Goal: Task Accomplishment & Management: Complete application form

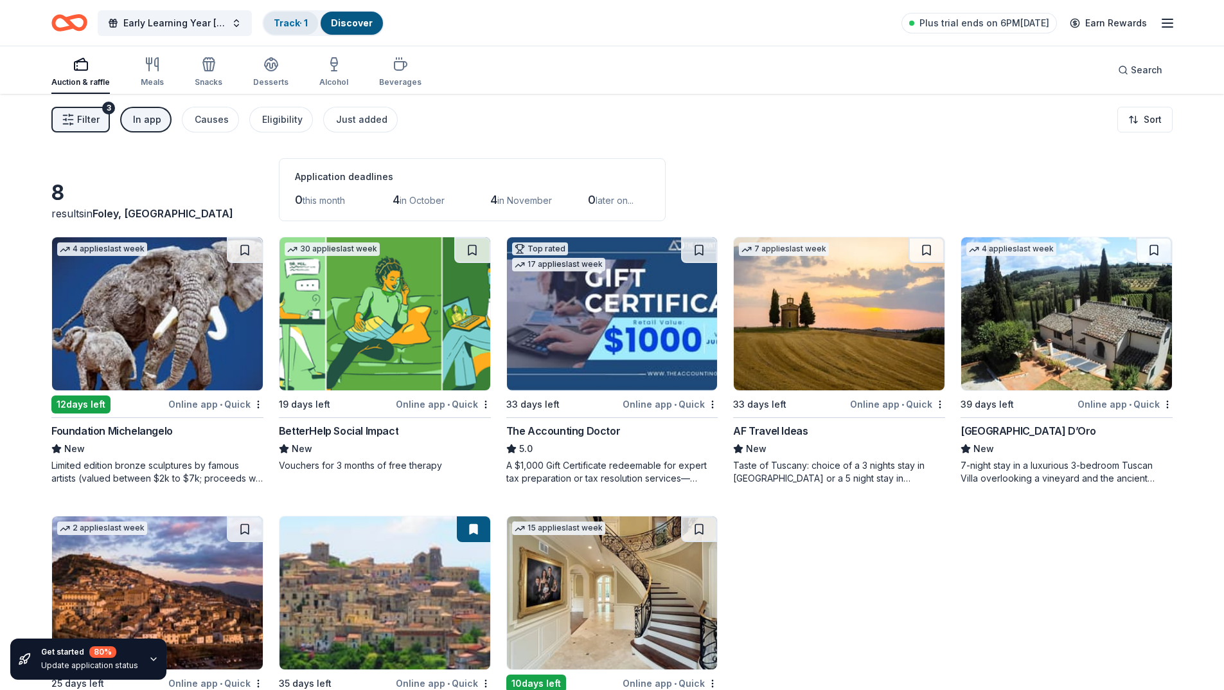
click at [303, 24] on link "Track · 1" at bounding box center [291, 22] width 34 height 11
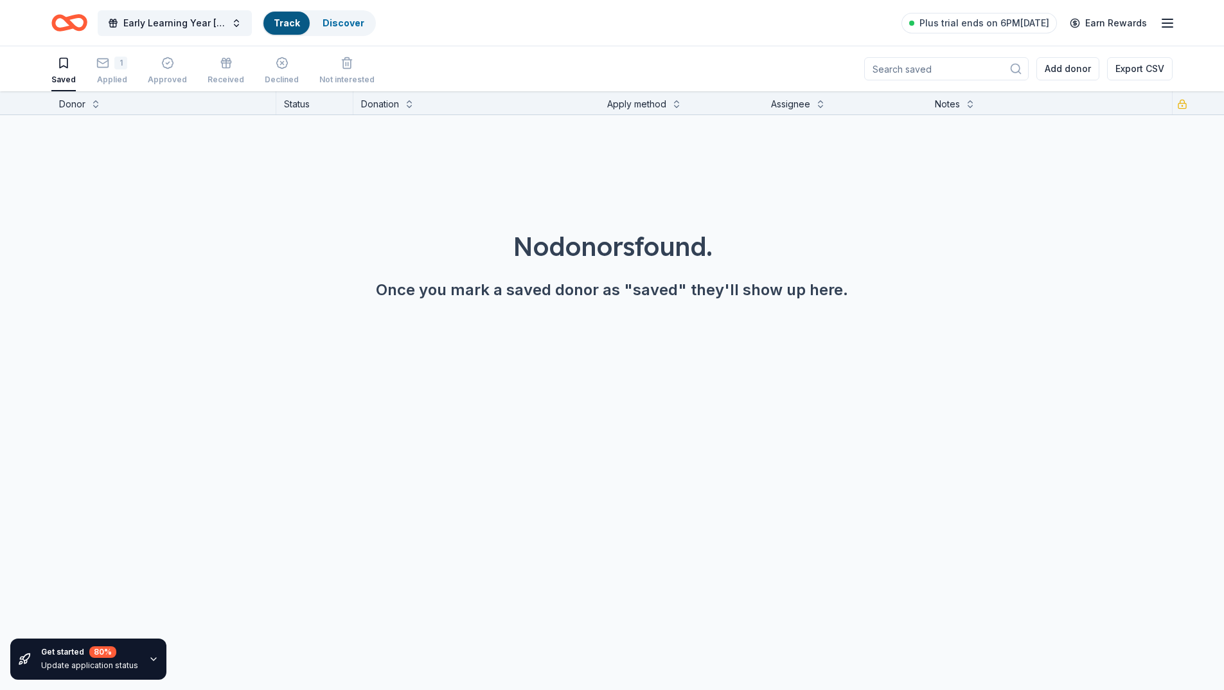
scroll to position [1, 0]
click at [470, 309] on div "No donors found. Once you mark a saved donor as "saved" they'll show up here." at bounding box center [612, 227] width 1224 height 226
click at [110, 63] on div "1" at bounding box center [111, 62] width 31 height 13
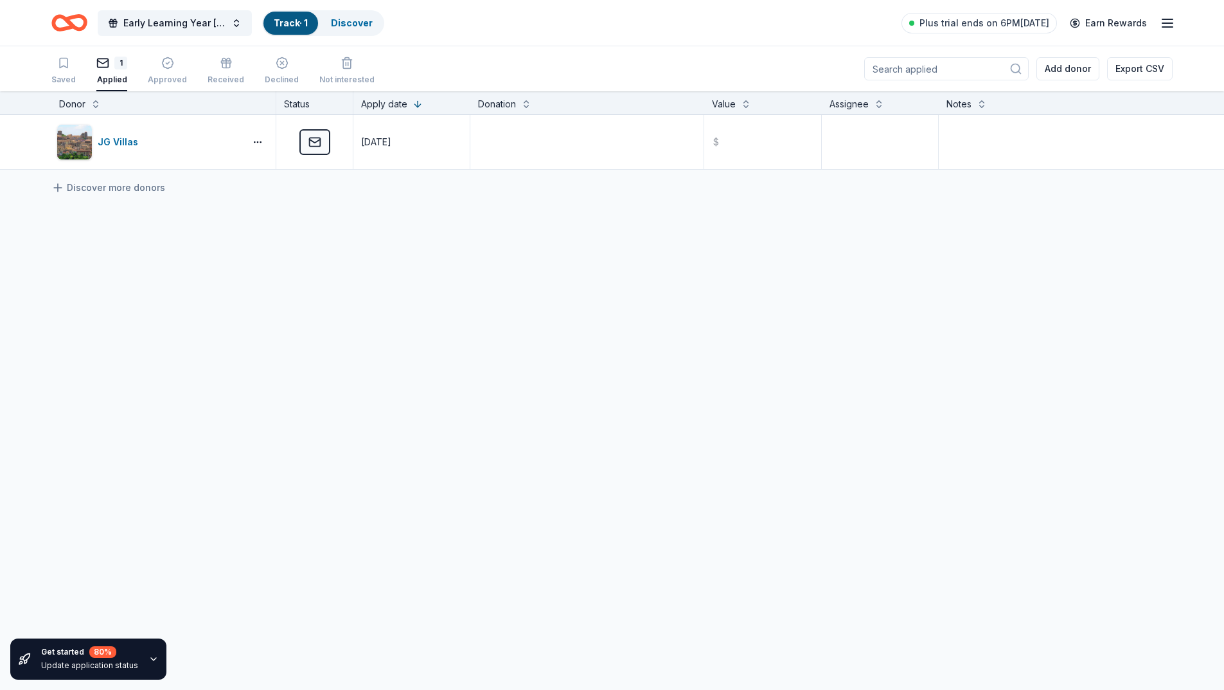
click at [283, 26] on link "Track · 1" at bounding box center [291, 22] width 34 height 11
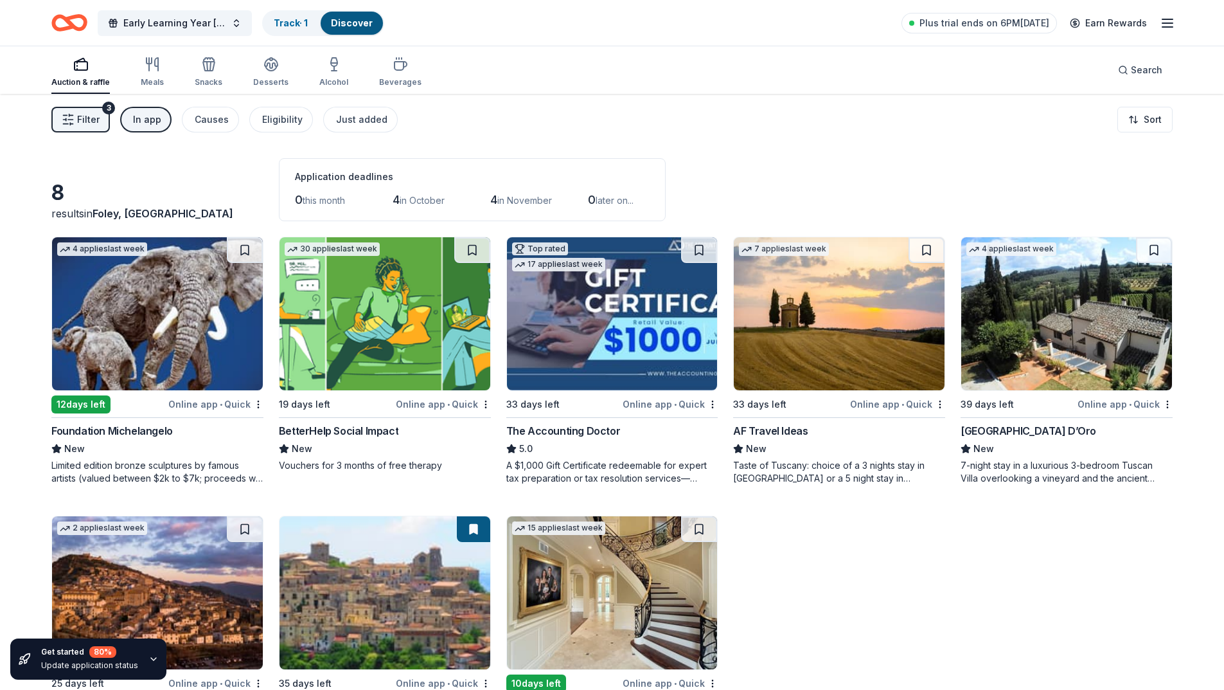
drag, startPoint x: 0, startPoint y: 105, endPoint x: 12, endPoint y: 273, distance: 167.6
click at [12, 273] on div "Early Learning Year 2025-2026 Fall Festival and Yard Sale Track · 1 Discover Pl…" at bounding box center [612, 394] width 1224 height 789
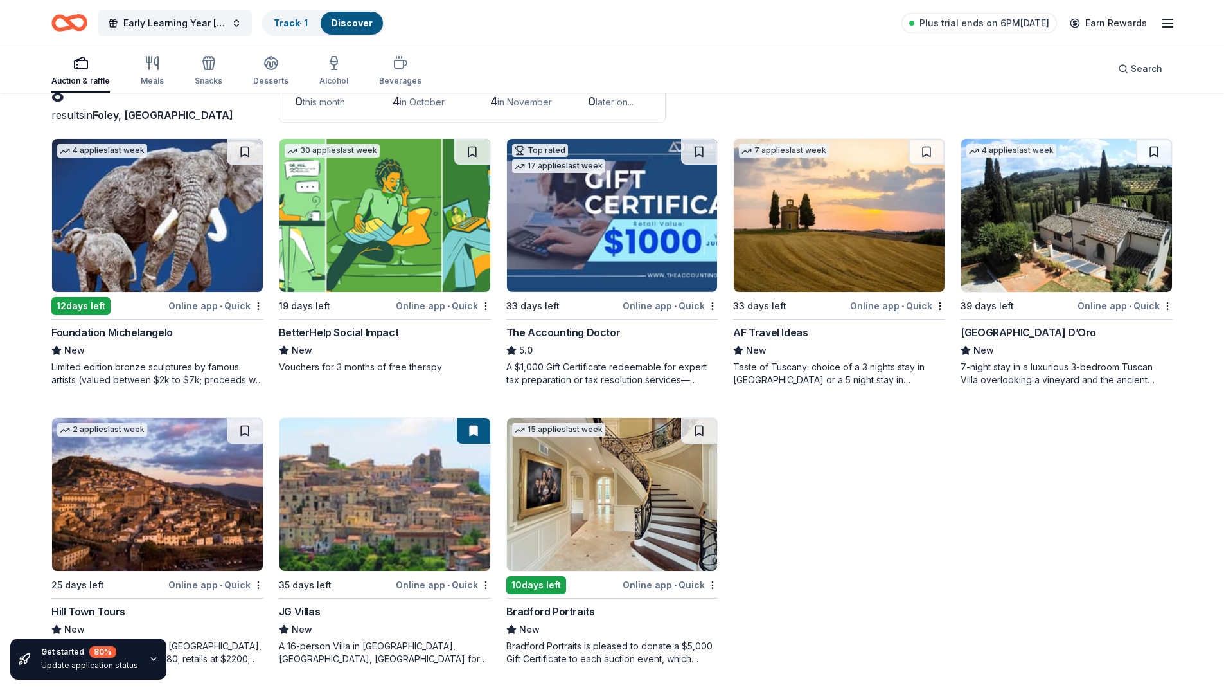
scroll to position [100, 0]
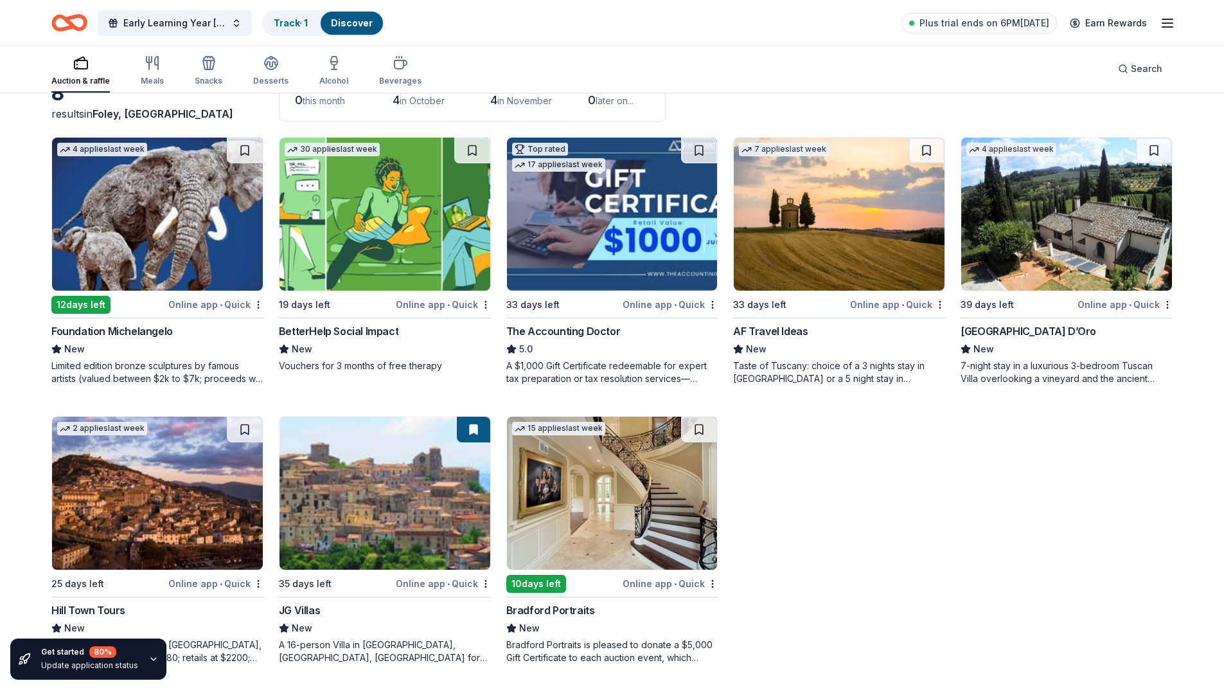
click at [148, 654] on icon "button" at bounding box center [153, 659] width 10 height 10
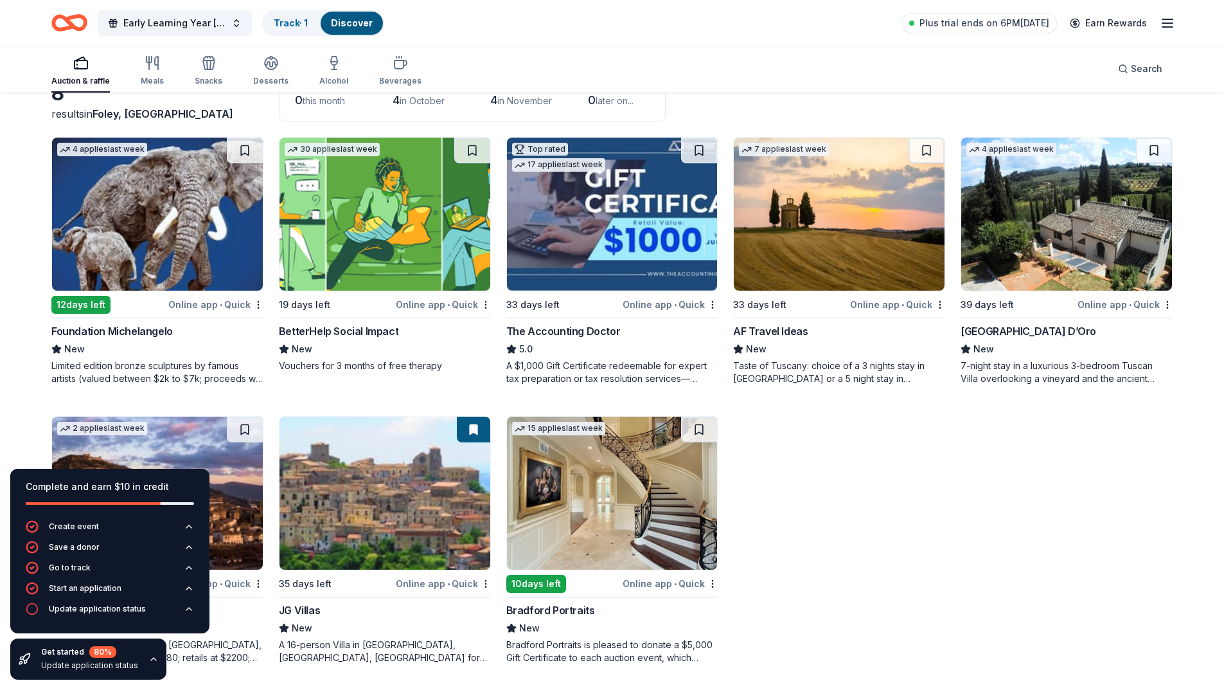
click at [804, 621] on div "4 applies last week 12 days left Online app • Quick Foundation Michelangelo New…" at bounding box center [612, 400] width 1122 height 527
click at [700, 583] on div "Online app • Quick" at bounding box center [670, 583] width 95 height 16
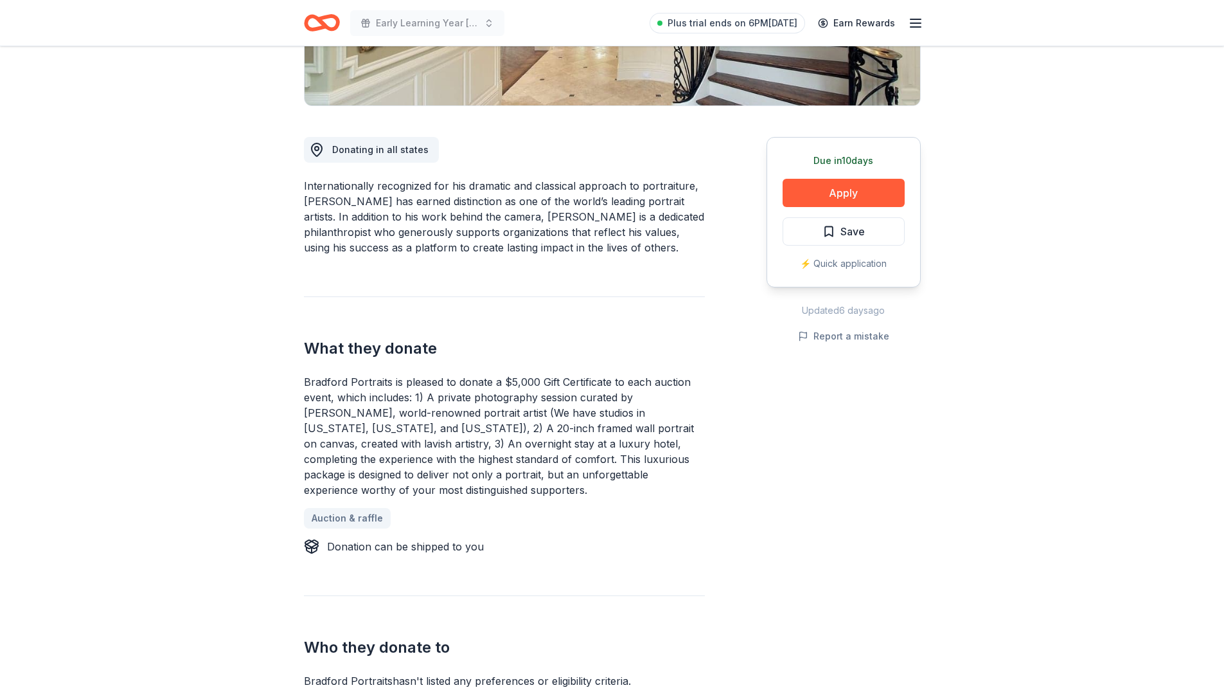
scroll to position [321, 0]
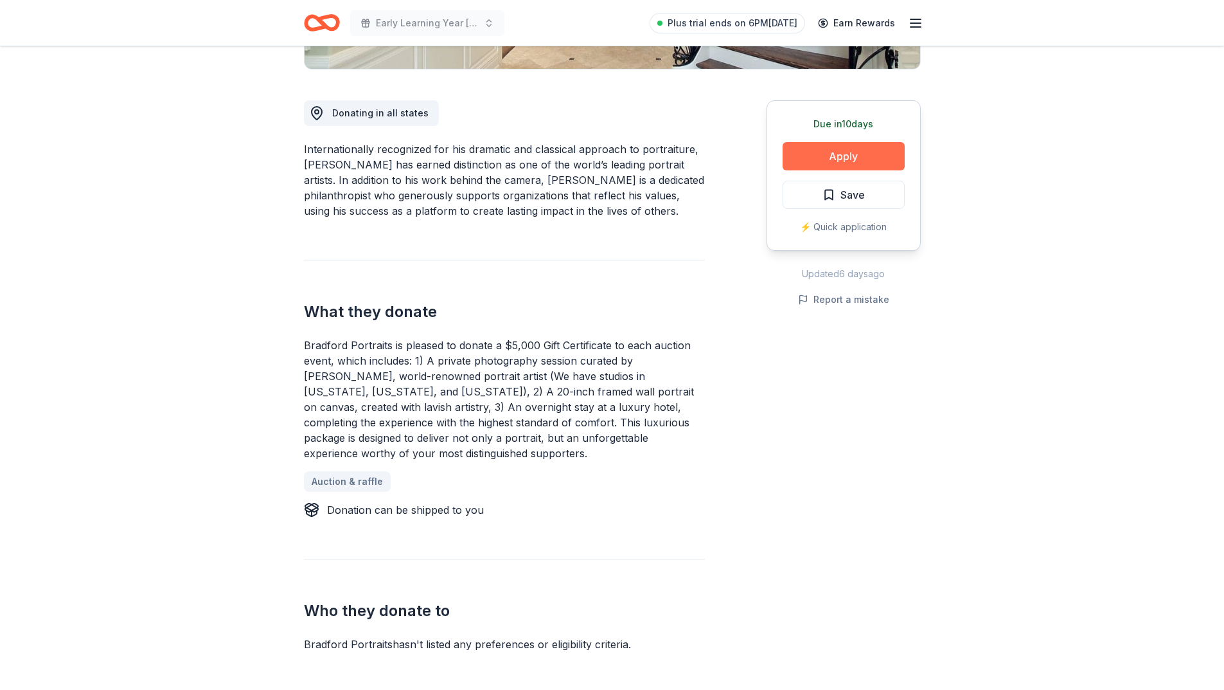
click at [871, 158] on button "Apply" at bounding box center [844, 156] width 122 height 28
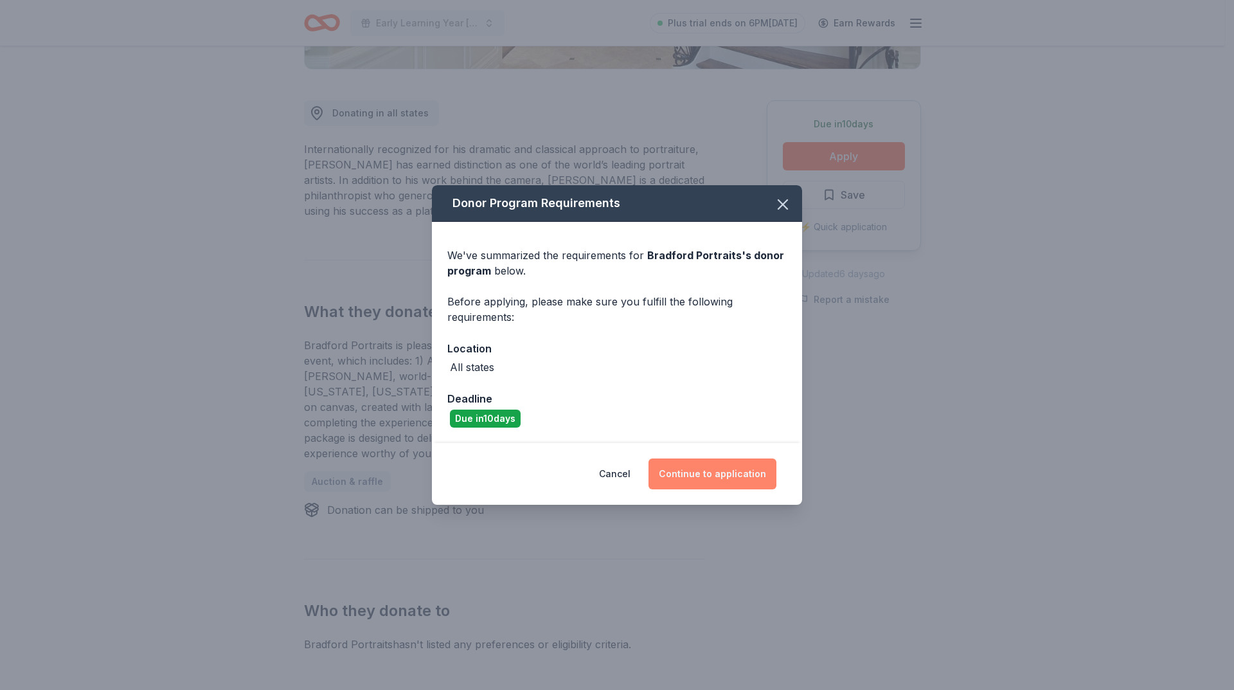
click at [744, 468] on button "Continue to application" at bounding box center [713, 473] width 128 height 31
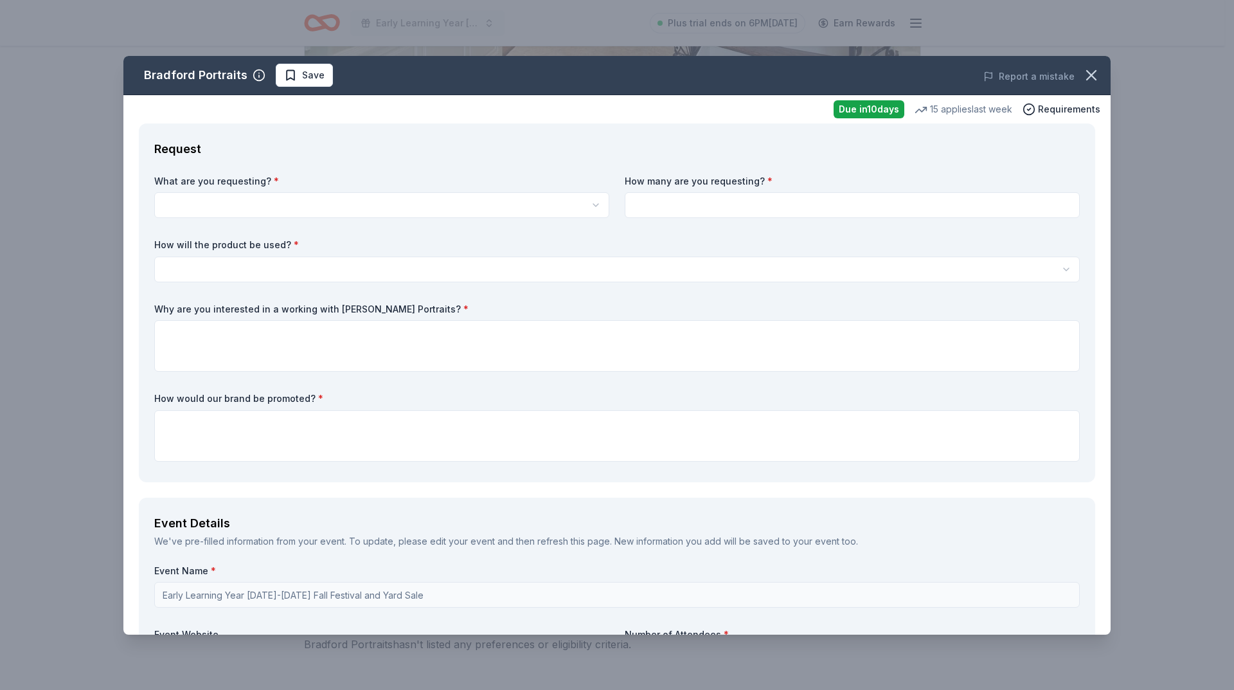
click at [778, 82] on div "Report a mistake" at bounding box center [918, 76] width 384 height 36
click at [1087, 73] on icon "button" at bounding box center [1091, 75] width 18 height 18
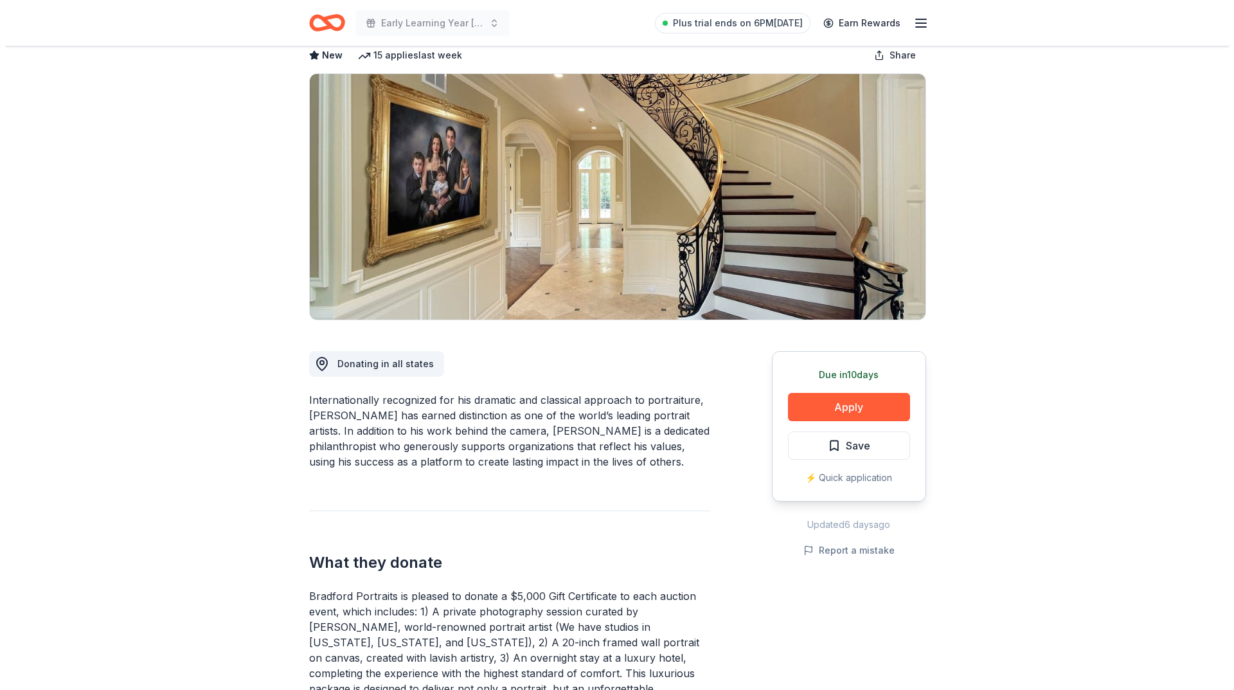
scroll to position [64, 0]
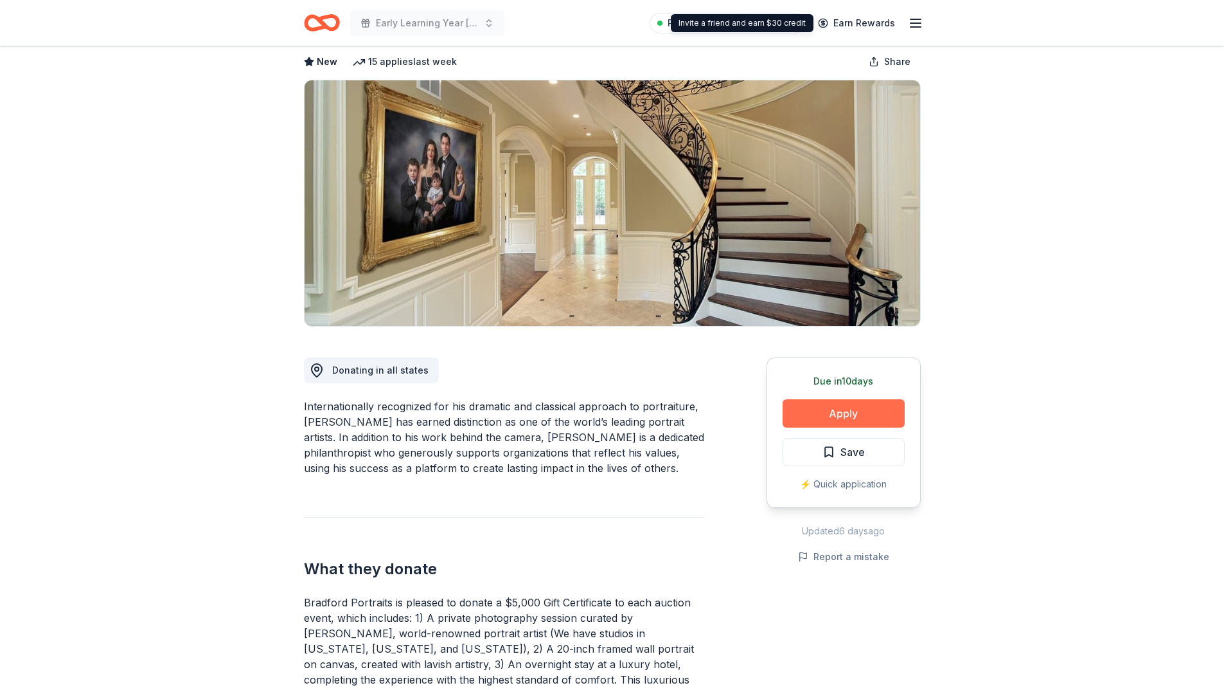
click at [864, 408] on button "Apply" at bounding box center [844, 413] width 122 height 28
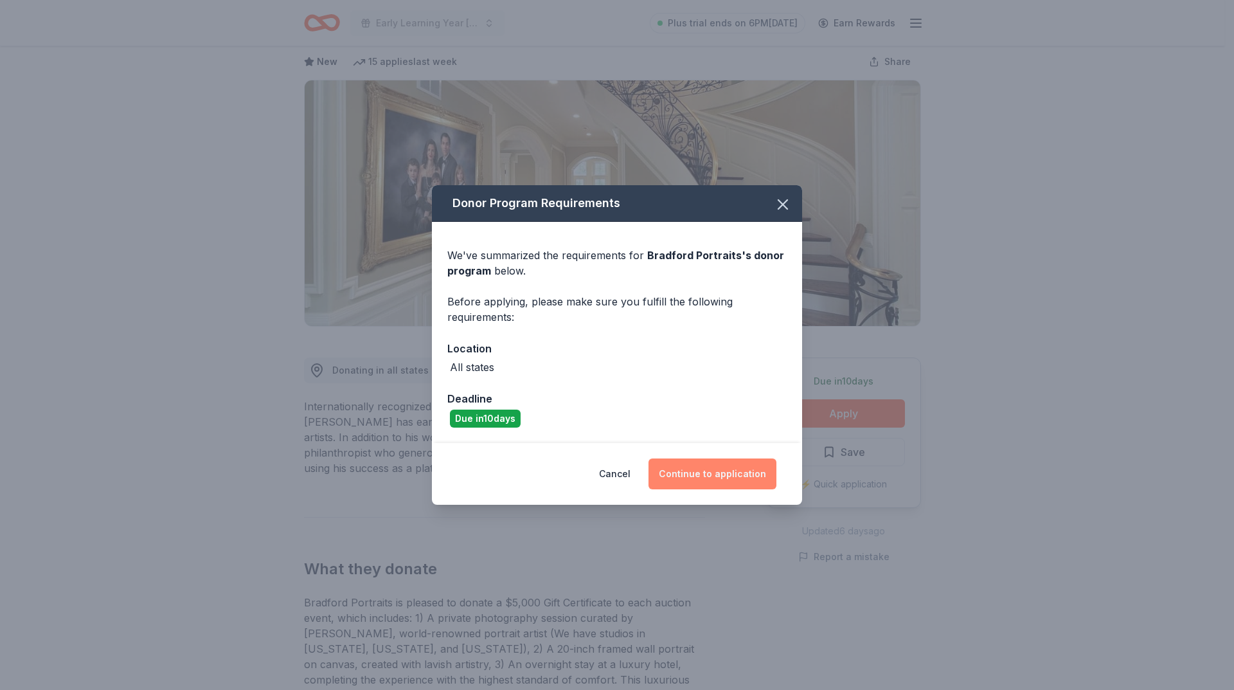
click at [709, 478] on button "Continue to application" at bounding box center [713, 473] width 128 height 31
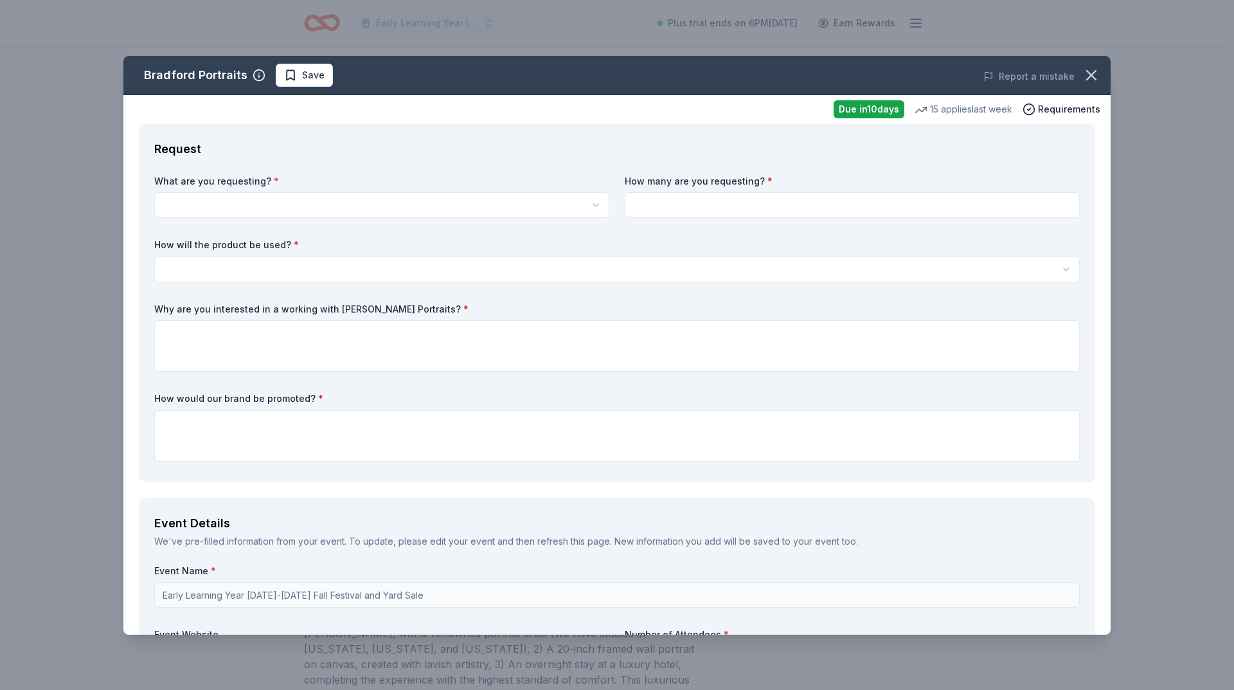
click at [237, 199] on html "Early Learning Year 2025-2026 Fall Festival and Yard Sale Plus trial ends on 6P…" at bounding box center [617, 281] width 1234 height 690
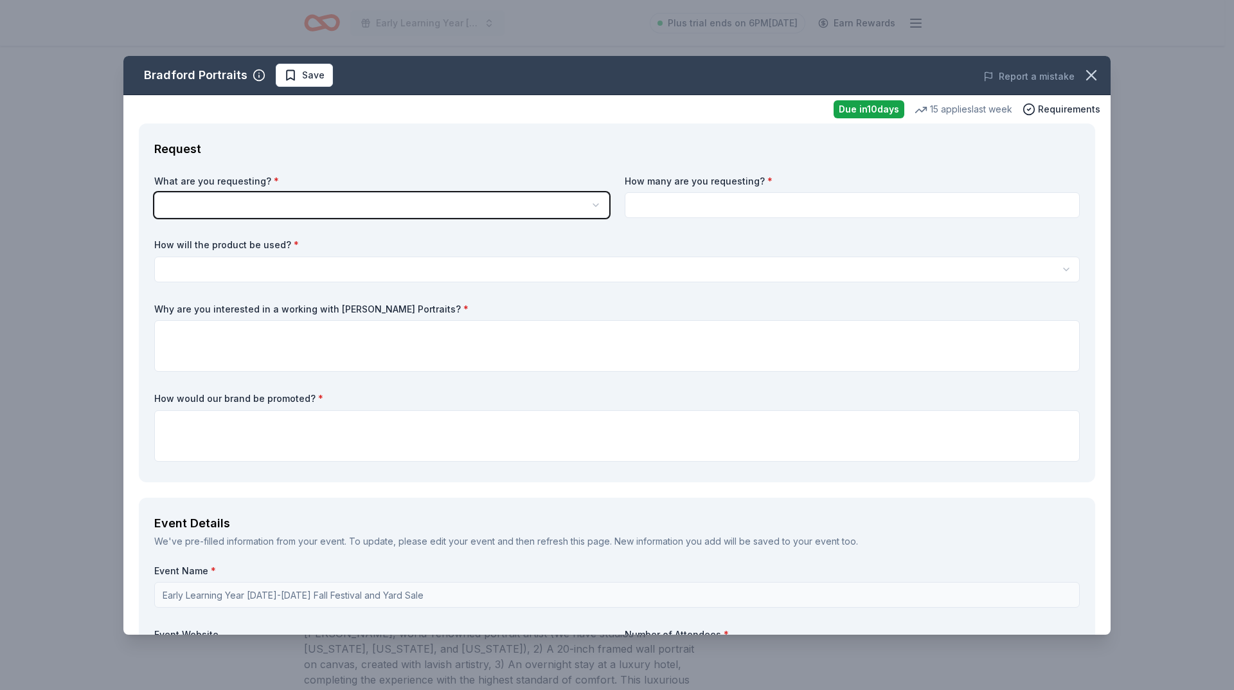
scroll to position [0, 0]
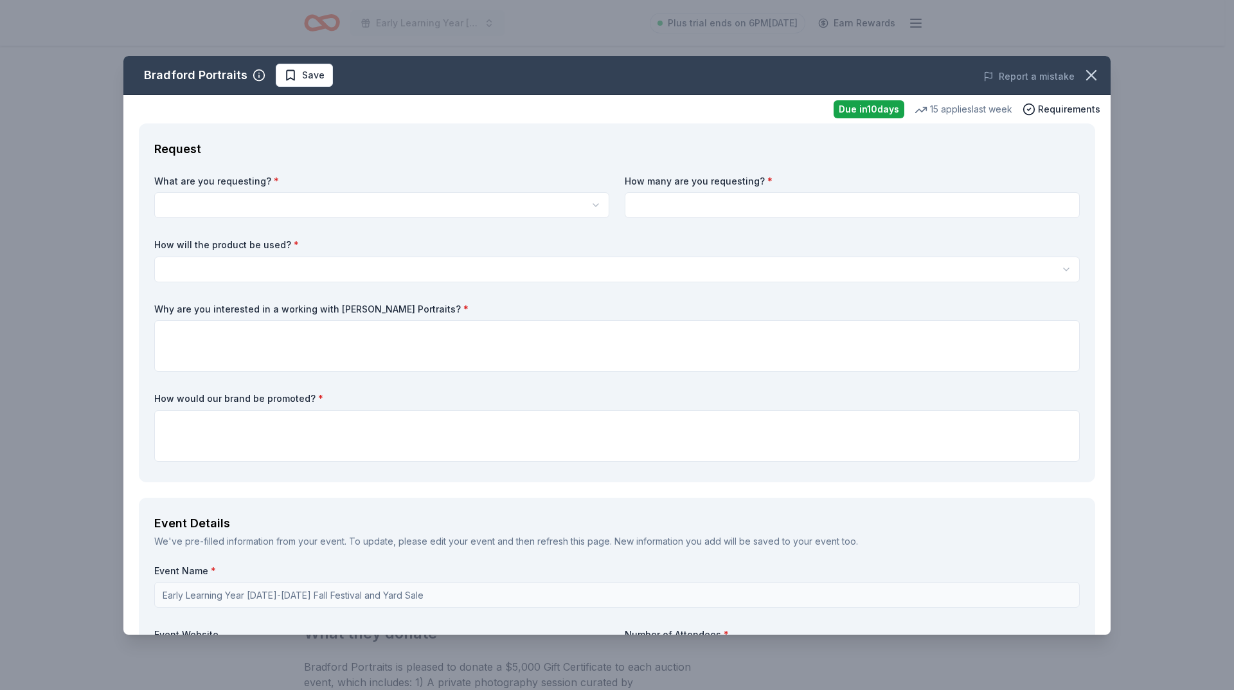
click at [238, 199] on html "Early Learning Year 2025-2026 Fall Festival and Yard Sale Plus trial ends on 6P…" at bounding box center [617, 345] width 1234 height 690
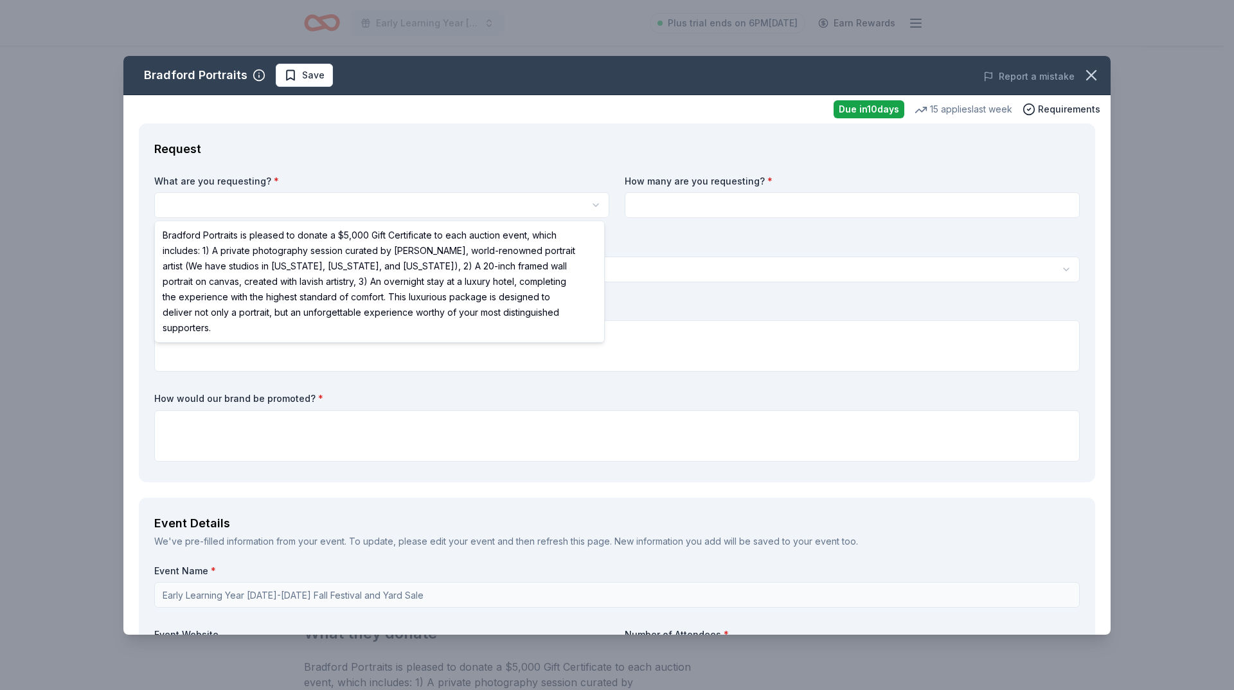
select select "Bradford Portraits is pleased to donate a $5,000 Gift Certificate to each aucti…"
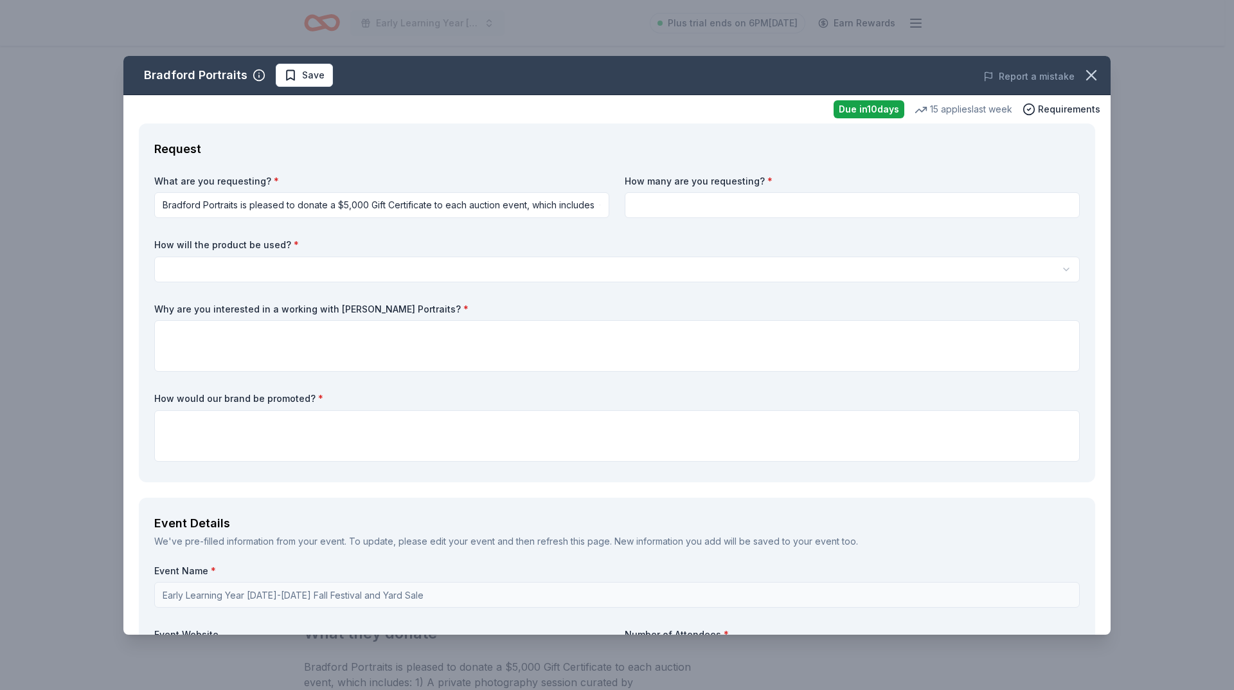
click at [665, 210] on input at bounding box center [852, 205] width 455 height 26
click at [663, 207] on input at bounding box center [852, 205] width 455 height 26
click at [484, 198] on html "Early Learning Year 2025-2026 Fall Festival and Yard Sale Plus trial ends on 6P…" at bounding box center [617, 345] width 1234 height 690
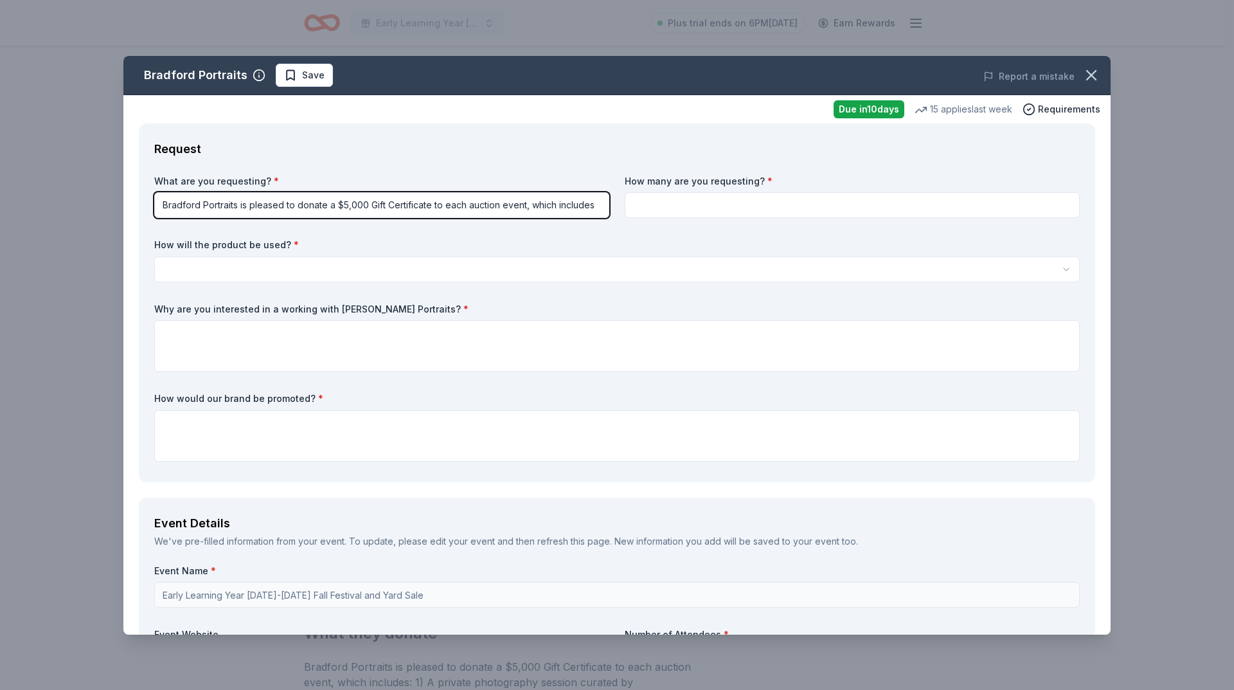
click at [686, 271] on html "Early Learning Year 2025-2026 Fall Festival and Yard Sale Plus trial ends on 6P…" at bounding box center [617, 345] width 1234 height 690
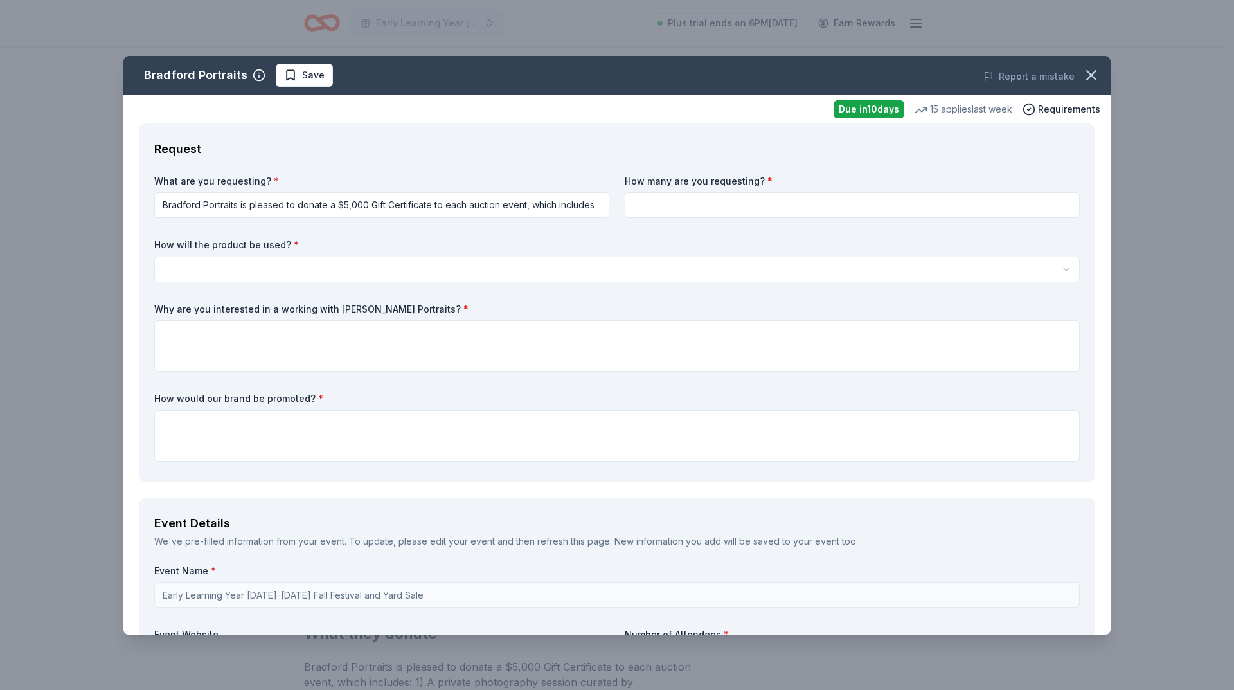
click at [264, 266] on html "Early Learning Year 2025-2026 Fall Festival and Yard Sale Plus trial ends on 6P…" at bounding box center [617, 345] width 1234 height 690
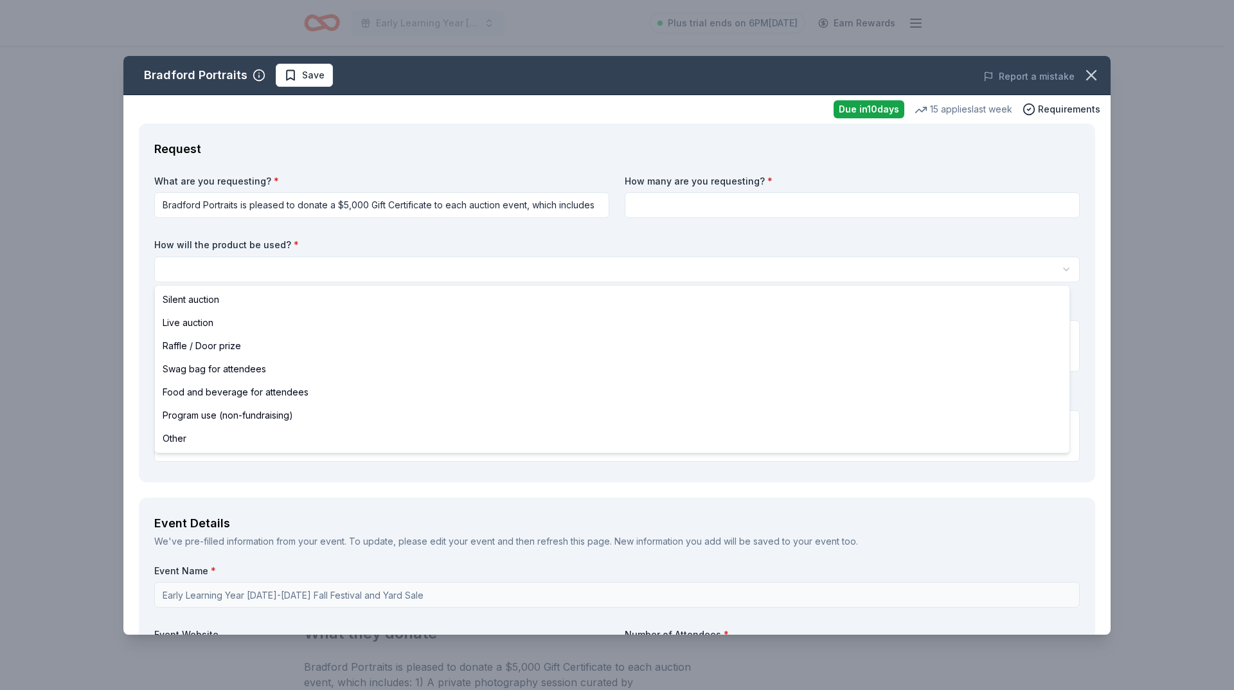
select select "silentAuction"
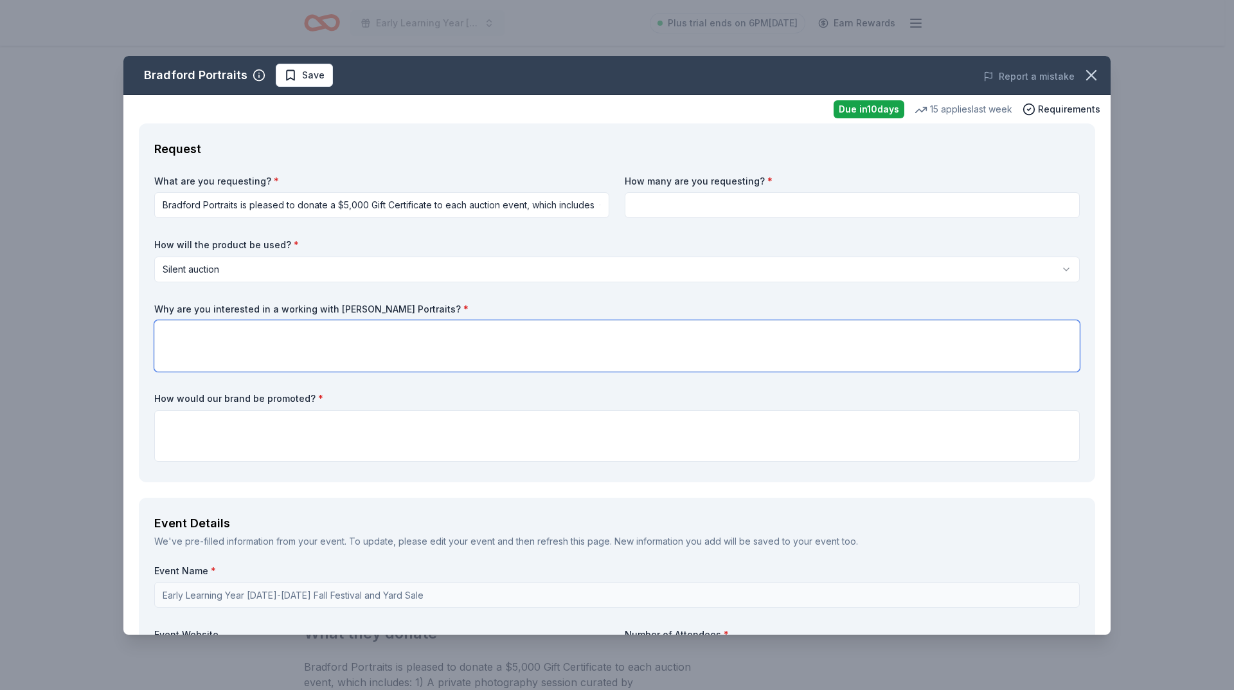
click at [251, 337] on textarea at bounding box center [617, 345] width 926 height 51
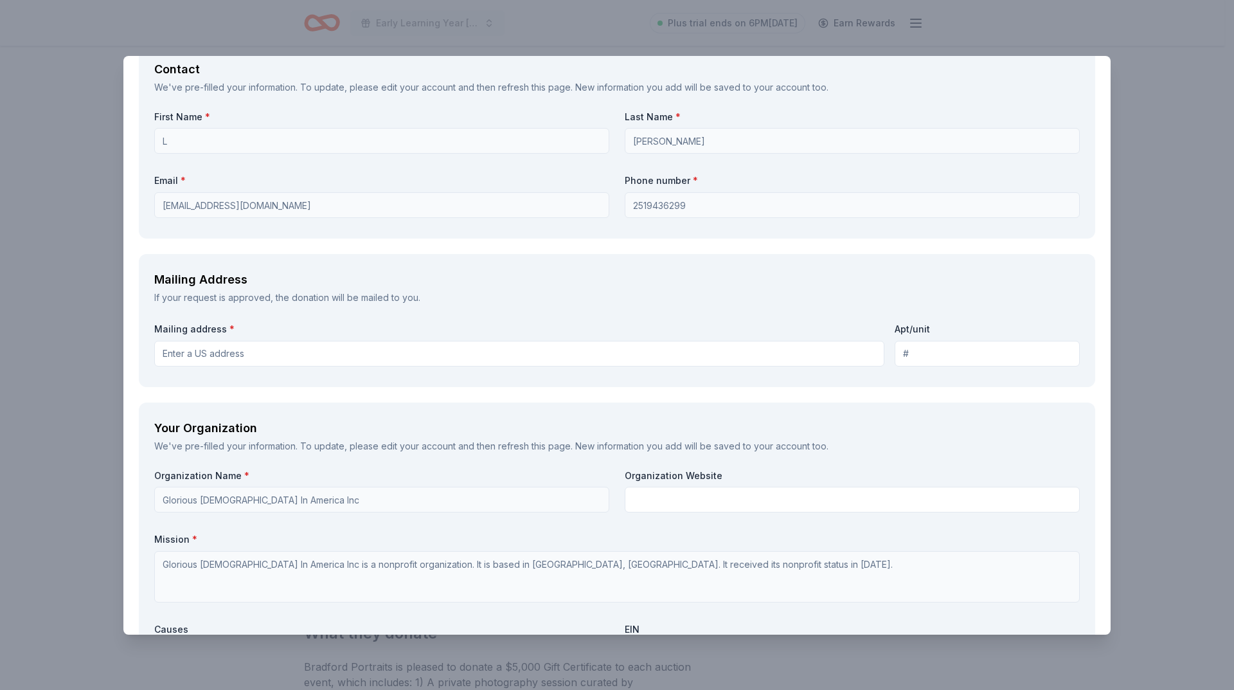
scroll to position [964, 0]
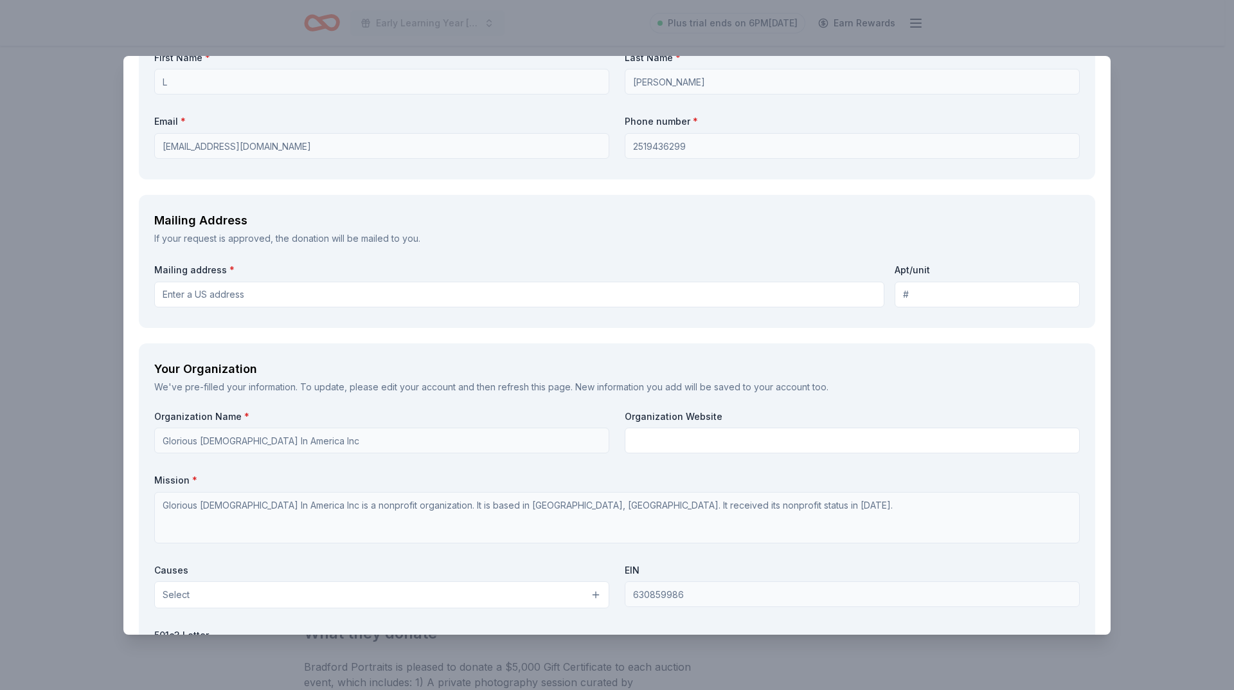
click at [217, 298] on input "Mailing address *" at bounding box center [519, 295] width 730 height 26
type input "575 Fulton Loop, Foley, AL, 36535"
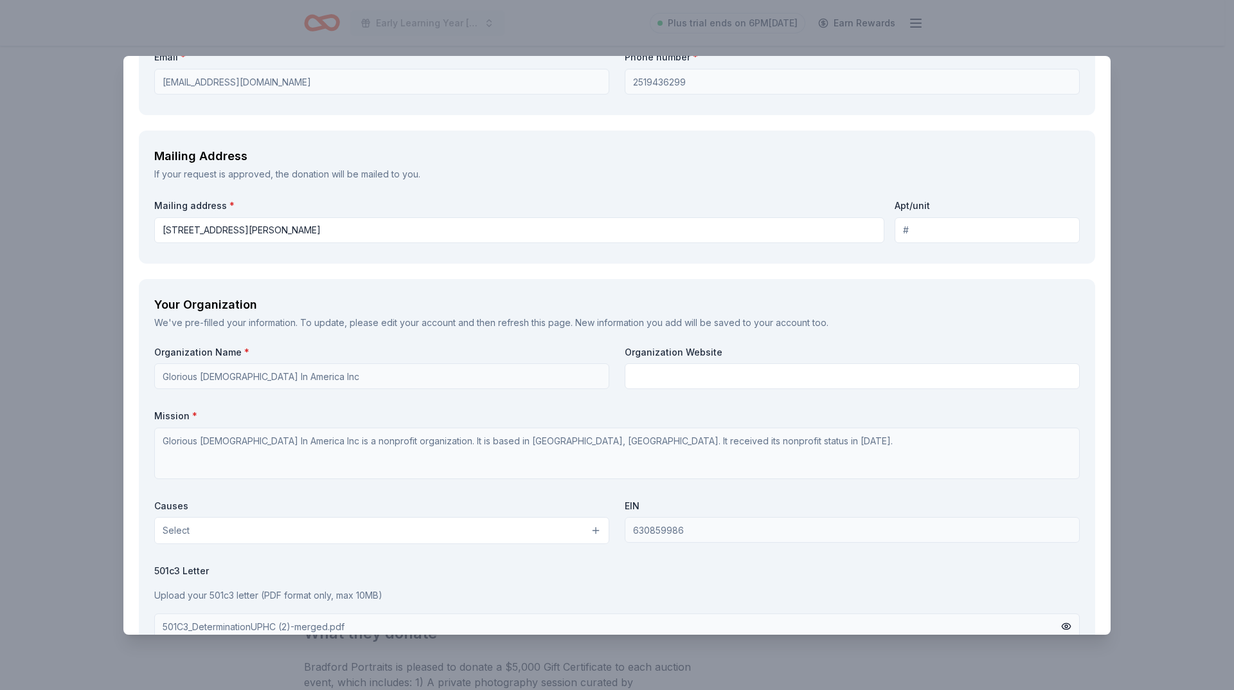
scroll to position [1157, 0]
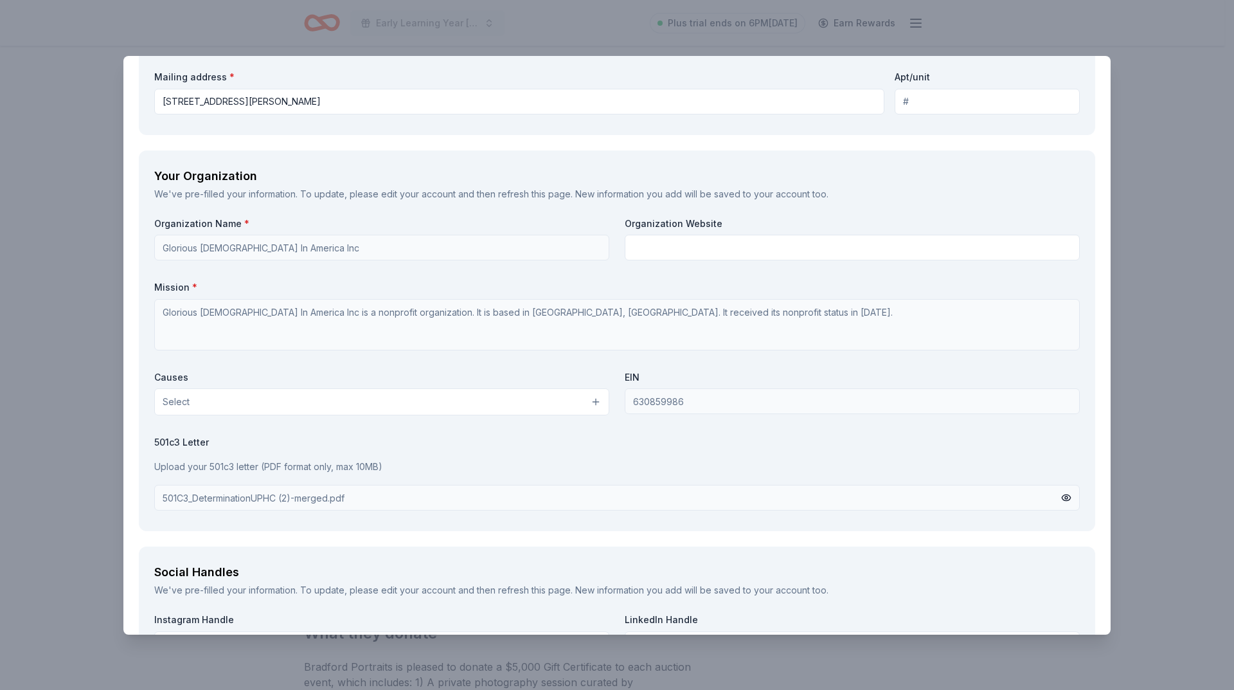
click at [204, 392] on button "Select" at bounding box center [381, 401] width 455 height 27
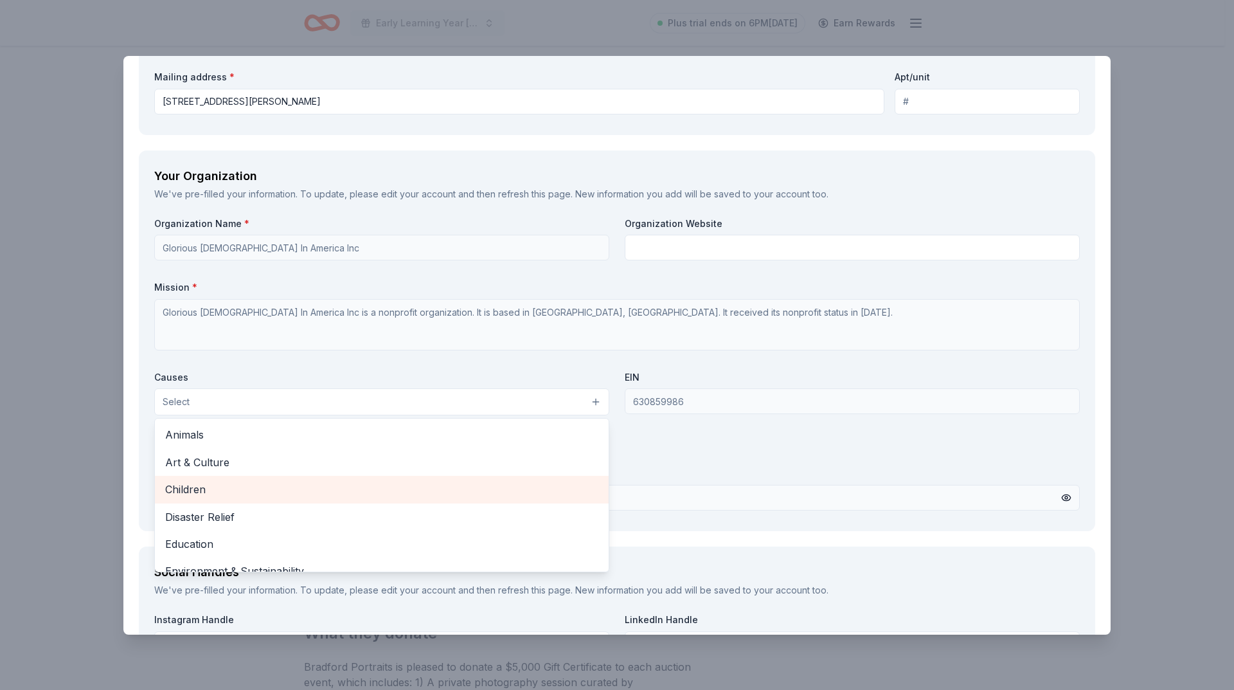
click at [225, 483] on span "Children" at bounding box center [381, 489] width 433 height 17
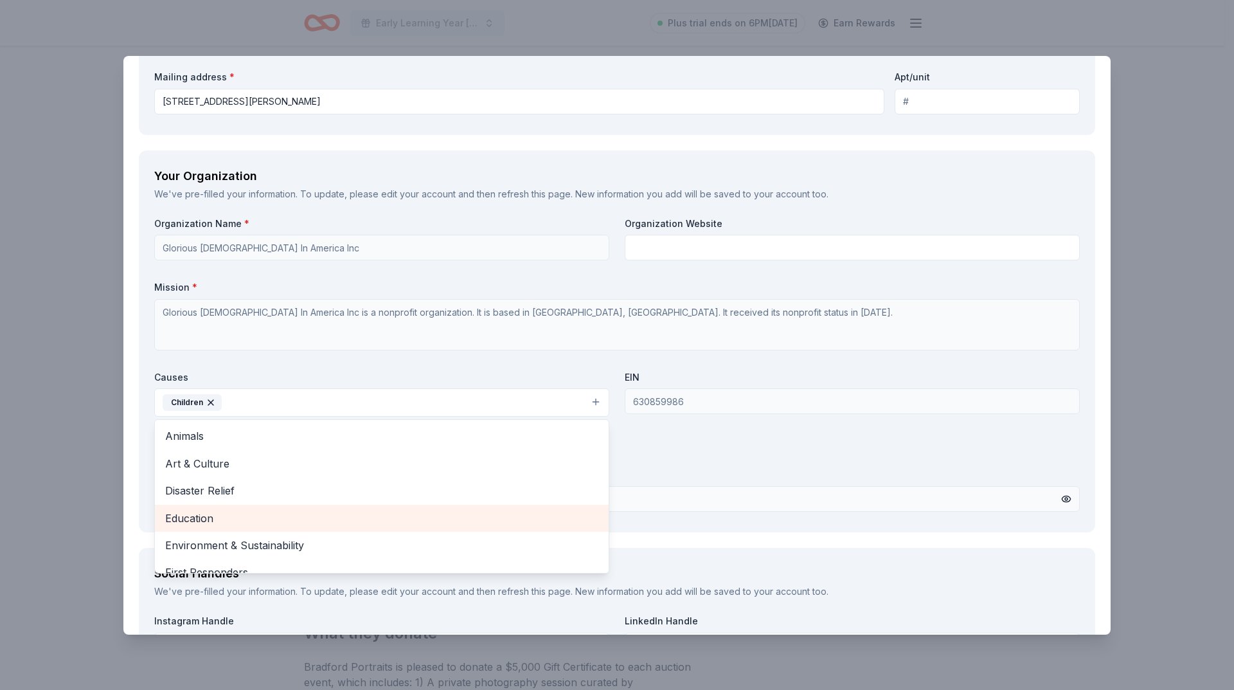
click at [225, 513] on span "Education" at bounding box center [381, 518] width 433 height 17
click at [269, 516] on span "Environment & Sustainability" at bounding box center [381, 518] width 433 height 17
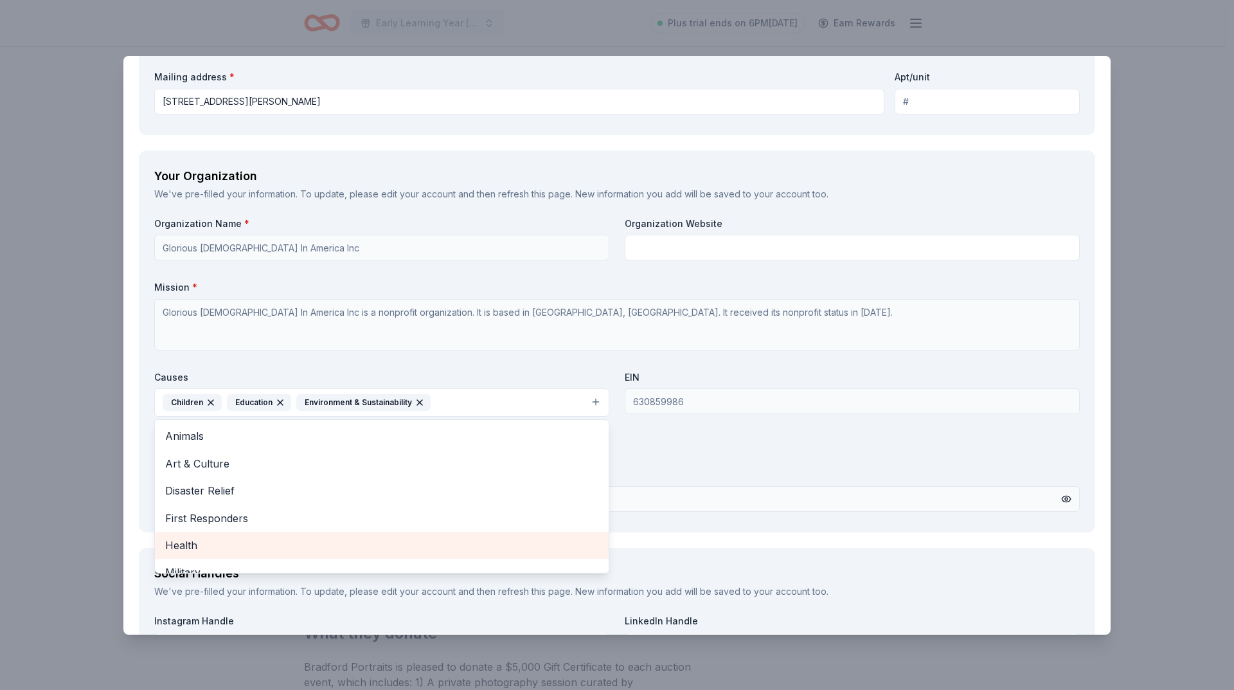
click at [267, 540] on span "Health" at bounding box center [381, 545] width 433 height 17
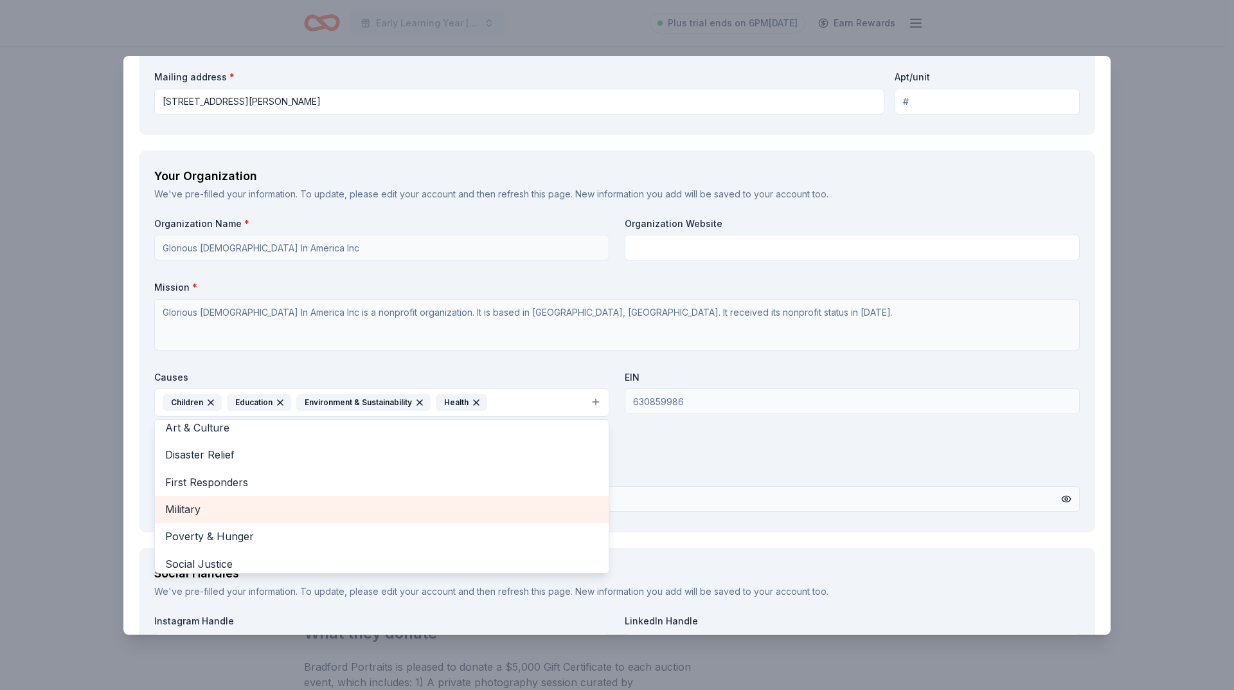
scroll to position [70, 0]
click at [290, 503] on span "Poverty & Hunger" at bounding box center [381, 502] width 433 height 17
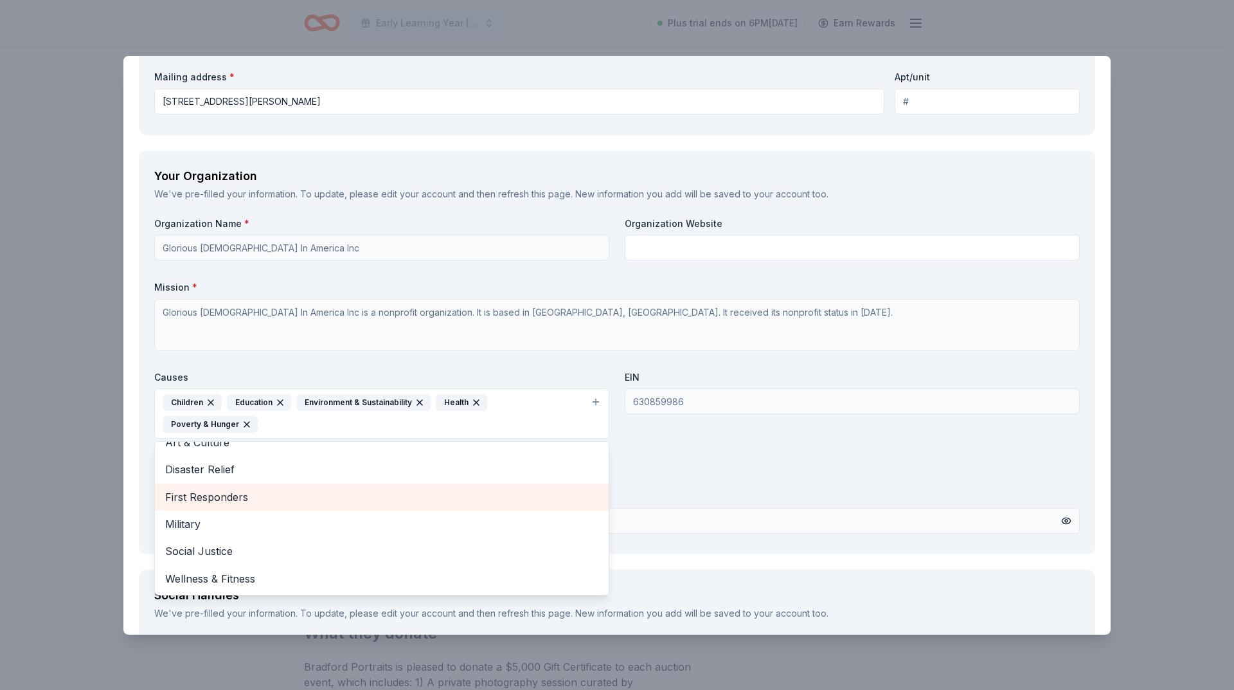
scroll to position [43, 0]
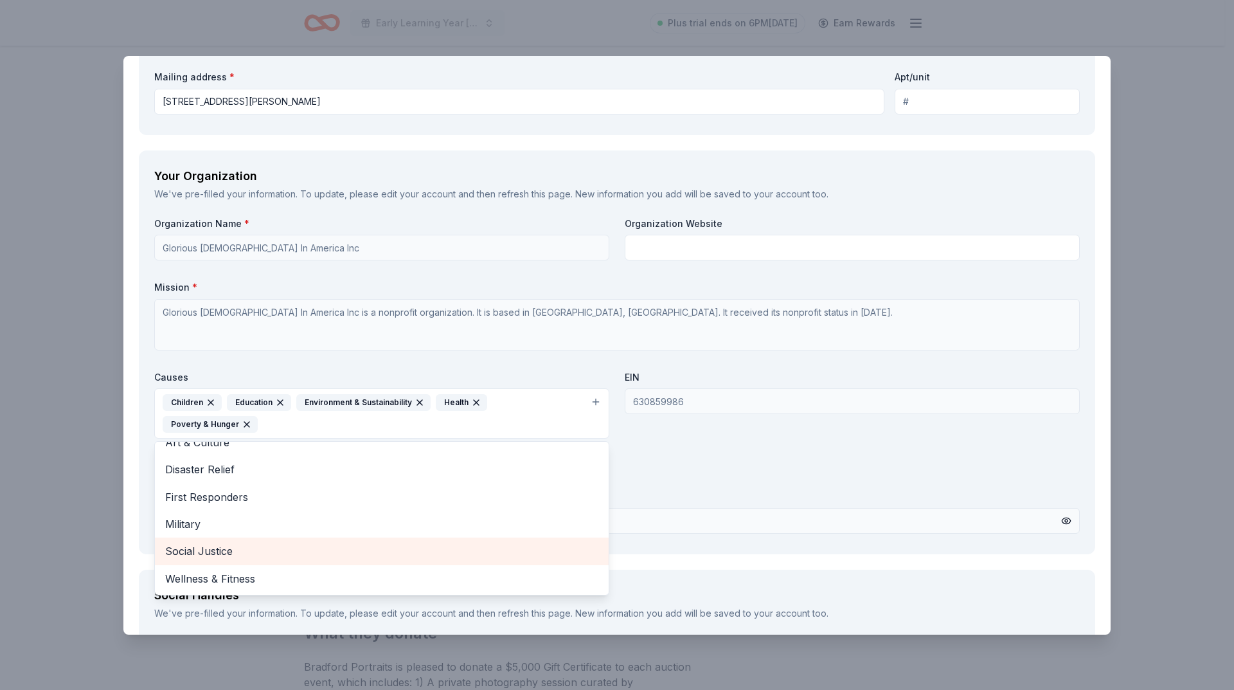
click at [287, 553] on span "Social Justice" at bounding box center [381, 551] width 433 height 17
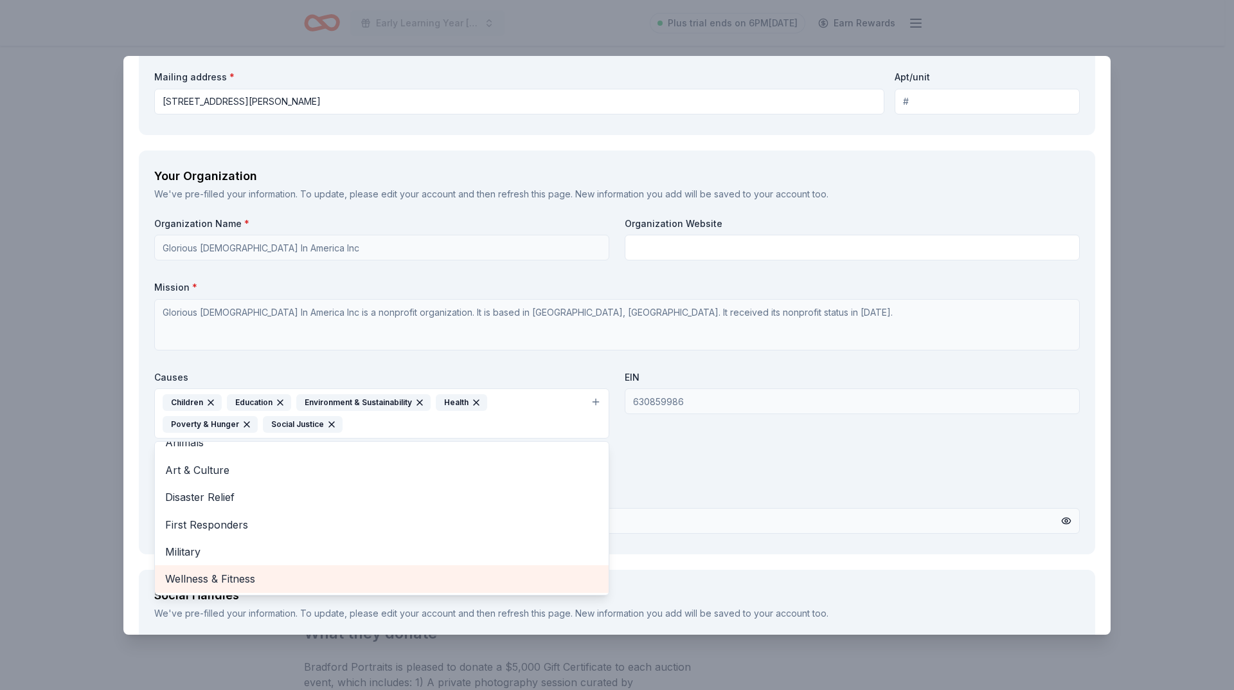
click at [343, 582] on span "Wellness & Fitness" at bounding box center [381, 578] width 433 height 17
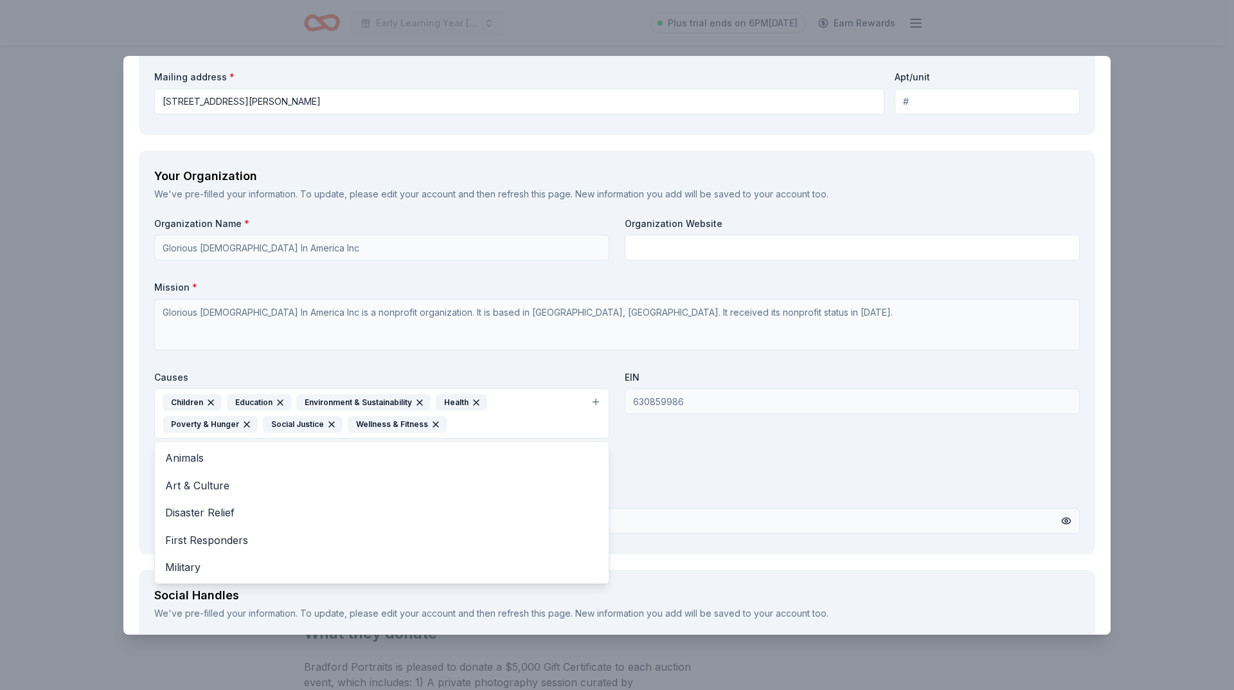
scroll to position [0, 0]
click at [670, 493] on div "Organization Name * Glorious Holiness Church Of God In America Inc Organization…" at bounding box center [617, 377] width 926 height 321
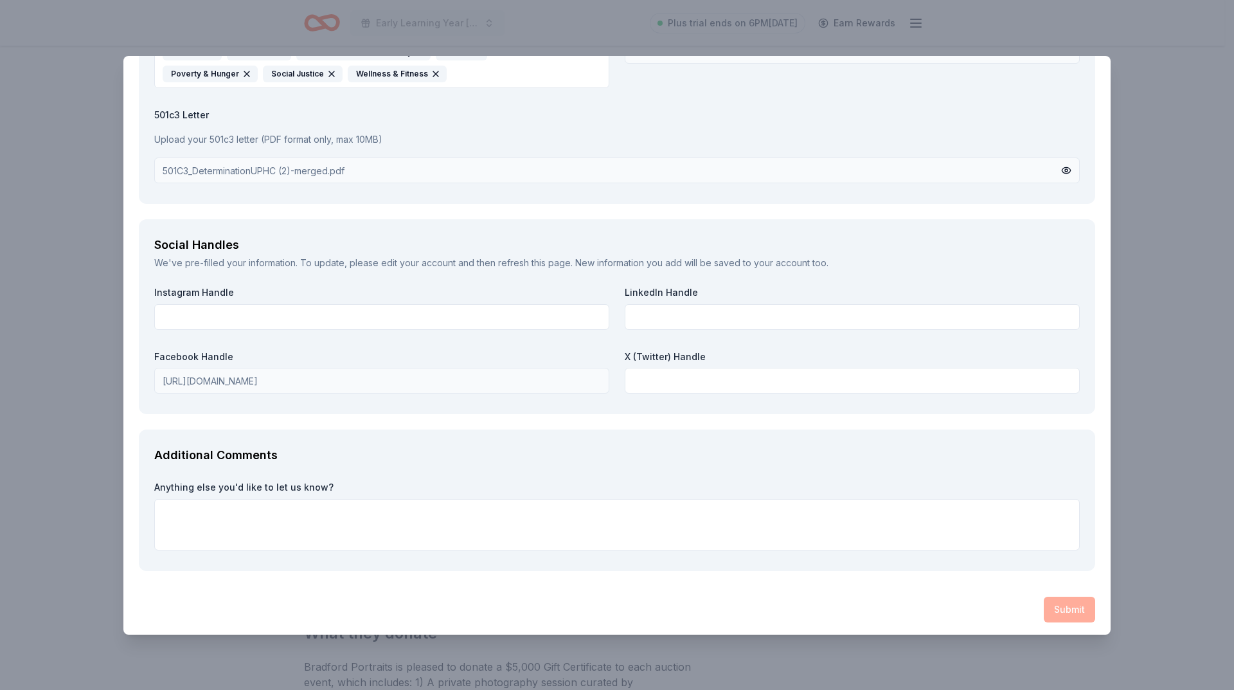
scroll to position [1511, 0]
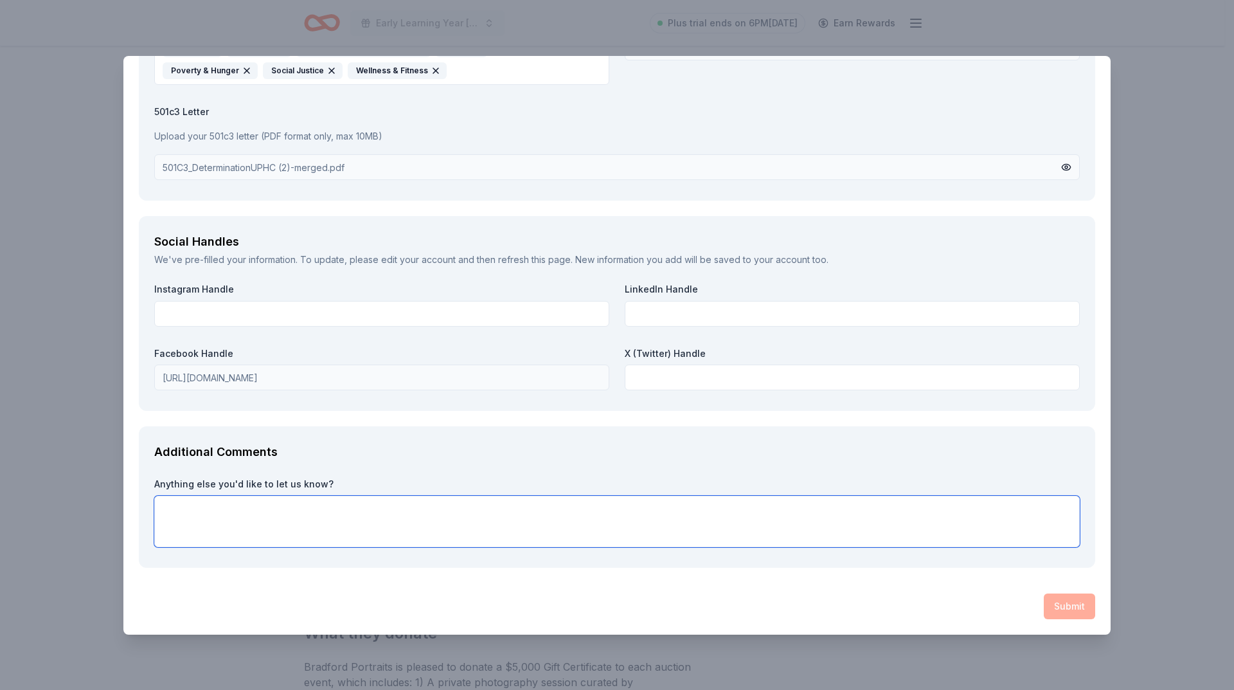
click at [388, 510] on textarea at bounding box center [617, 521] width 926 height 51
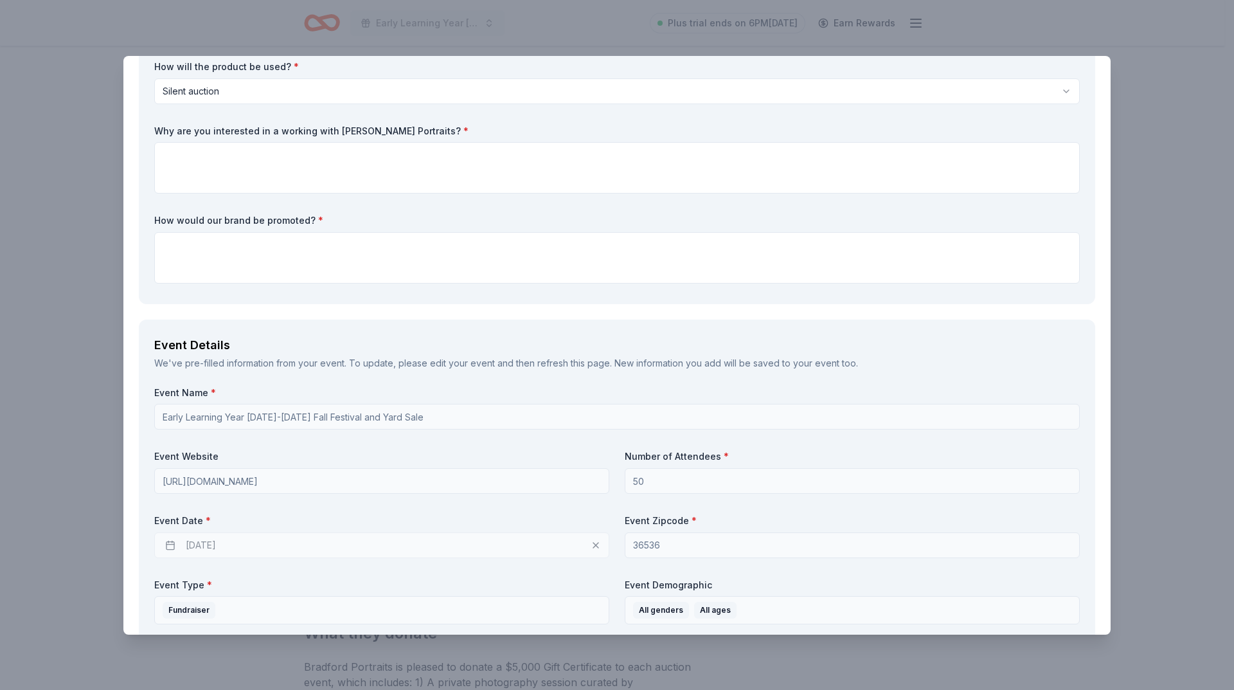
scroll to position [32, 0]
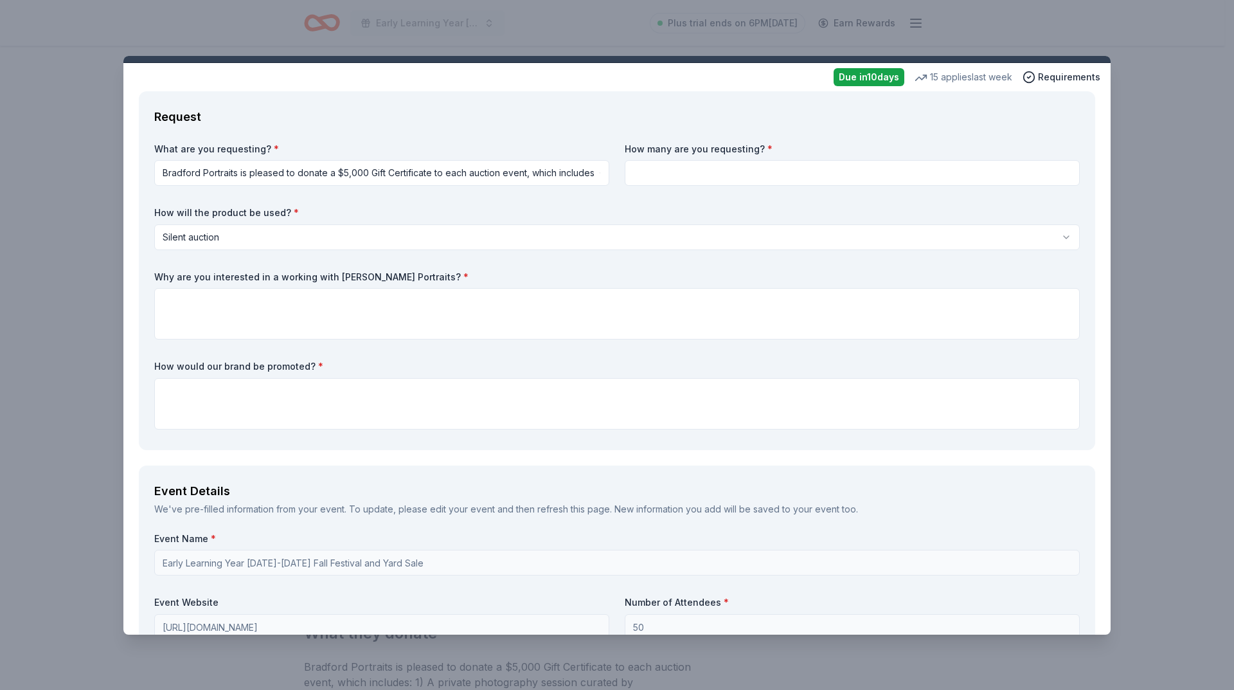
type textarea "Thank you for this opportunity."
click at [251, 409] on textarea at bounding box center [617, 403] width 926 height 51
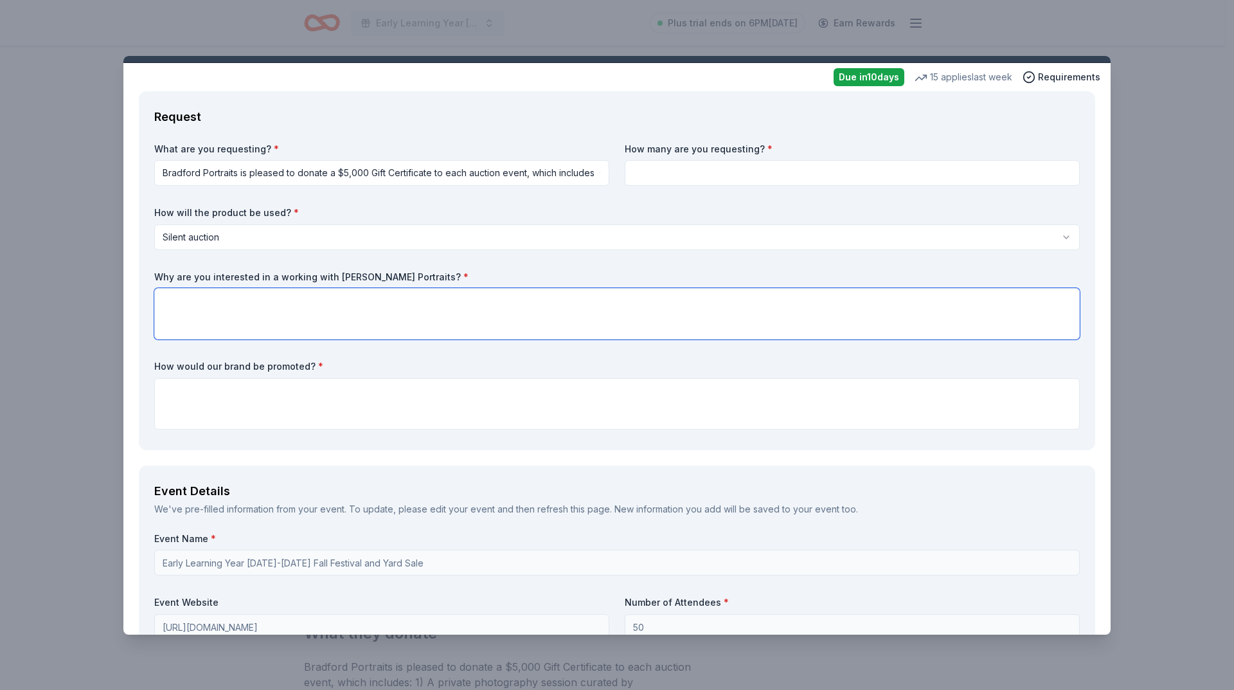
click at [238, 316] on textarea at bounding box center [617, 313] width 926 height 51
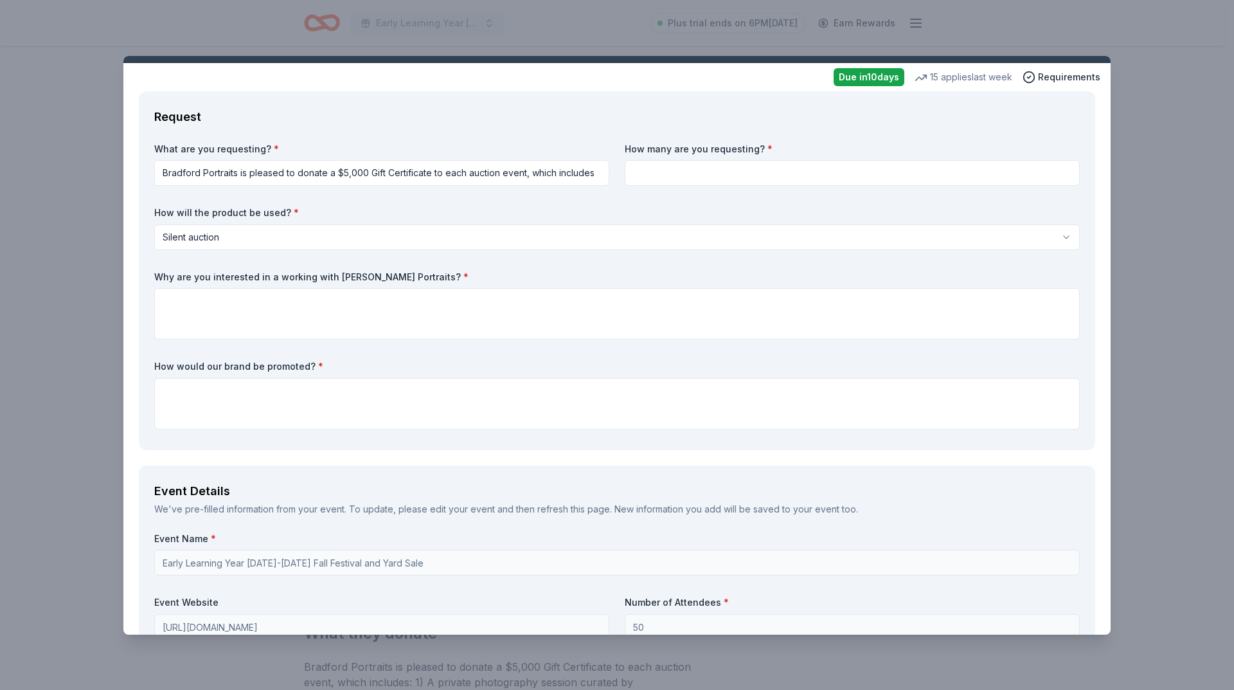
click at [366, 172] on html "Early Learning Year 2025-2026 Fall Festival and Yard Sale Plus trial ends on 6P…" at bounding box center [617, 345] width 1234 height 690
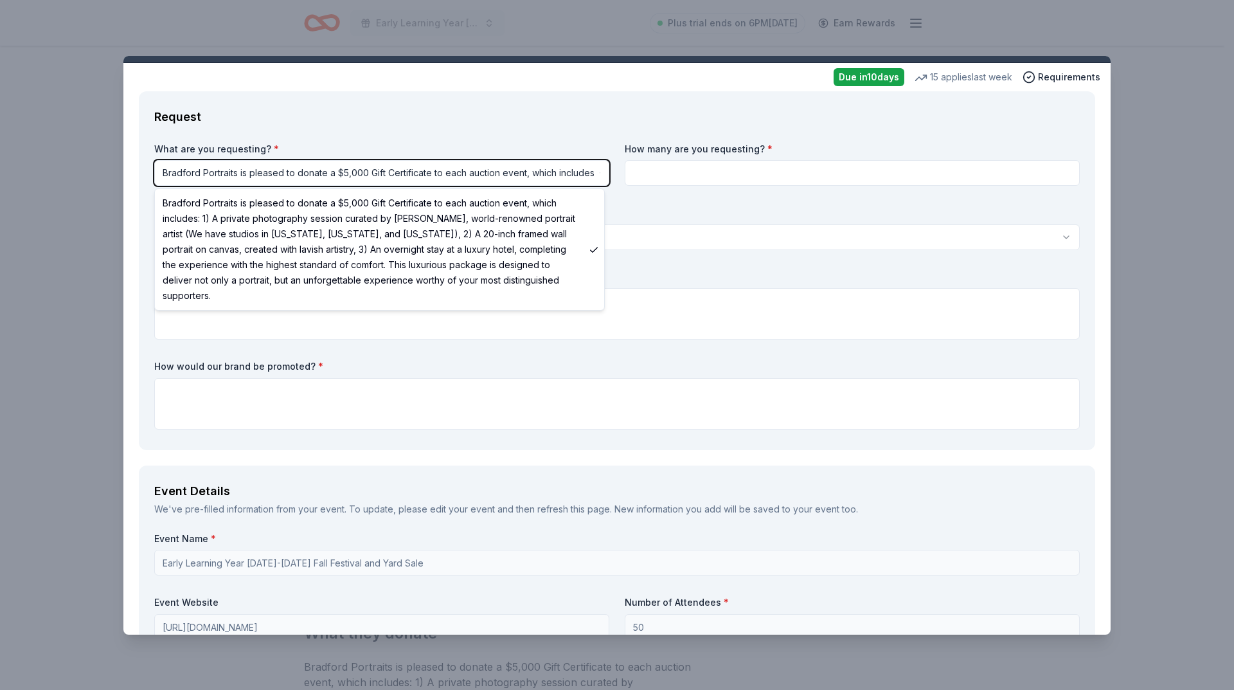
click at [366, 172] on html "Early Learning Year 2025-2026 Fall Festival and Yard Sale Plus trial ends on 6P…" at bounding box center [617, 345] width 1234 height 690
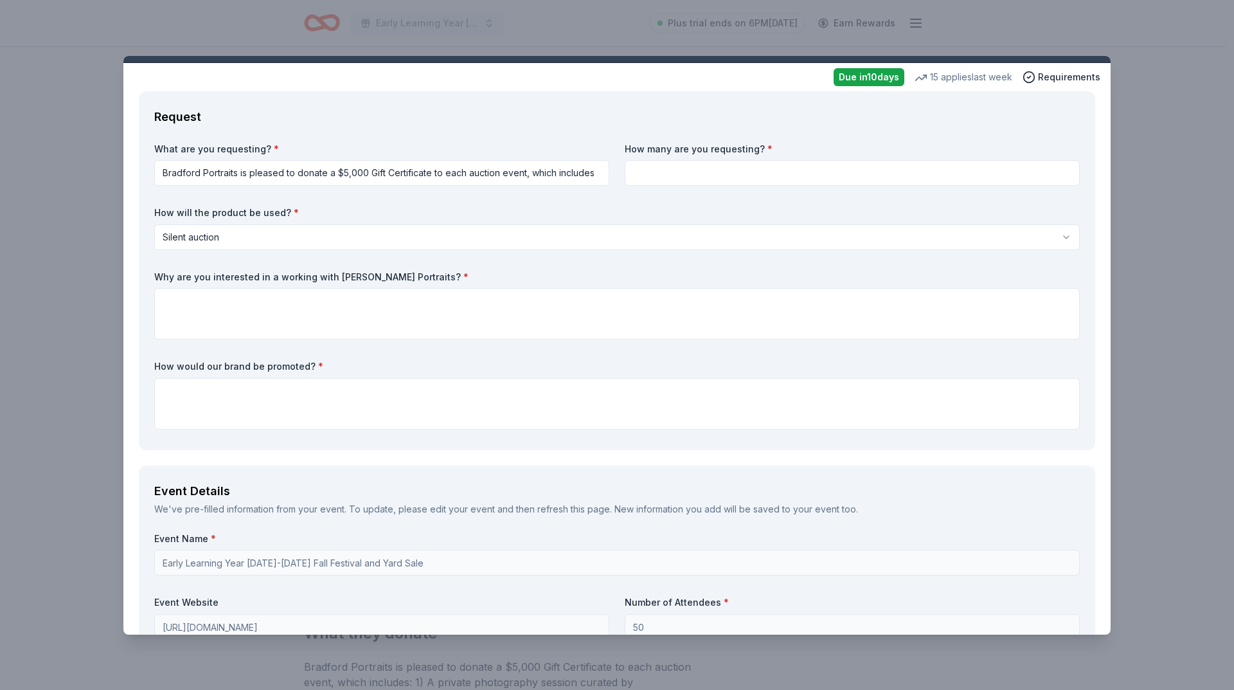
click at [519, 179] on html "Early Learning Year 2025-2026 Fall Festival and Yard Sale Plus trial ends on 6P…" at bounding box center [617, 345] width 1234 height 690
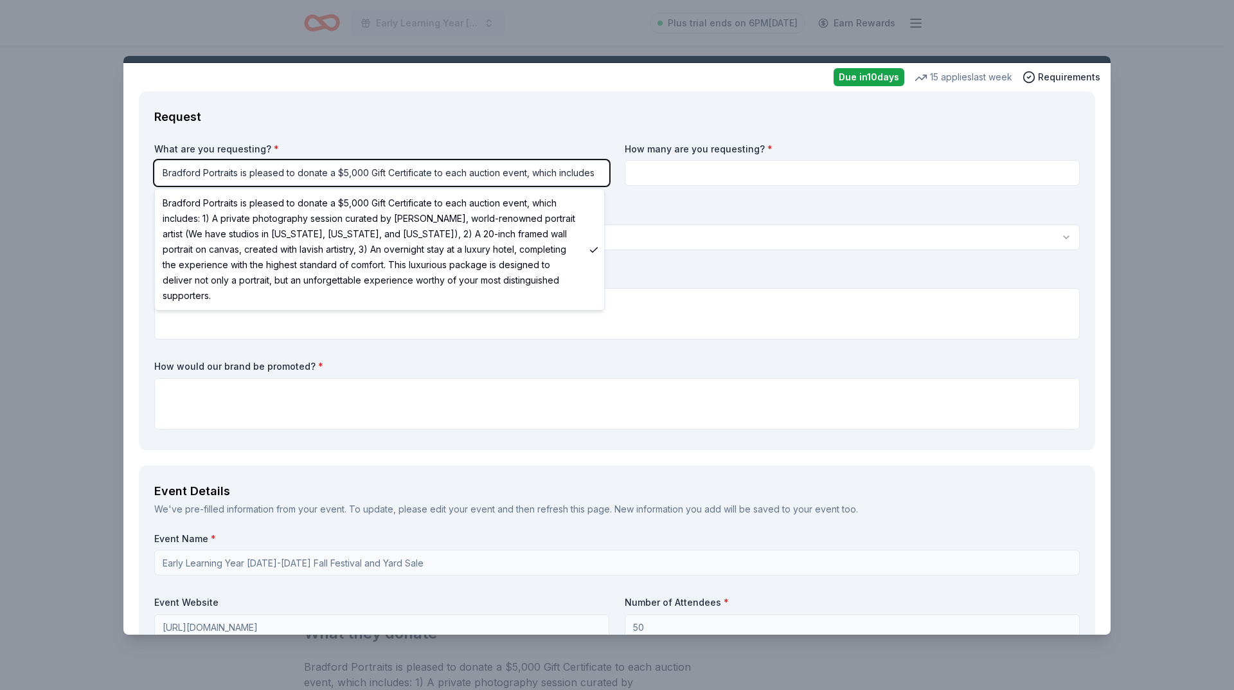
click at [519, 179] on html "Early Learning Year 2025-2026 Fall Festival and Yard Sale Plus trial ends on 6P…" at bounding box center [617, 345] width 1234 height 690
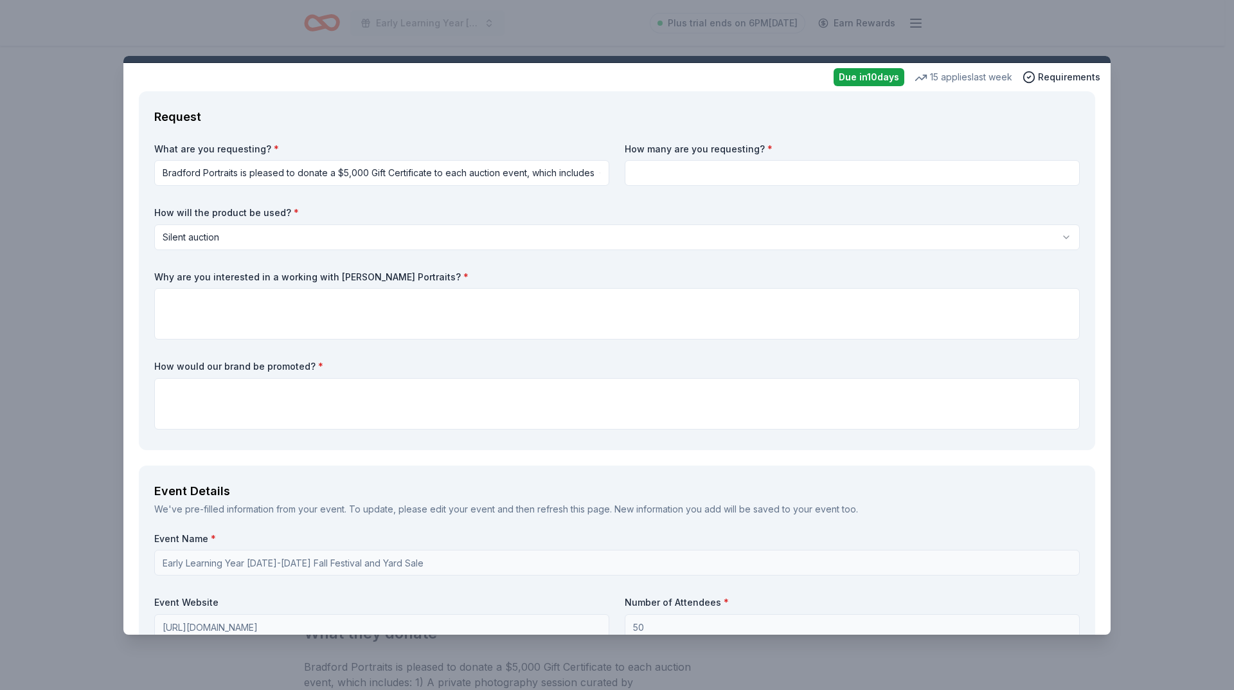
click at [581, 176] on html "Early Learning Year 2025-2026 Fall Festival and Yard Sale Plus trial ends on 6P…" at bounding box center [617, 345] width 1234 height 690
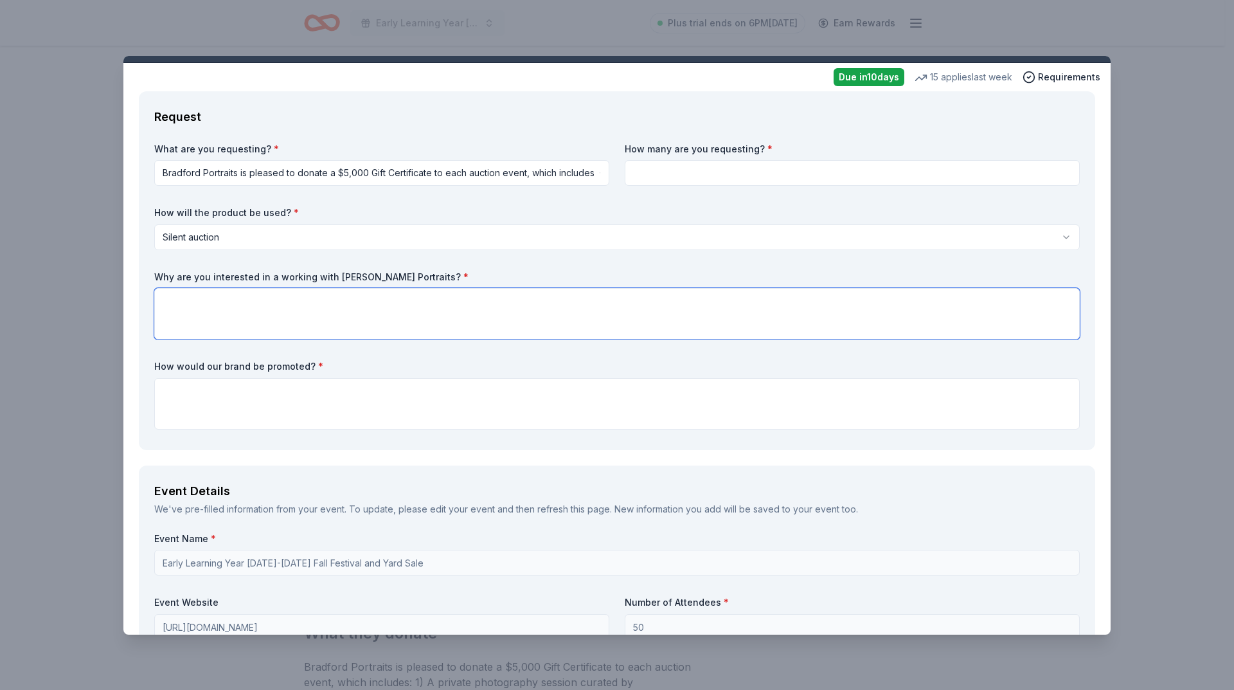
click at [199, 305] on textarea at bounding box center [617, 313] width 926 height 51
paste textarea "To elevate these events and provide attendees with something truly special, UPH…"
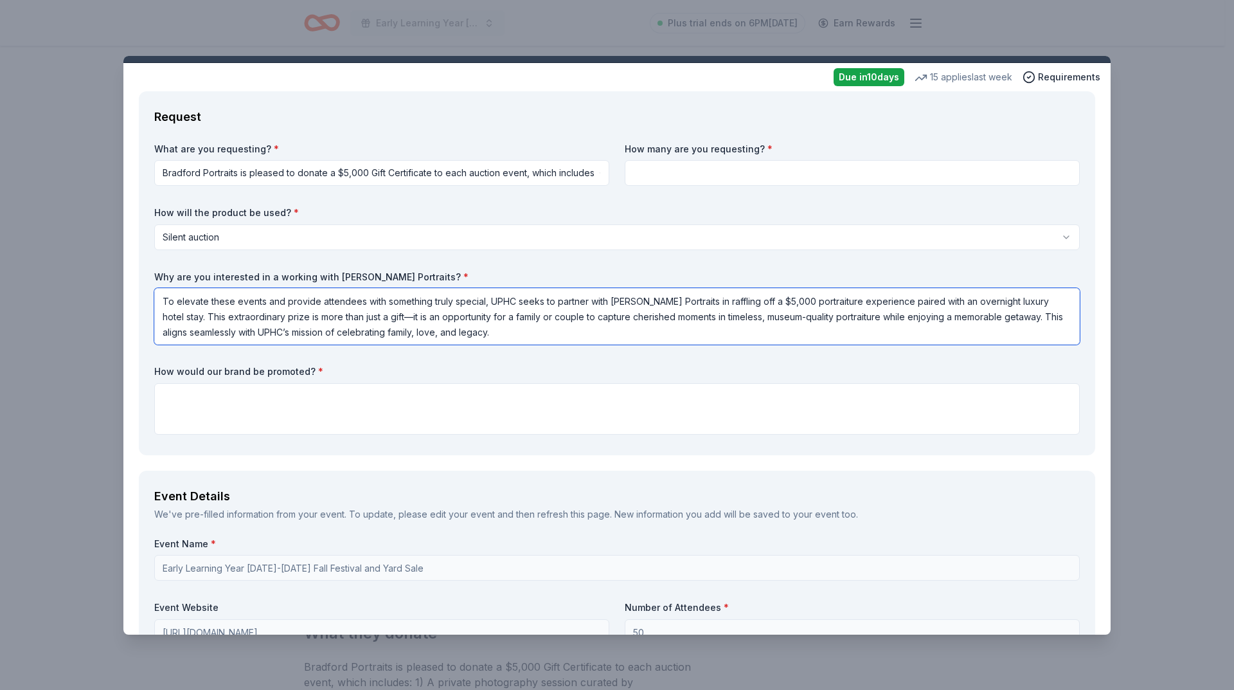
drag, startPoint x: 487, startPoint y: 302, endPoint x: 148, endPoint y: 289, distance: 339.6
click at [148, 289] on div "Request What are you requesting? * Bradford Portraits is pleased to donate a $5…" at bounding box center [617, 273] width 956 height 364
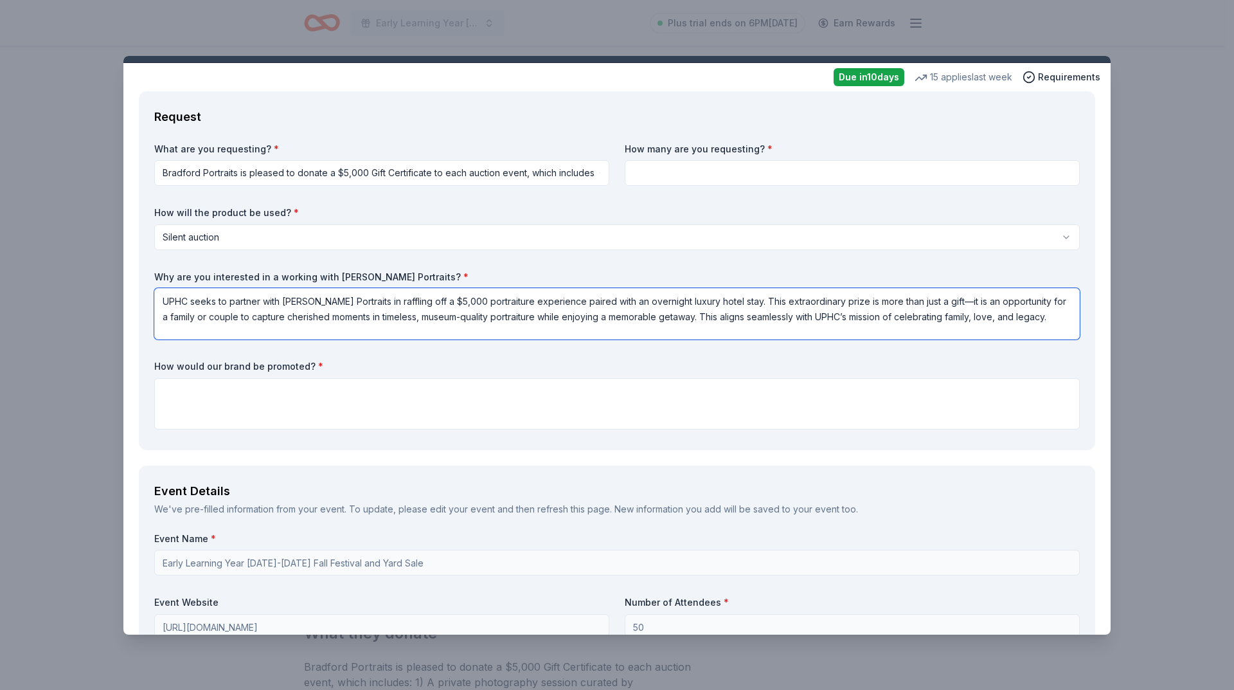
click at [730, 299] on textarea "UPHC seeks to partner with Bradford Portraits in raffling off a $5,000 portrait…" at bounding box center [617, 313] width 926 height 51
paste textarea "To elevate these events and provide attendees with something truly special, UPH…"
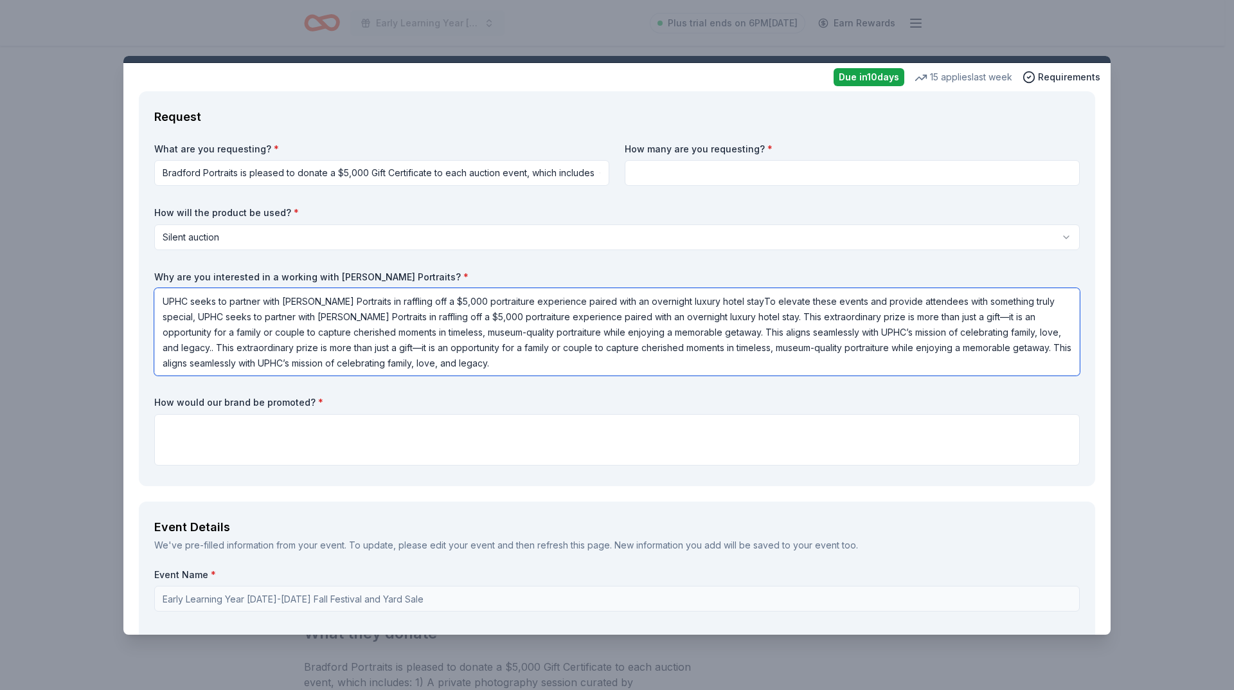
click at [730, 302] on textarea "UPHC seeks to partner with Bradford Portraits in raffling off a $5,000 portrait…" at bounding box center [617, 331] width 926 height 87
click at [736, 304] on textarea "UPHC seeks to partner with Bradford Portraits in raffling off a $5,000 portrait…" at bounding box center [617, 331] width 926 height 87
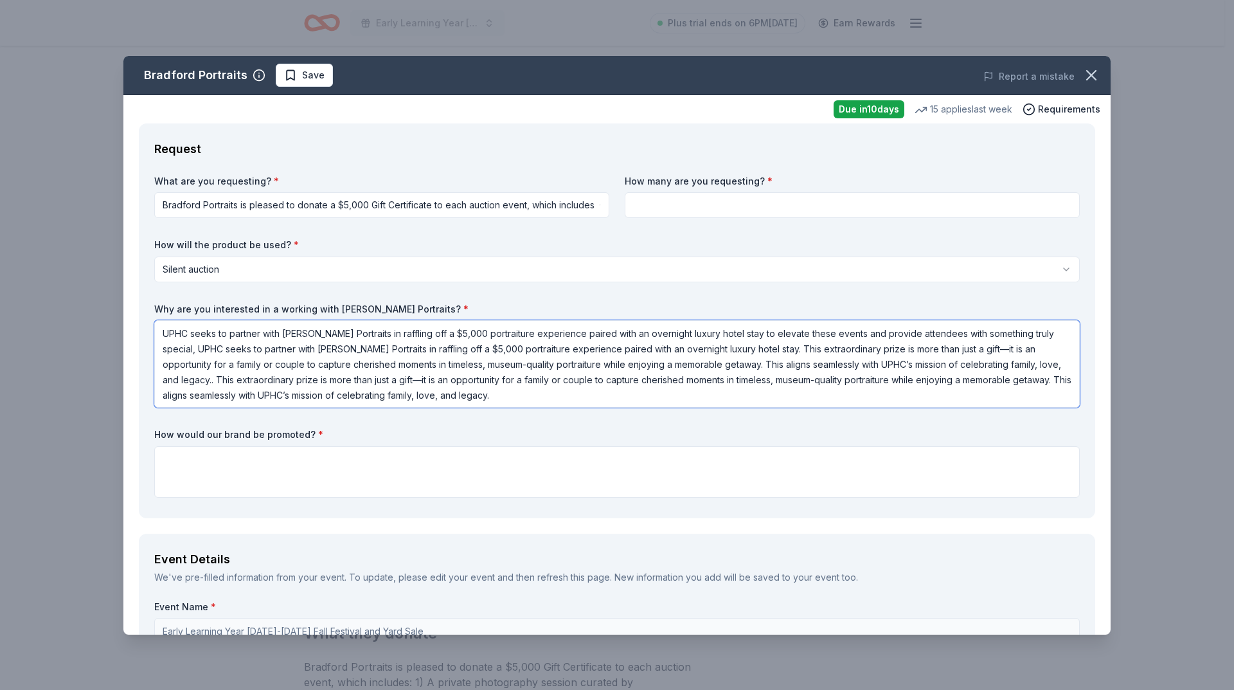
type textarea "UPHC seeks to partner with Bradford Portraits in raffling off a $5,000 portrait…"
click at [684, 206] on input at bounding box center [852, 205] width 455 height 26
type input "2"
click at [787, 335] on textarea "UPHC seeks to partner with Bradford Portraits in raffling off a $5,000 portrait…" at bounding box center [617, 363] width 926 height 87
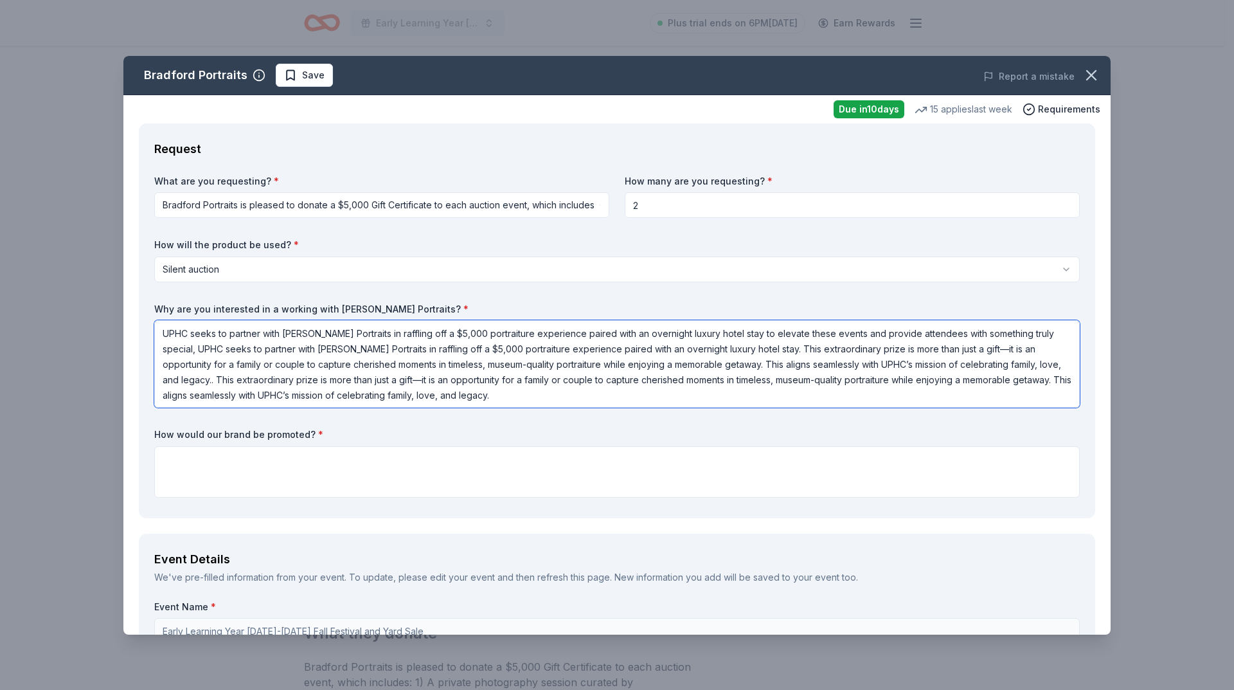
click at [787, 335] on textarea "UPHC seeks to partner with Bradford Portraits in raffling off a $5,000 portrait…" at bounding box center [617, 363] width 926 height 87
click at [800, 337] on textarea "UPHC seeks to partner with Bradford Portraits in raffling off a $5,000 portrait…" at bounding box center [617, 363] width 926 height 87
click at [422, 335] on textarea "UPHC seeks to partner with Bradford Portraits in raffling off a $5,000 portrait…" at bounding box center [617, 363] width 926 height 87
drag, startPoint x: 408, startPoint y: 351, endPoint x: 483, endPoint y: 362, distance: 76.0
click at [662, 367] on textarea "UPHC seeks to partner with Bradford Portraits in raffling off two $5,000 portra…" at bounding box center [617, 363] width 926 height 87
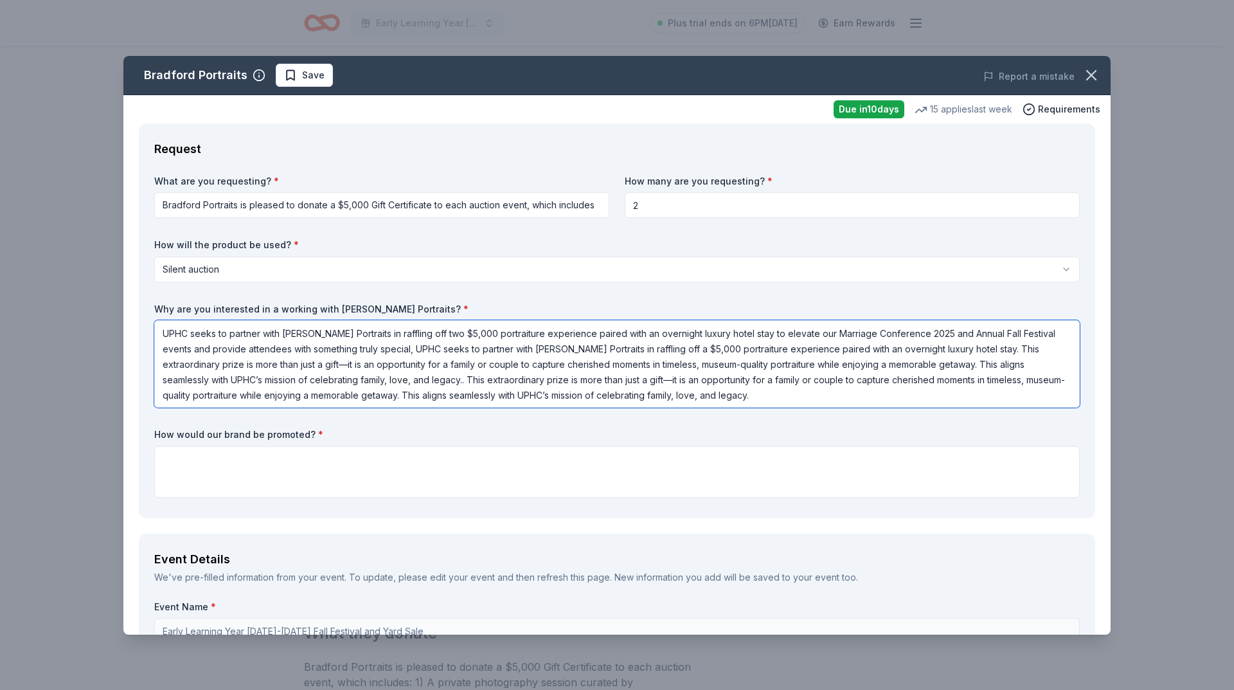
click at [408, 347] on textarea "UPHC seeks to partner with Bradford Portraits in raffling off two $5,000 portra…" at bounding box center [617, 363] width 926 height 87
drag, startPoint x: 409, startPoint y: 350, endPoint x: 981, endPoint y: 355, distance: 572.1
click at [981, 355] on textarea "UPHC seeks to partner with Bradford Portraits in raffling off two $5,000 portra…" at bounding box center [617, 363] width 926 height 87
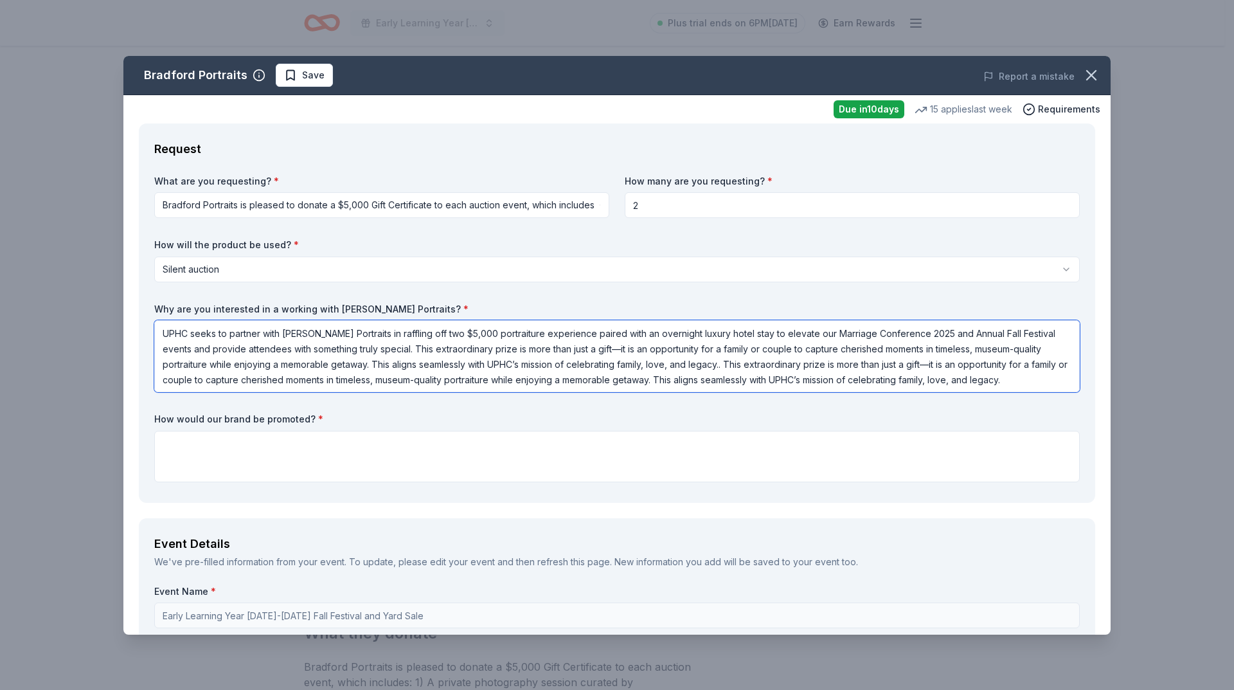
drag, startPoint x: 723, startPoint y: 366, endPoint x: 730, endPoint y: 384, distance: 19.1
click at [722, 367] on textarea "UPHC seeks to partner with Bradford Portraits in raffling off two $5,000 portra…" at bounding box center [617, 356] width 926 height 72
drag, startPoint x: 721, startPoint y: 380, endPoint x: 773, endPoint y: 388, distance: 52.7
click at [773, 388] on textarea "UPHC seeks to partner with Bradford Portraits in raffling off two $5,000 portra…" at bounding box center [617, 356] width 926 height 72
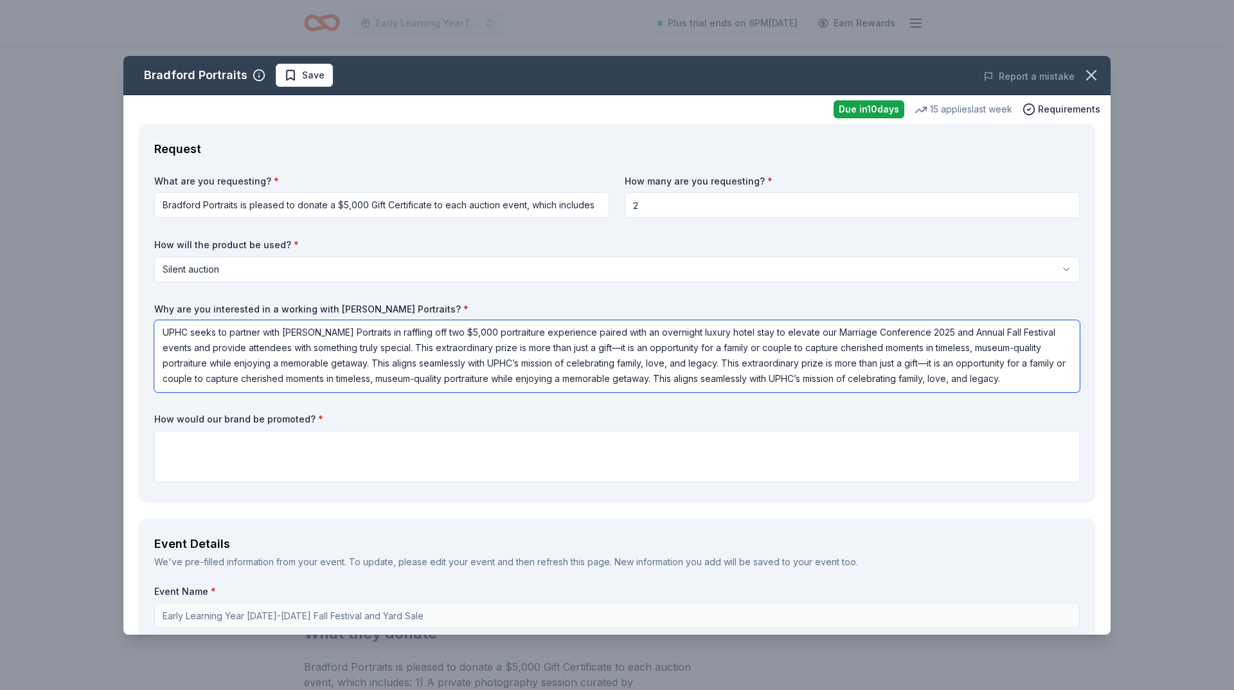
drag, startPoint x: 697, startPoint y: 375, endPoint x: 1051, endPoint y: 385, distance: 353.7
click at [1051, 385] on textarea "UPHC seeks to partner with Bradford Portraits in raffling off two $5,000 portra…" at bounding box center [617, 356] width 926 height 72
drag, startPoint x: 727, startPoint y: 363, endPoint x: 1054, endPoint y: 388, distance: 327.4
click at [1054, 388] on textarea "UPHC seeks to partner with Bradford Portraits in raffling off two $5,000 portra…" at bounding box center [617, 356] width 926 height 72
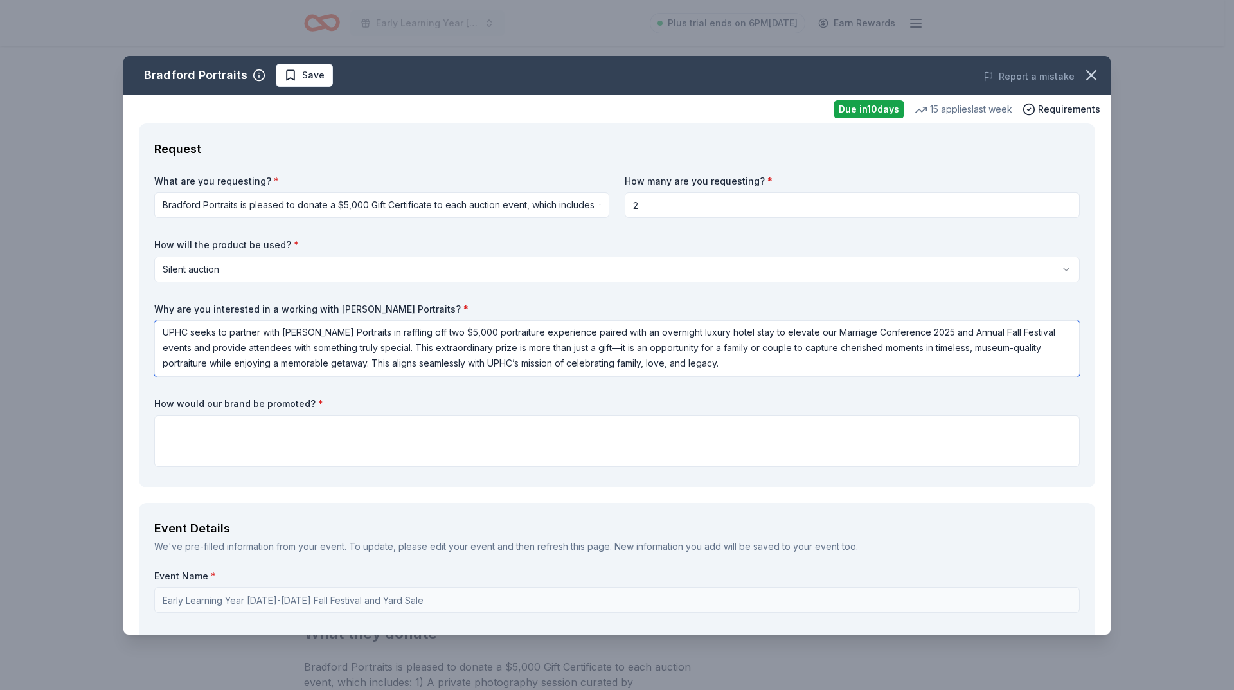
scroll to position [0, 0]
type textarea "UPHC seeks to partner with Bradford Portraits in raffling off two $5,000 portra…"
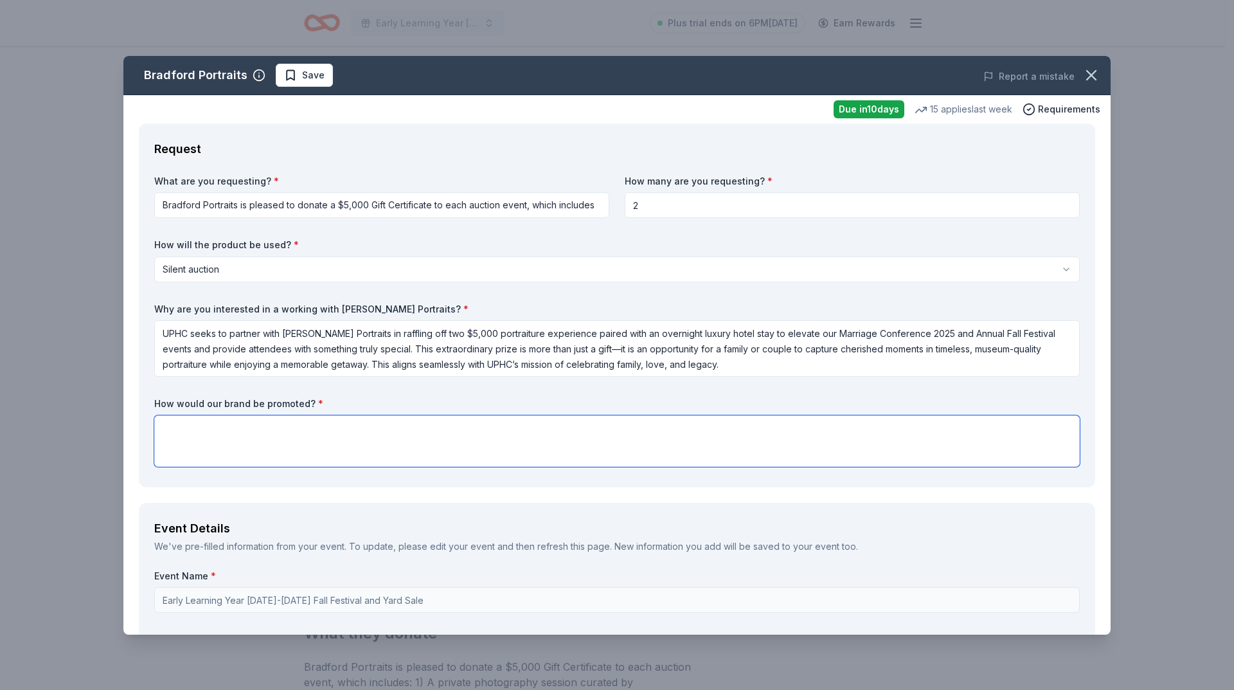
click at [204, 428] on textarea at bounding box center [617, 440] width 926 height 51
paste textarea "By partnering with us, Bradford Portraits will receive extensive brand promotio…"
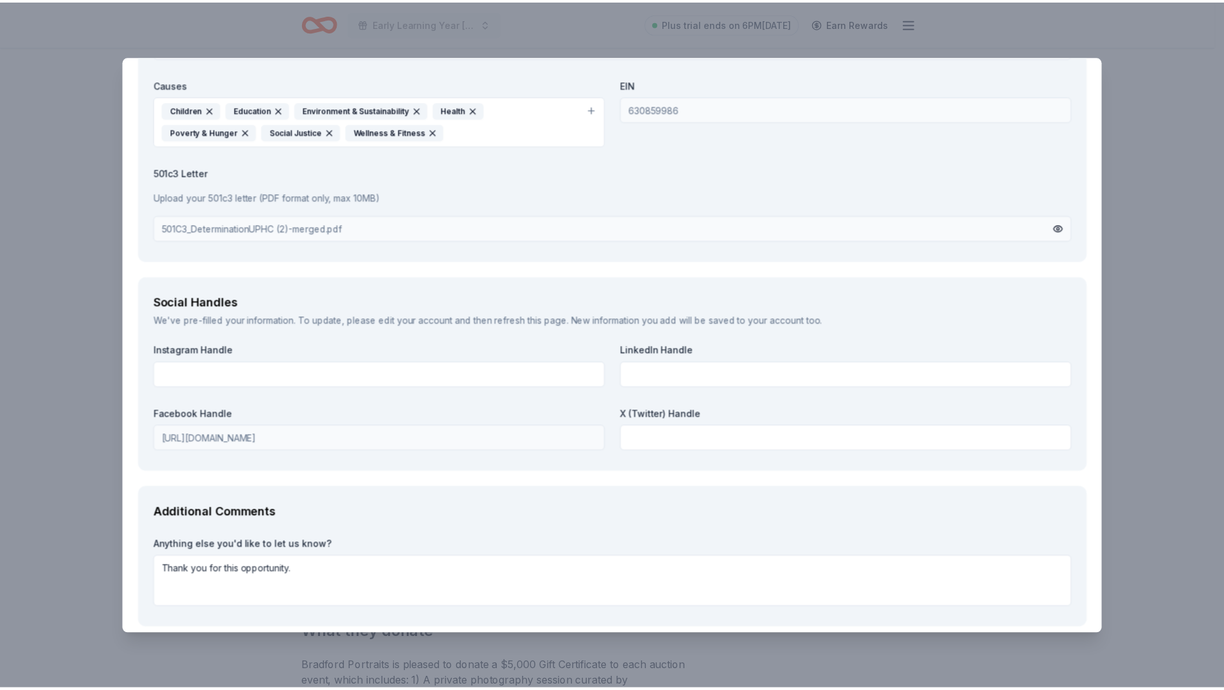
scroll to position [1629, 0]
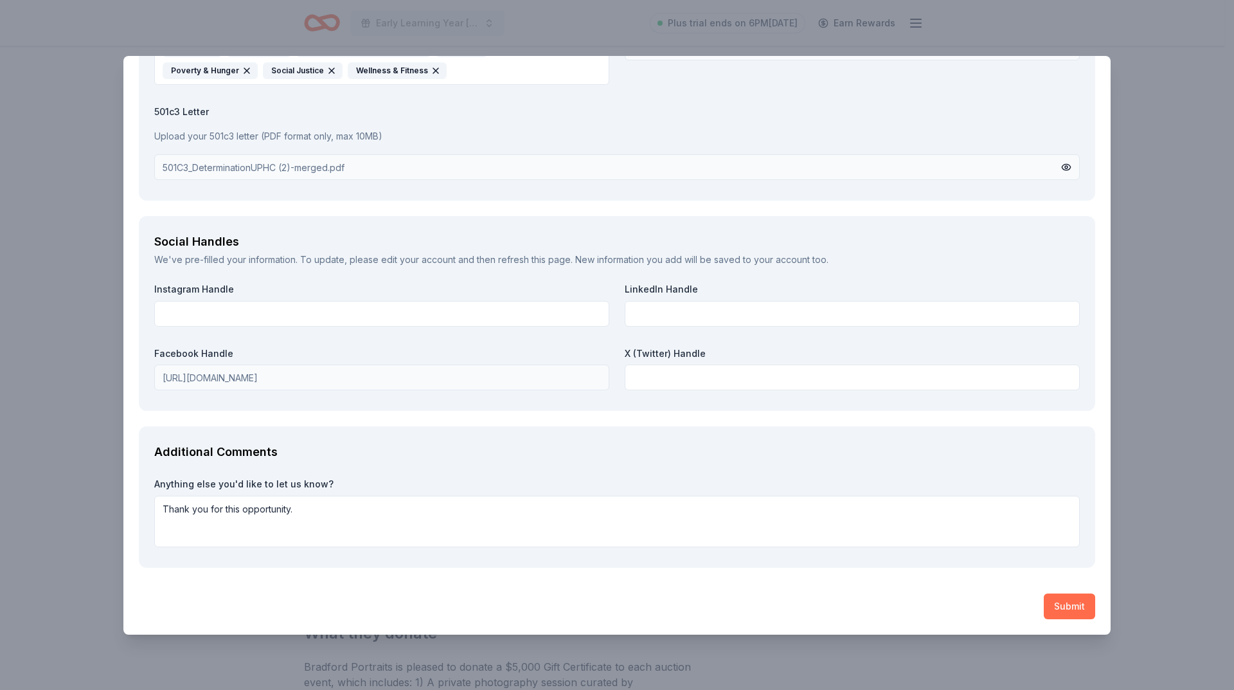
type textarea "By partnering with us, Bradford Portraits will receive extensive brand promotio…"
click at [1055, 604] on button "Submit" at bounding box center [1069, 606] width 51 height 26
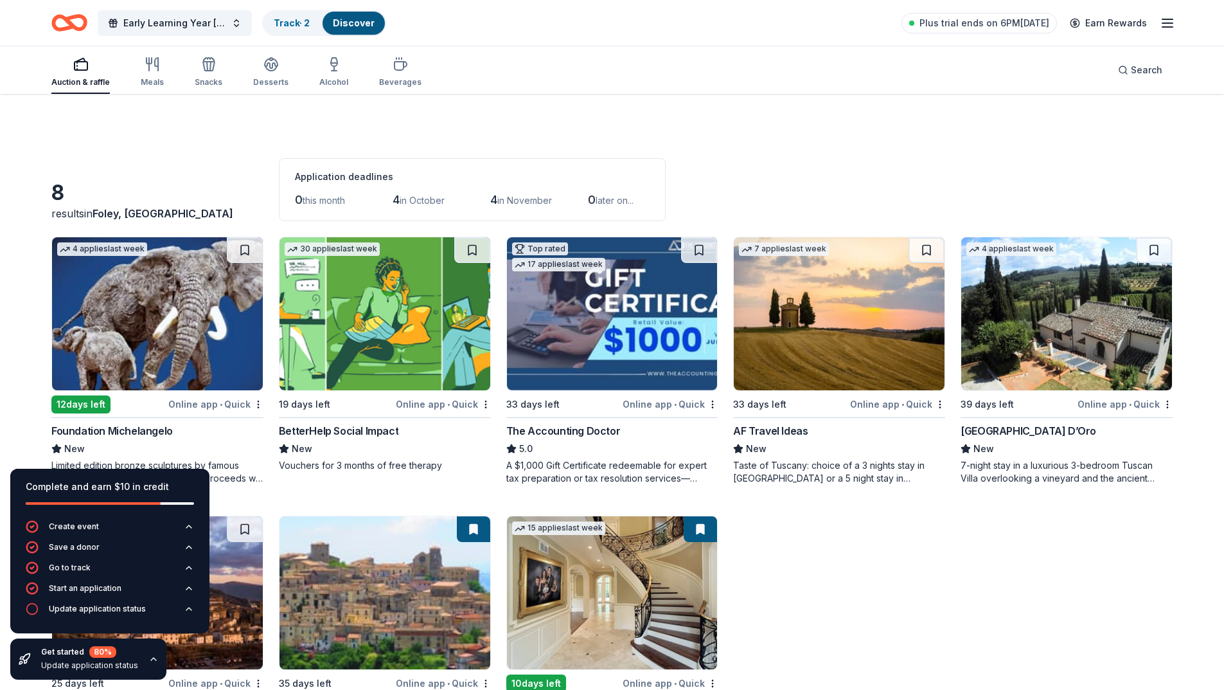
scroll to position [100, 0]
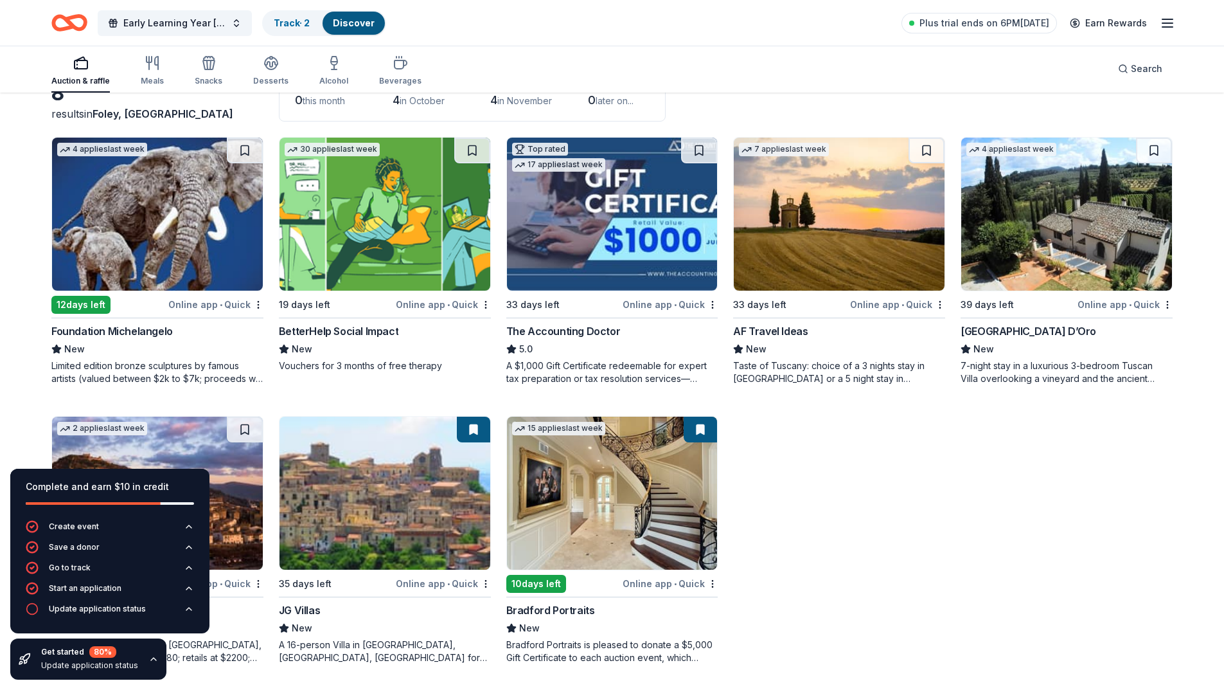
click at [922, 296] on div "7 applies last week 33 days left Online app • Quick AF Travel Ideas New Taste o…" at bounding box center [839, 261] width 212 height 248
click at [789, 474] on div "4 applies last week 12 days left Online app • Quick Foundation Michelangelo New…" at bounding box center [612, 400] width 1122 height 527
click at [147, 61] on icon "button" at bounding box center [149, 60] width 5 height 6
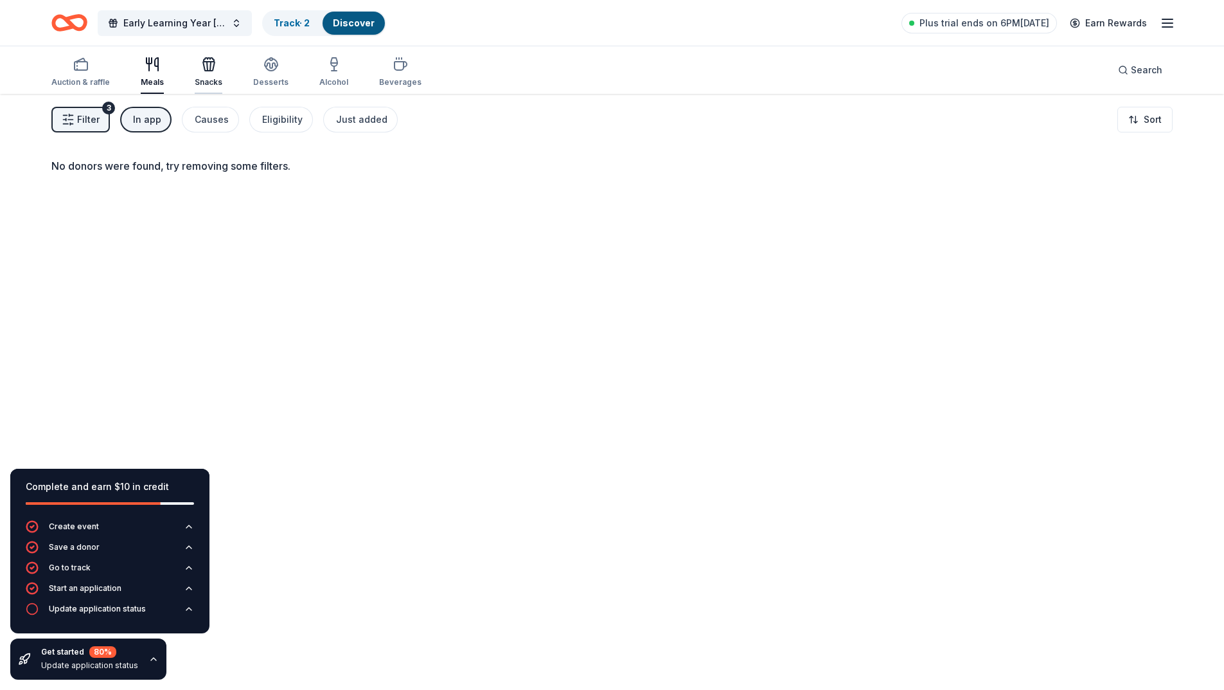
click at [198, 66] on div "button" at bounding box center [209, 64] width 28 height 15
click at [267, 65] on icon "button" at bounding box center [271, 64] width 15 height 15
click at [217, 18] on span "Early Learning Year [DATE]-[DATE] Fall Festival and Yard Sale" at bounding box center [174, 22] width 103 height 15
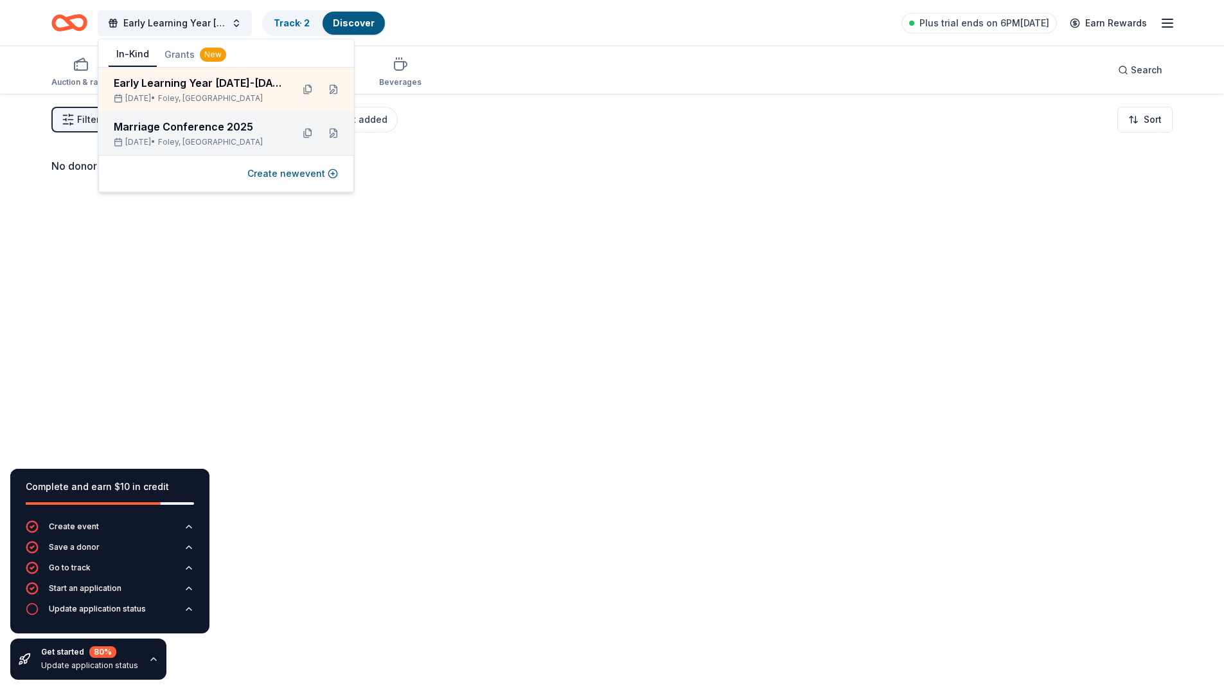
click at [225, 139] on div "Oct 18, 2025 • Foley, AL" at bounding box center [198, 142] width 168 height 10
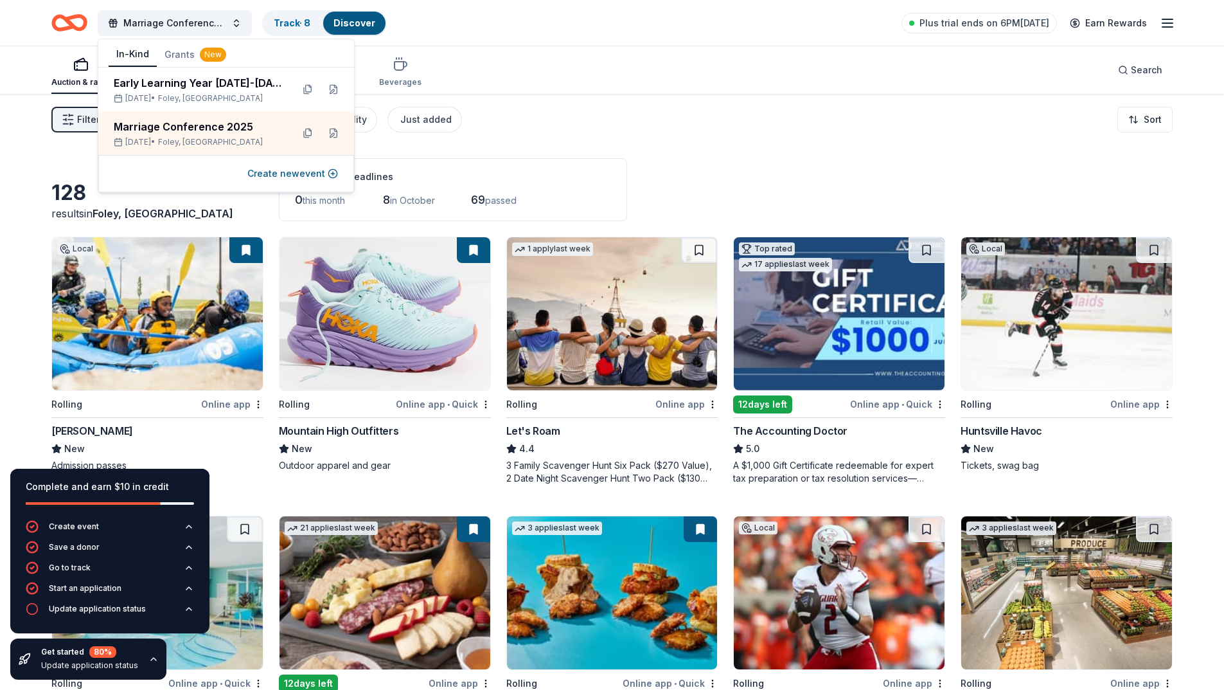
click at [588, 85] on div "Auction & raffle Meals Snacks Desserts Alcohol Beverages Search" at bounding box center [612, 70] width 1122 height 48
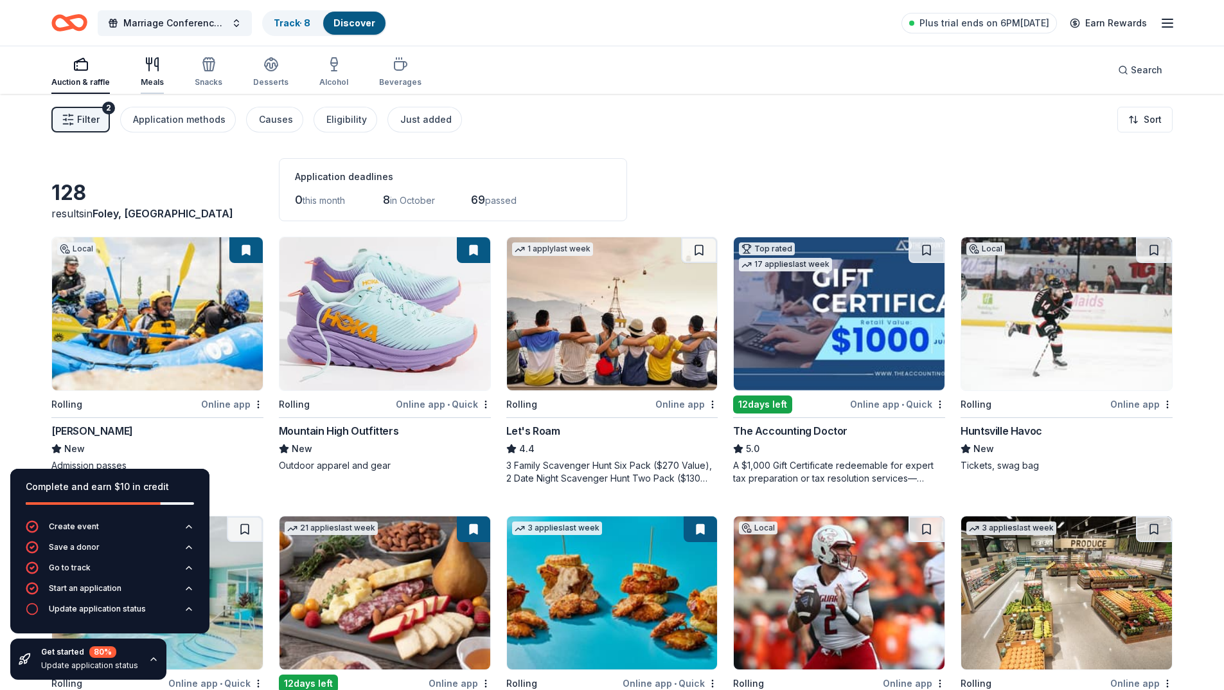
click at [150, 62] on icon "button" at bounding box center [149, 61] width 5 height 6
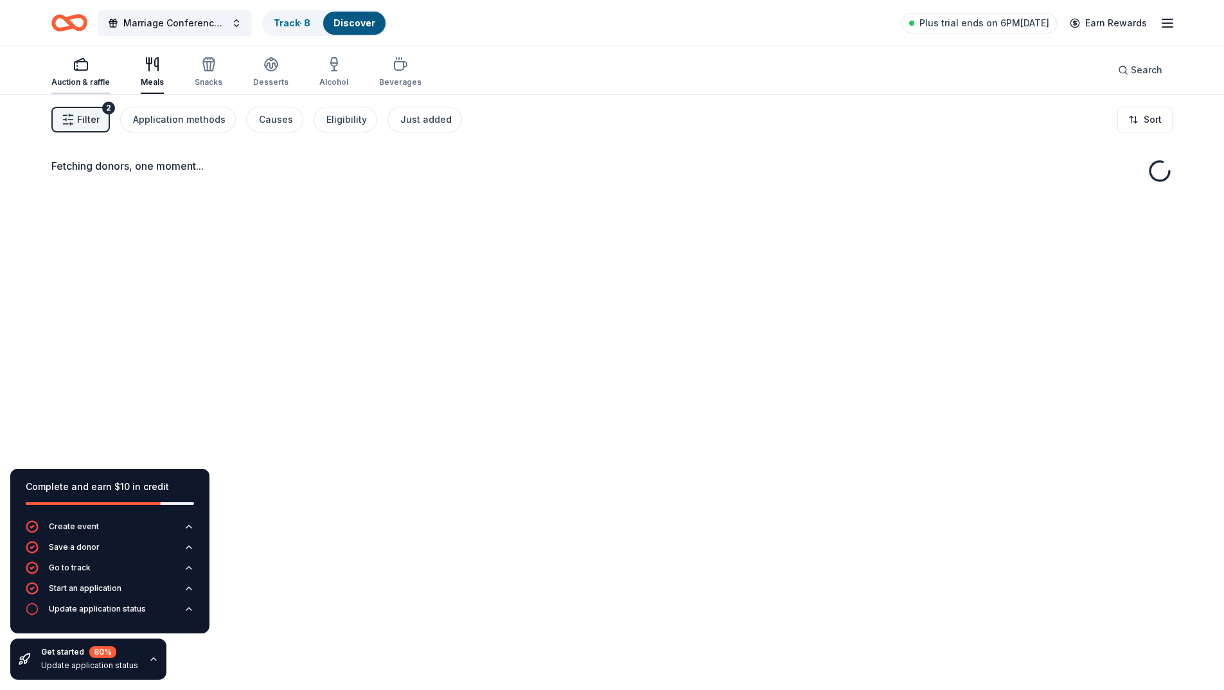
click at [77, 66] on icon "button" at bounding box center [77, 66] width 0 height 1
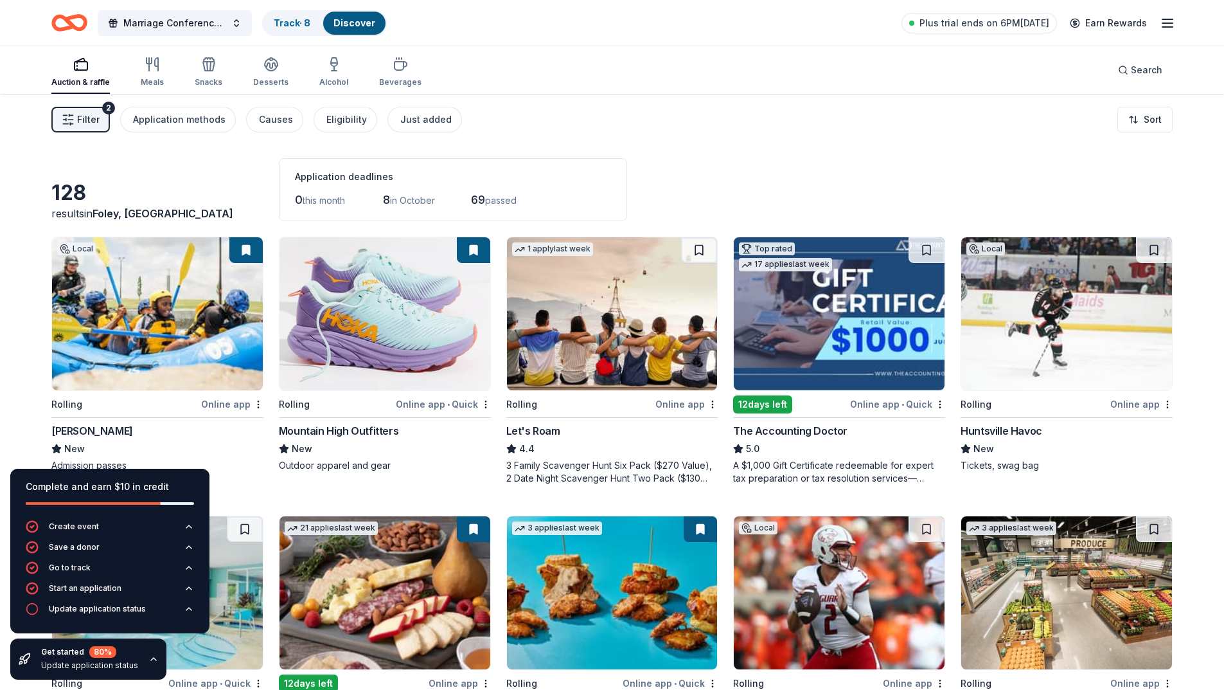
click at [99, 611] on div "Update application status" at bounding box center [97, 609] width 97 height 10
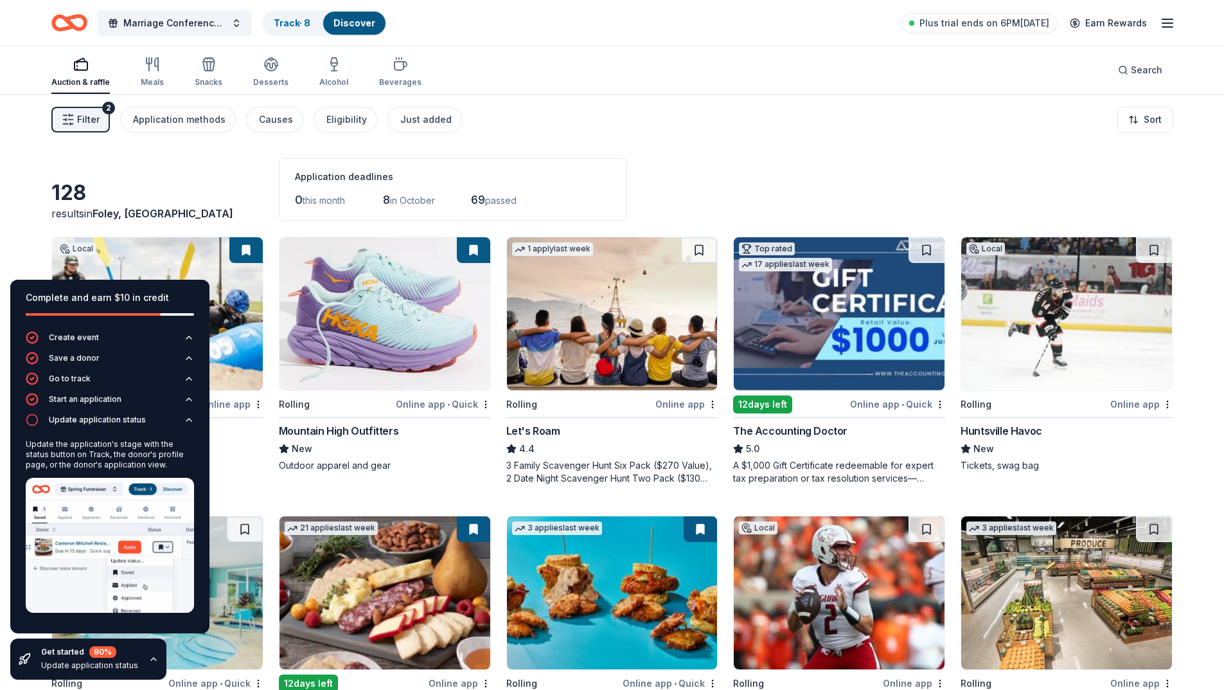
click at [599, 175] on div "Application deadlines" at bounding box center [453, 176] width 316 height 15
click at [118, 421] on div "Update application status" at bounding box center [97, 420] width 97 height 10
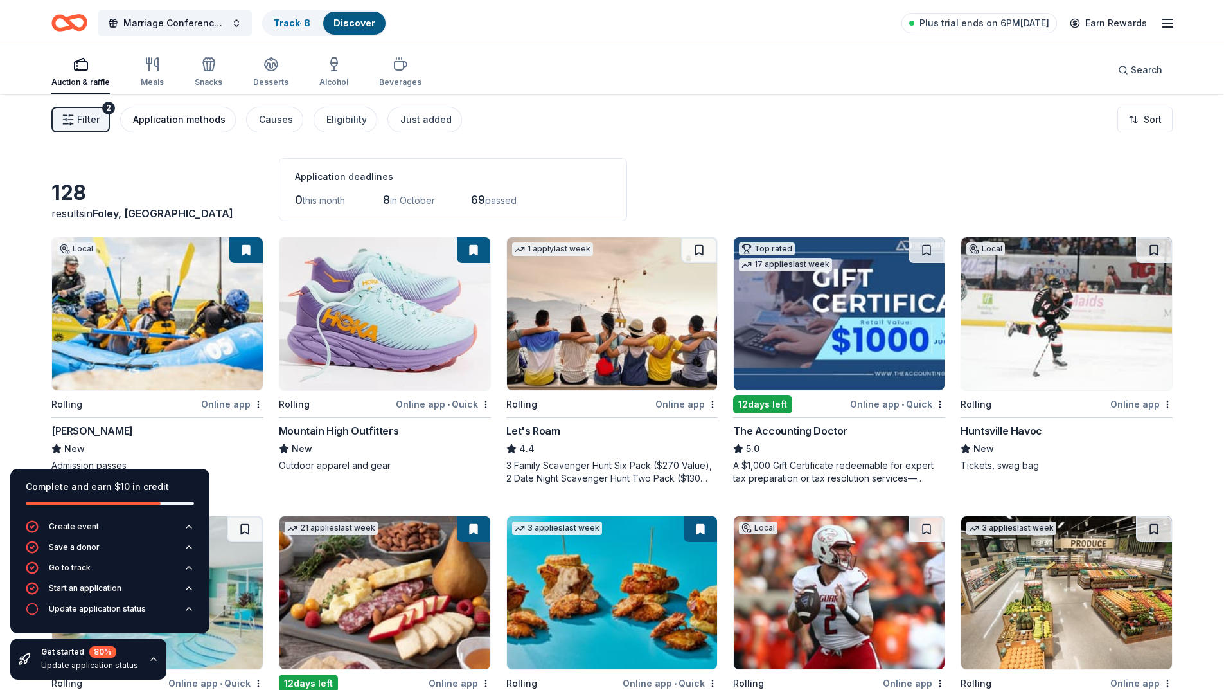
click at [183, 119] on div "Application methods" at bounding box center [179, 119] width 93 height 15
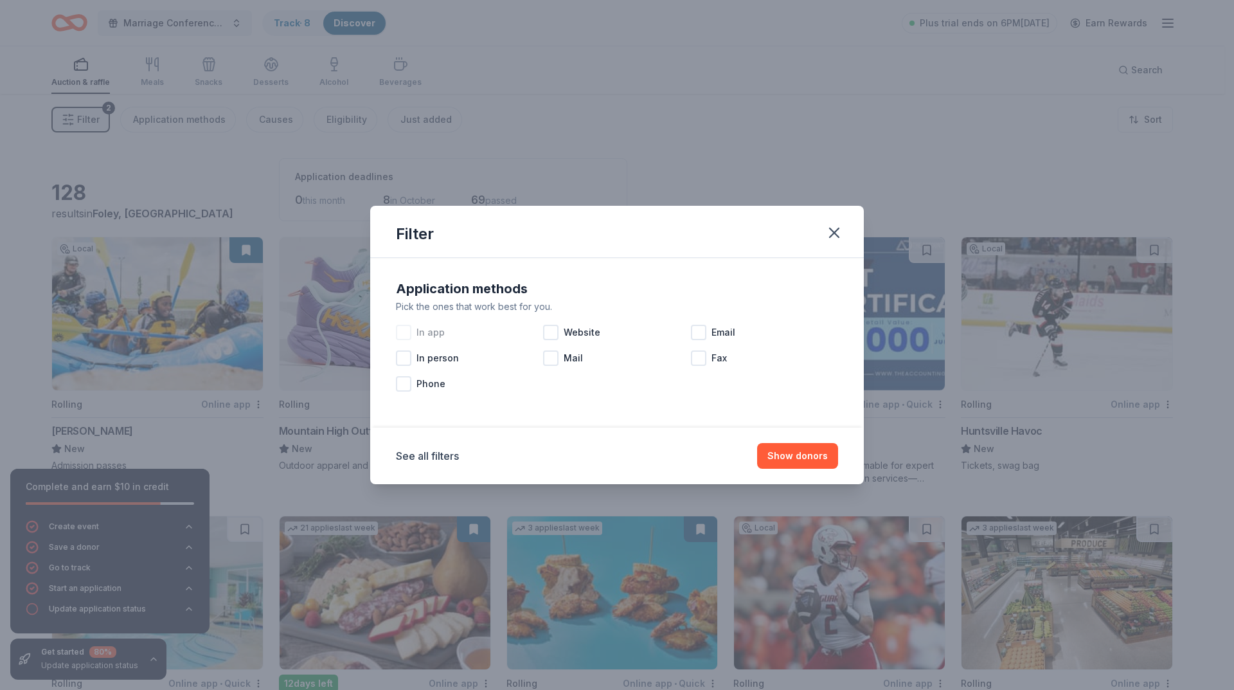
click at [404, 331] on div at bounding box center [403, 332] width 15 height 15
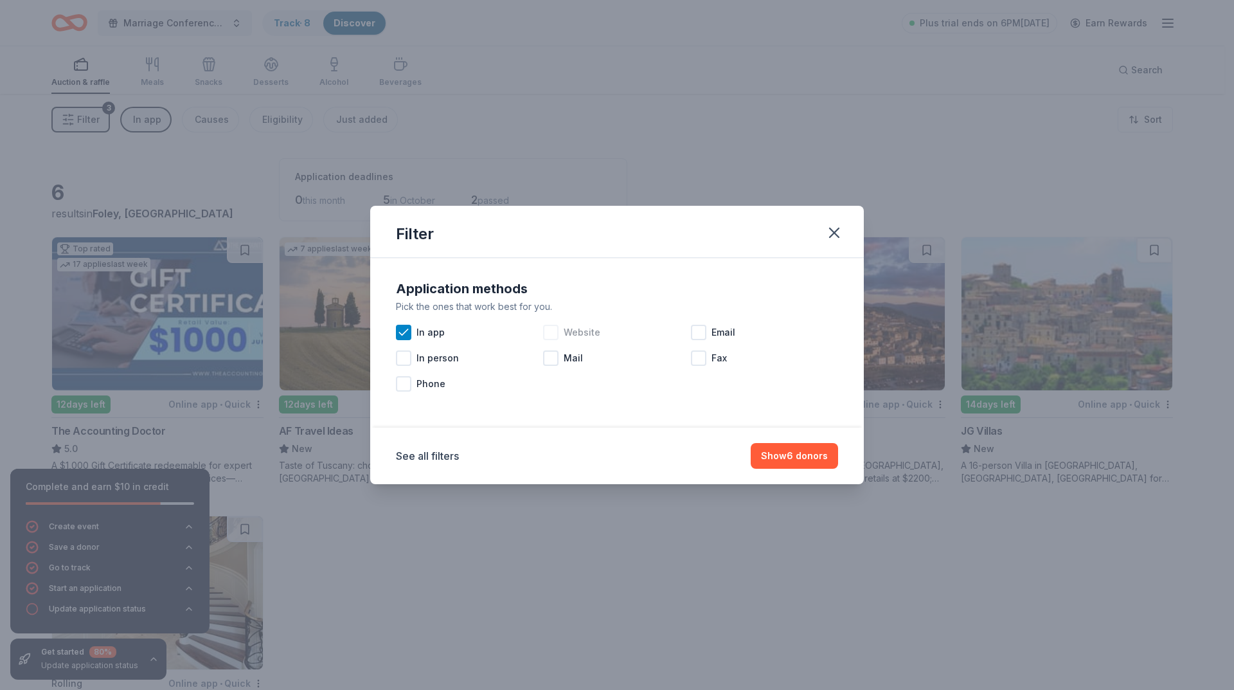
click at [557, 334] on div at bounding box center [550, 332] width 15 height 15
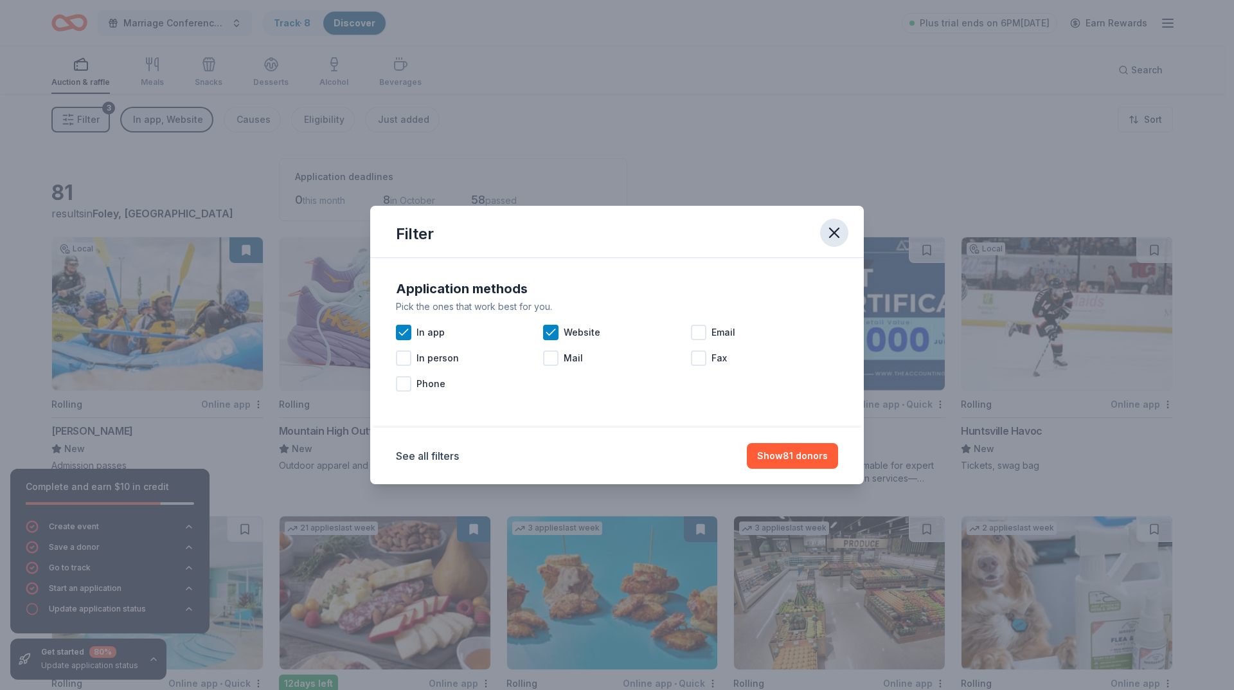
click at [831, 230] on icon "button" at bounding box center [834, 233] width 18 height 18
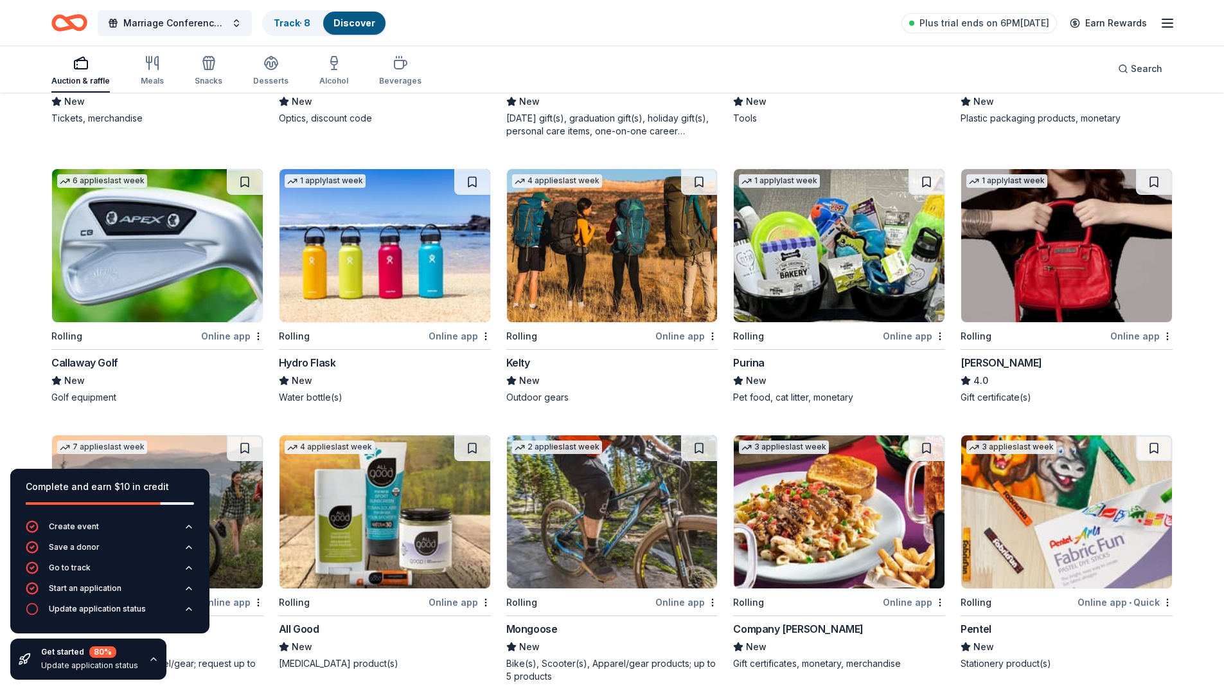
scroll to position [2833, 0]
click at [246, 181] on button at bounding box center [245, 181] width 36 height 26
click at [229, 335] on div "Online app" at bounding box center [232, 335] width 62 height 16
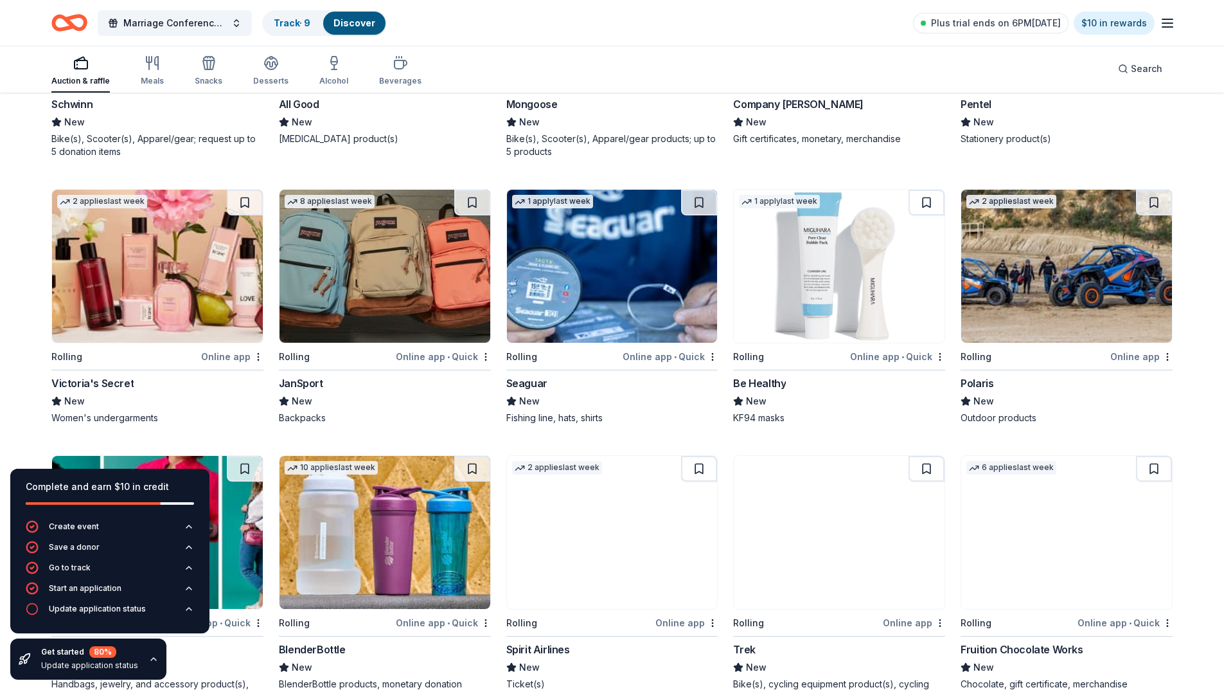
scroll to position [3473, 0]
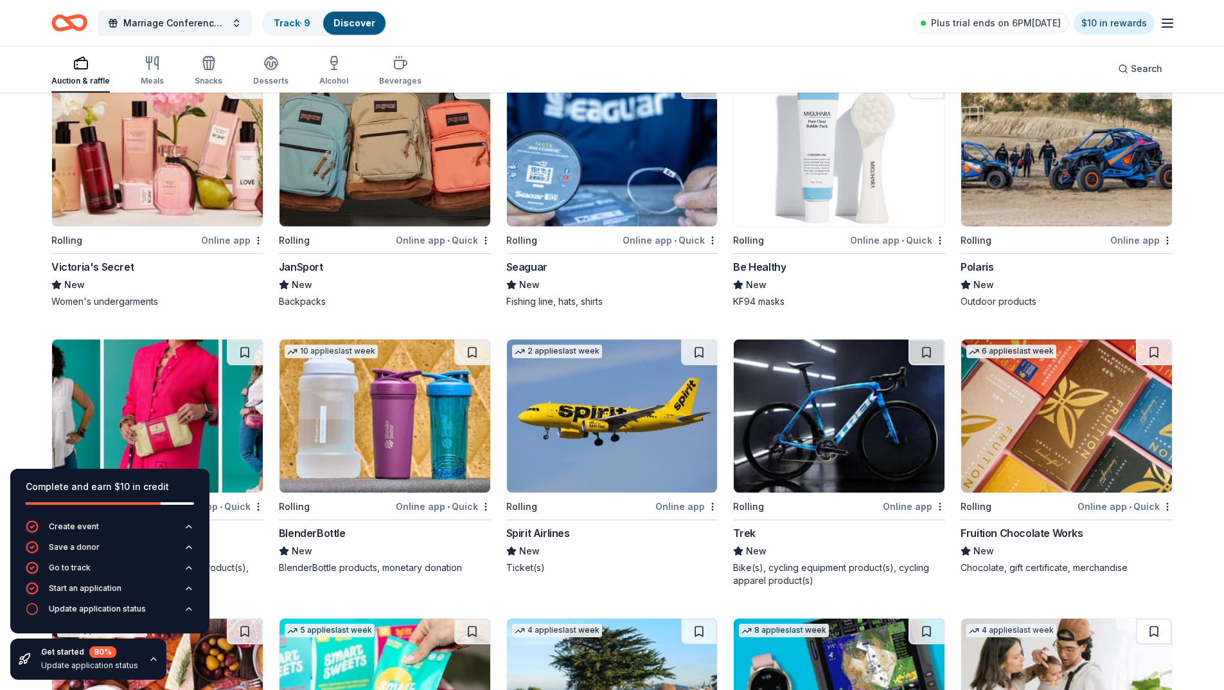
click at [676, 505] on div "Online app" at bounding box center [687, 506] width 62 height 16
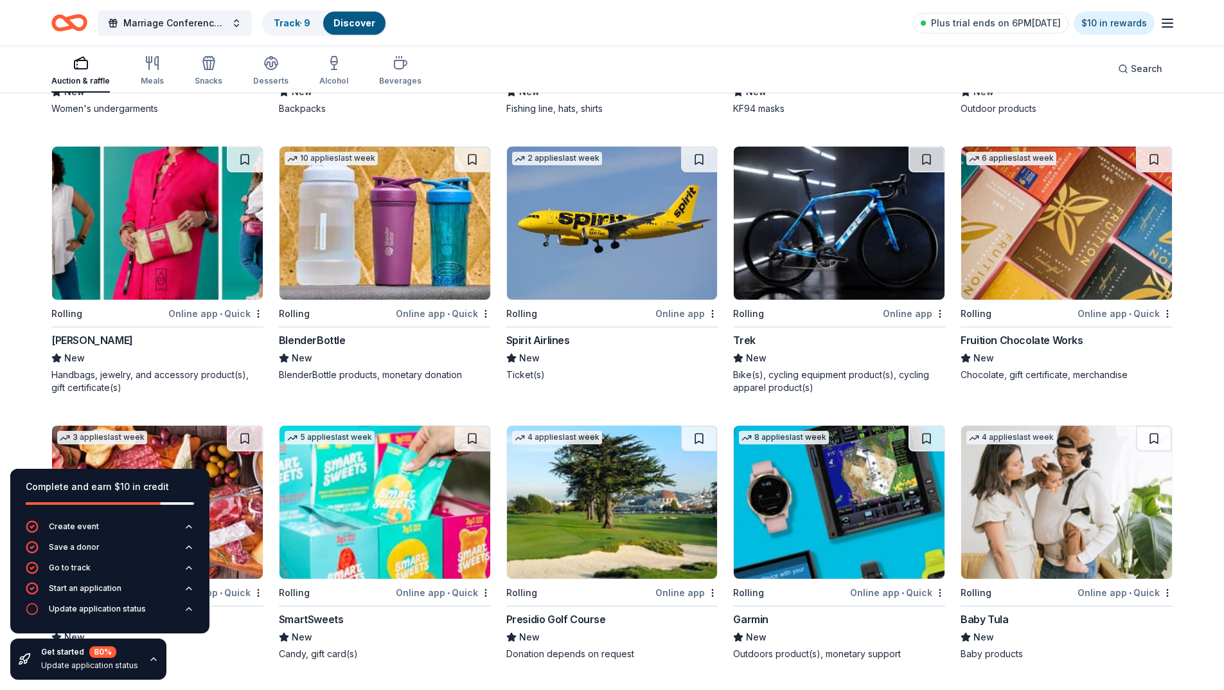
scroll to position [3730, 0]
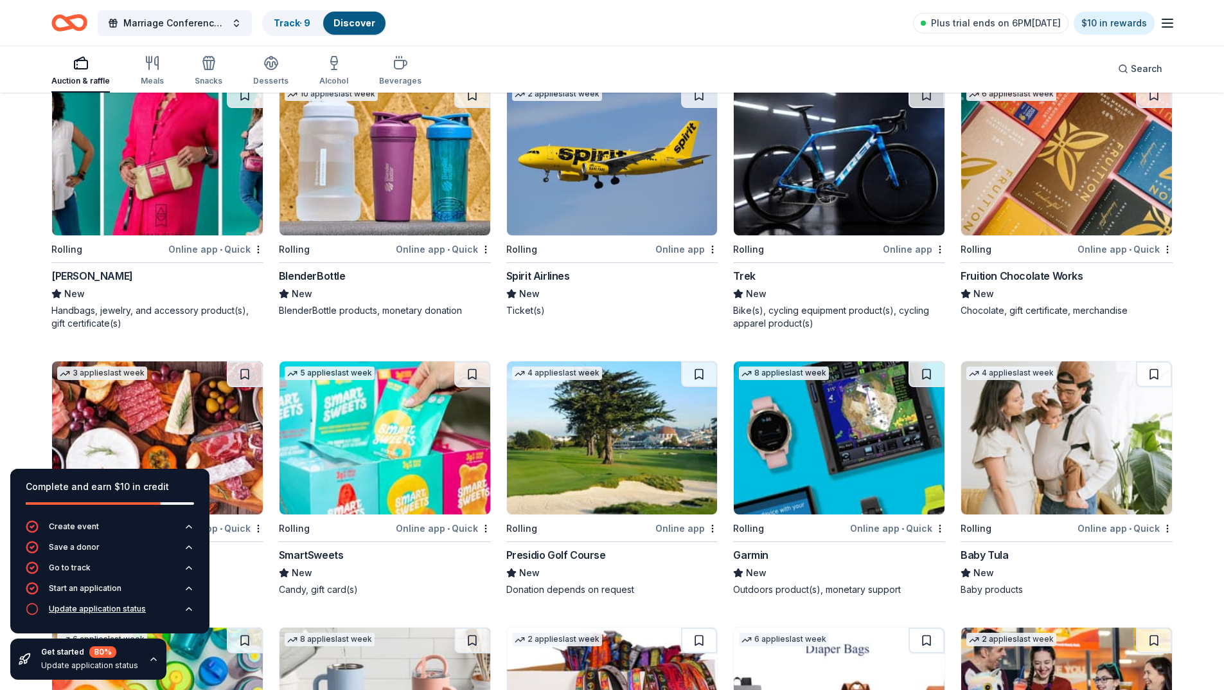
click at [68, 609] on div "Update application status" at bounding box center [97, 609] width 97 height 10
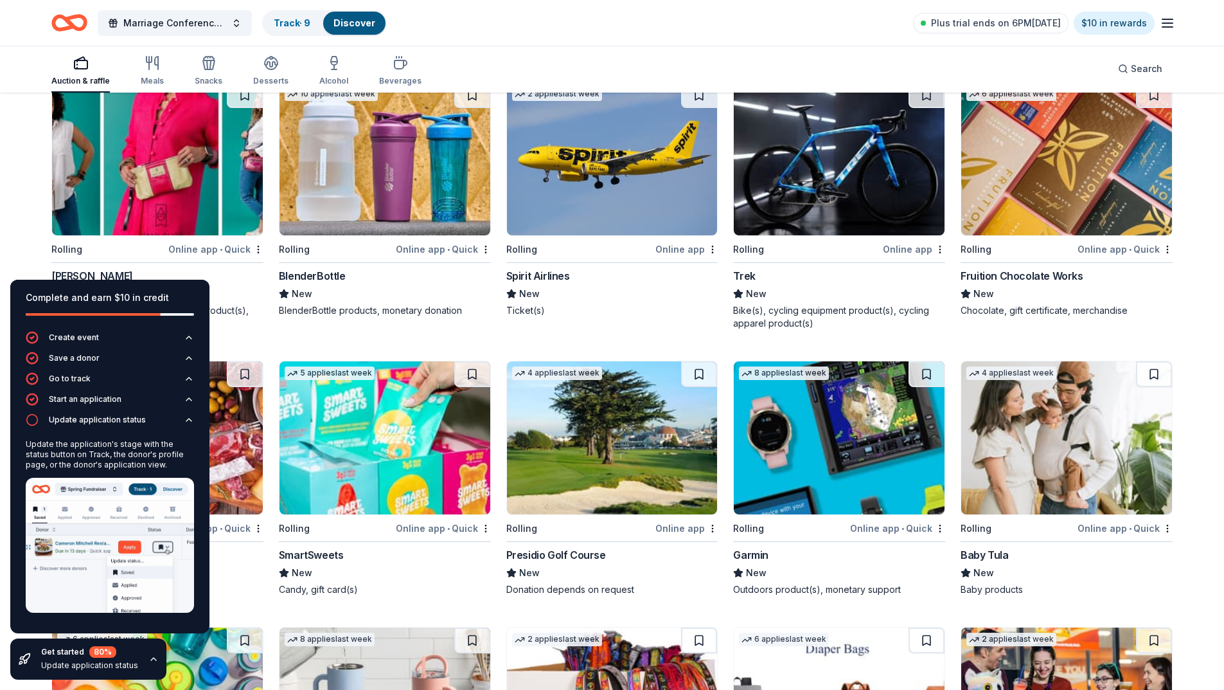
click at [171, 547] on img at bounding box center [110, 545] width 168 height 135
click at [291, 25] on link "Track · 9" at bounding box center [292, 22] width 37 height 11
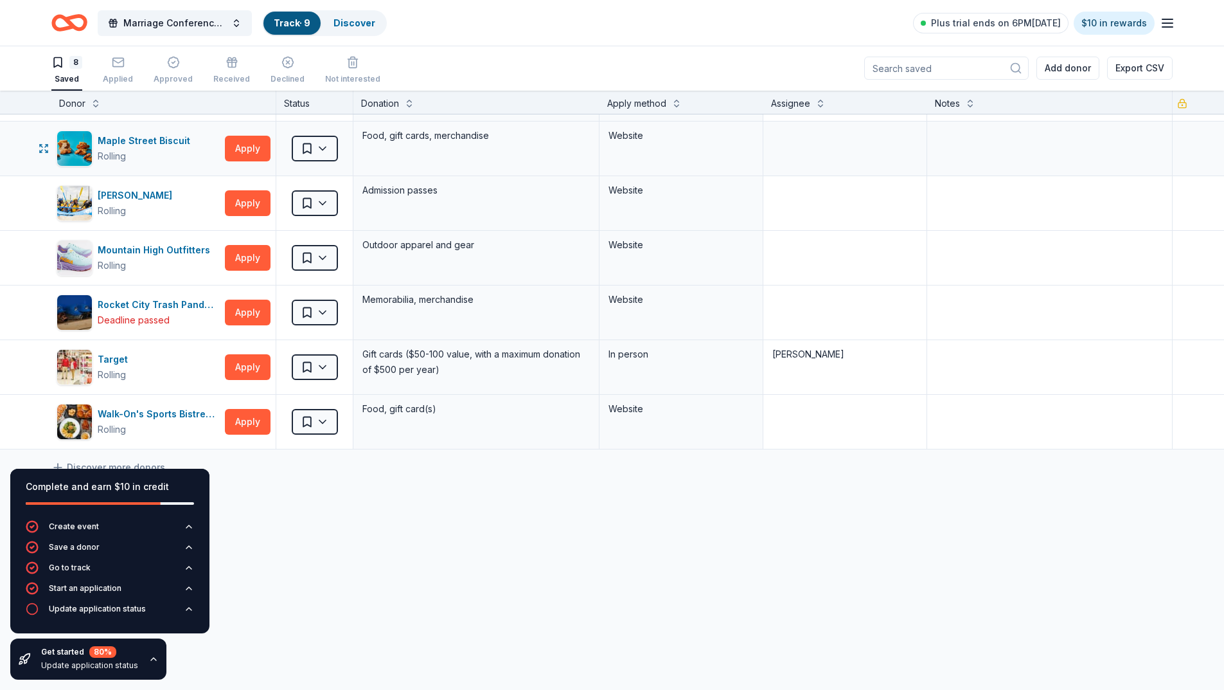
scroll to position [103, 0]
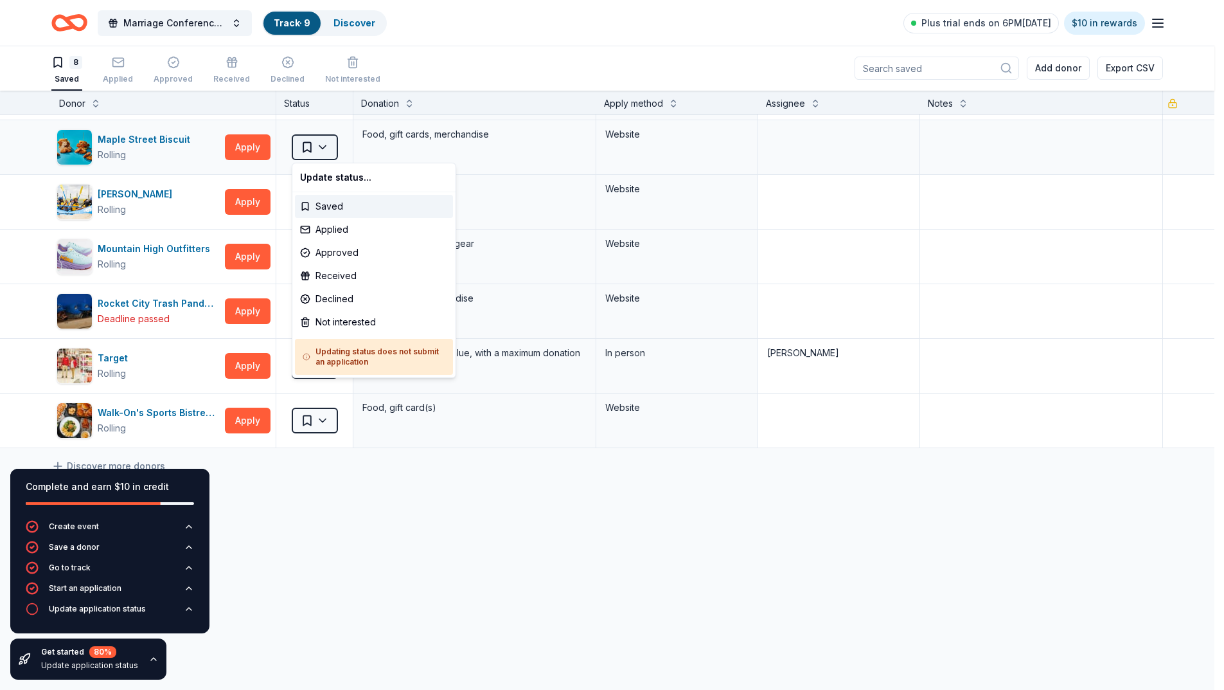
click at [328, 152] on html "Marriage Conference 2025 Track · 9 Discover Plus trial ends on 6PM, 10/1 $10 in…" at bounding box center [612, 344] width 1224 height 690
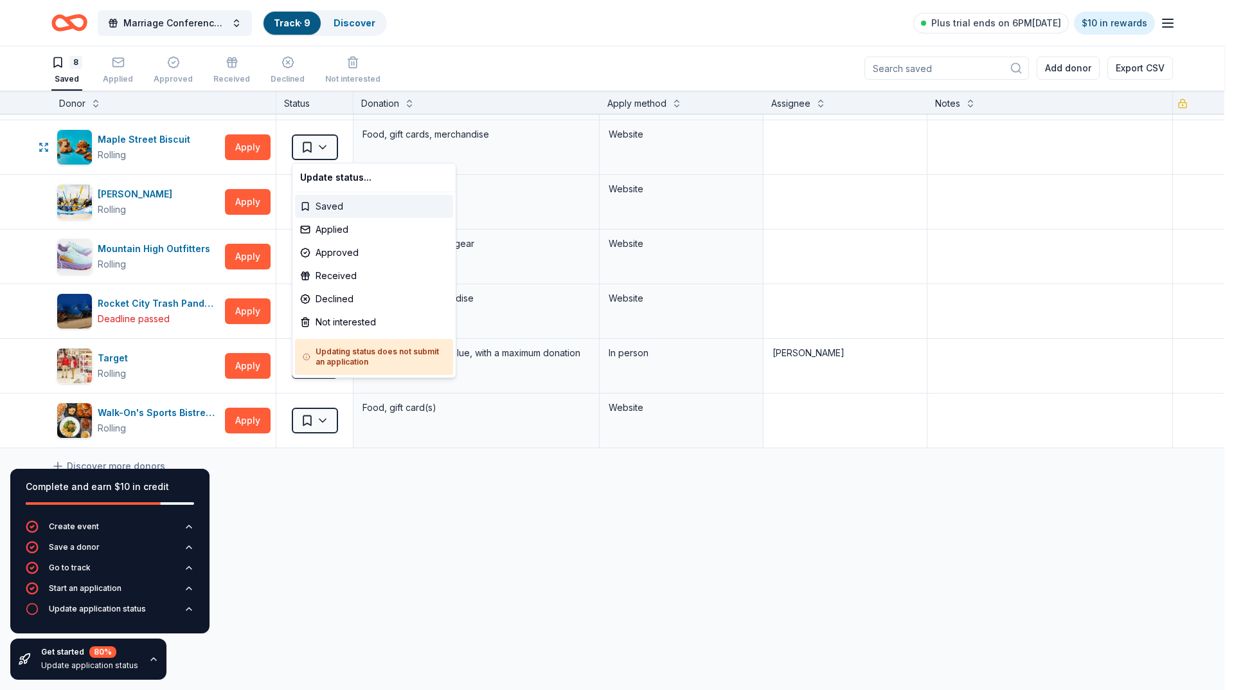
click at [338, 204] on div "Saved" at bounding box center [374, 206] width 158 height 23
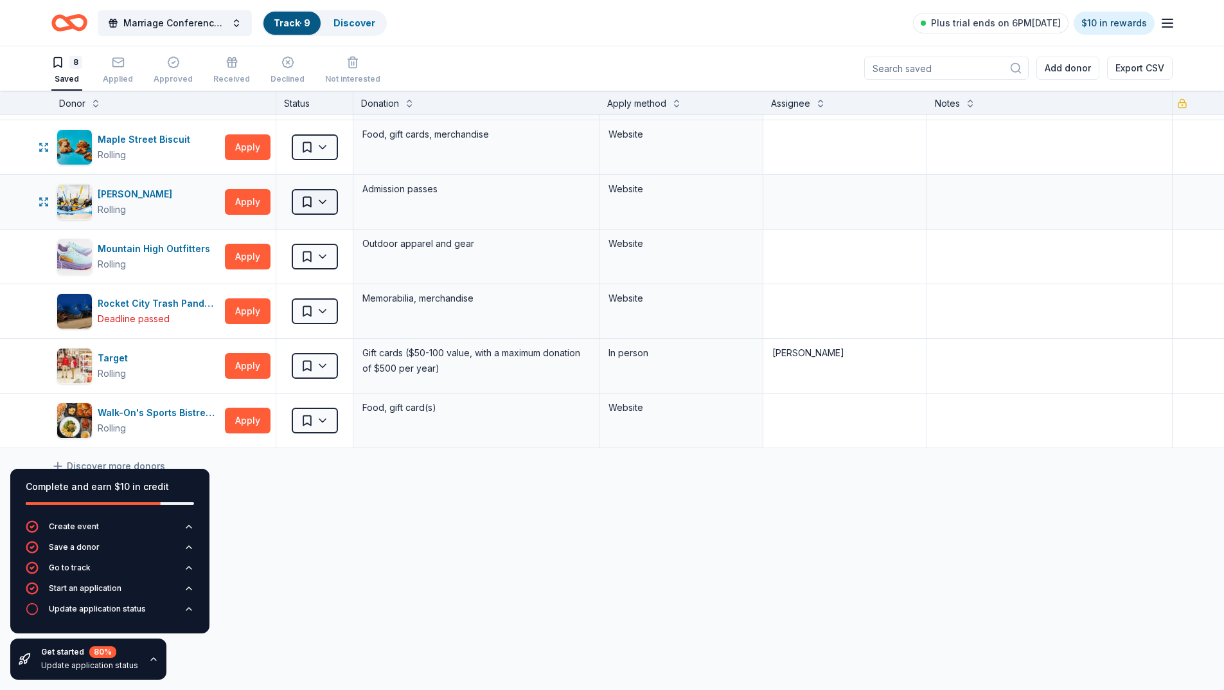
click at [327, 202] on html "Marriage Conference 2025 Track · 9 Discover Plus trial ends on 6PM, 10/1 $10 in…" at bounding box center [612, 344] width 1224 height 690
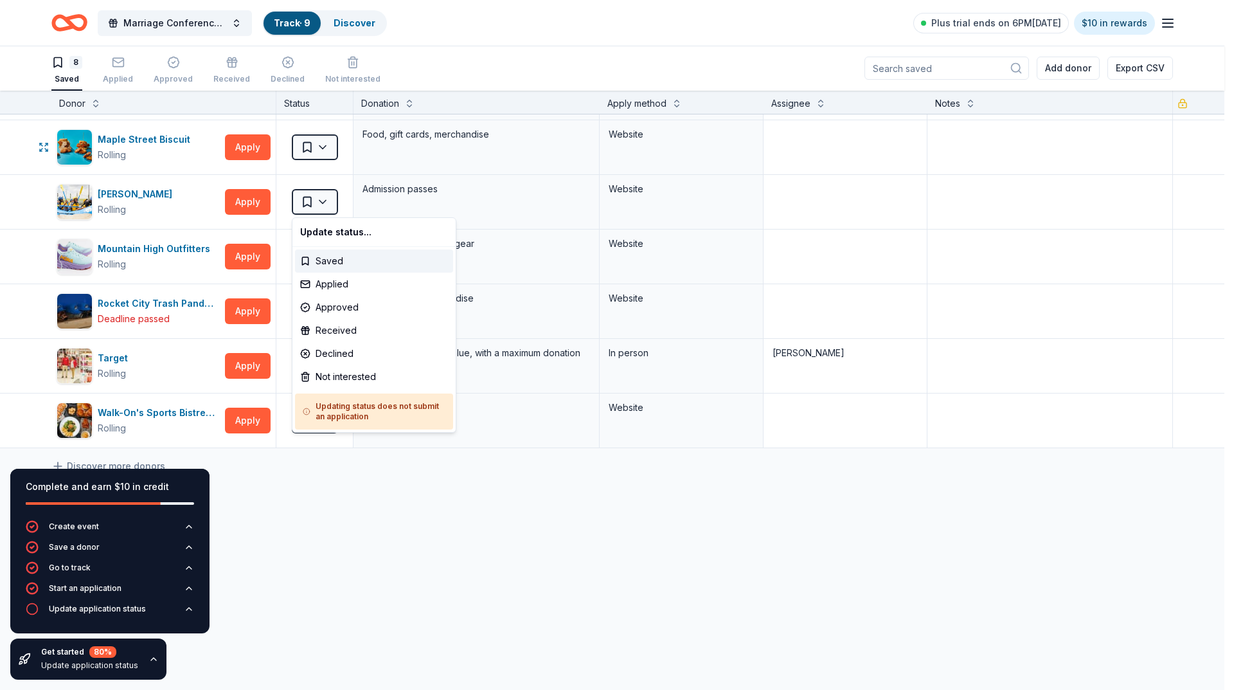
click at [351, 496] on html "Marriage Conference 2025 Track · 9 Discover Plus trial ends on 6PM, 10/1 $10 in…" at bounding box center [617, 344] width 1234 height 690
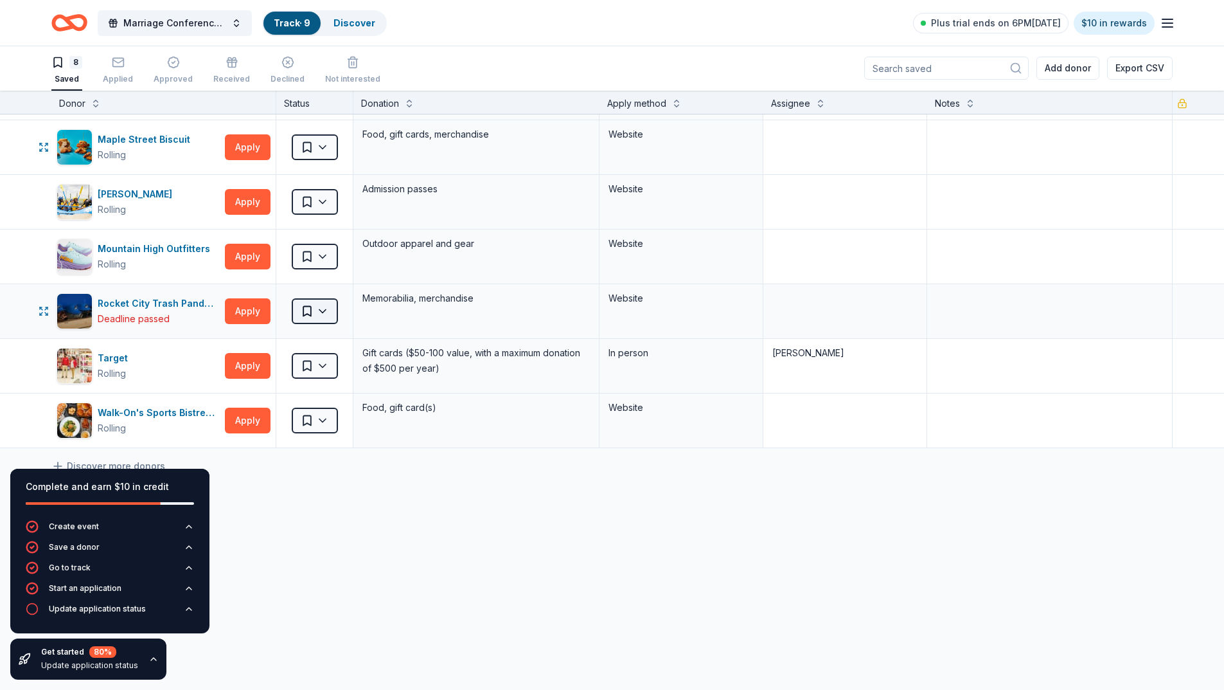
click at [325, 310] on html "Marriage Conference 2025 Track · 9 Discover Plus trial ends on 6PM, 10/1 $10 in…" at bounding box center [612, 344] width 1224 height 690
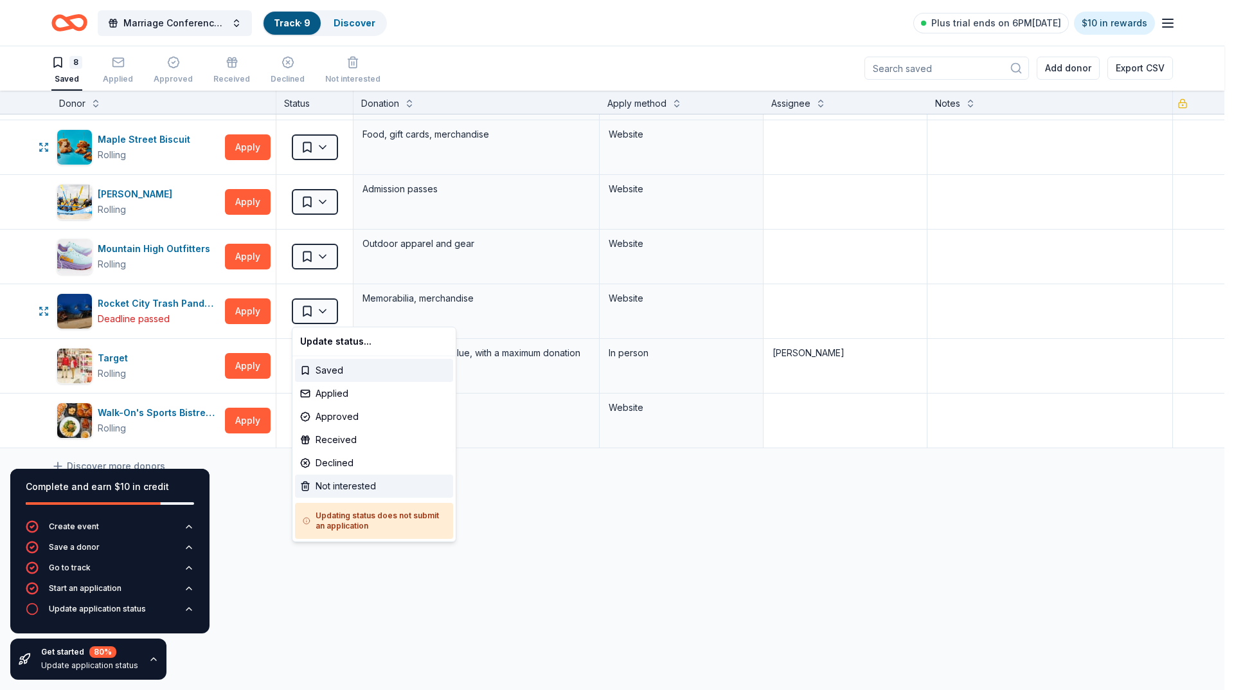
click at [354, 490] on div "Not interested" at bounding box center [374, 485] width 158 height 23
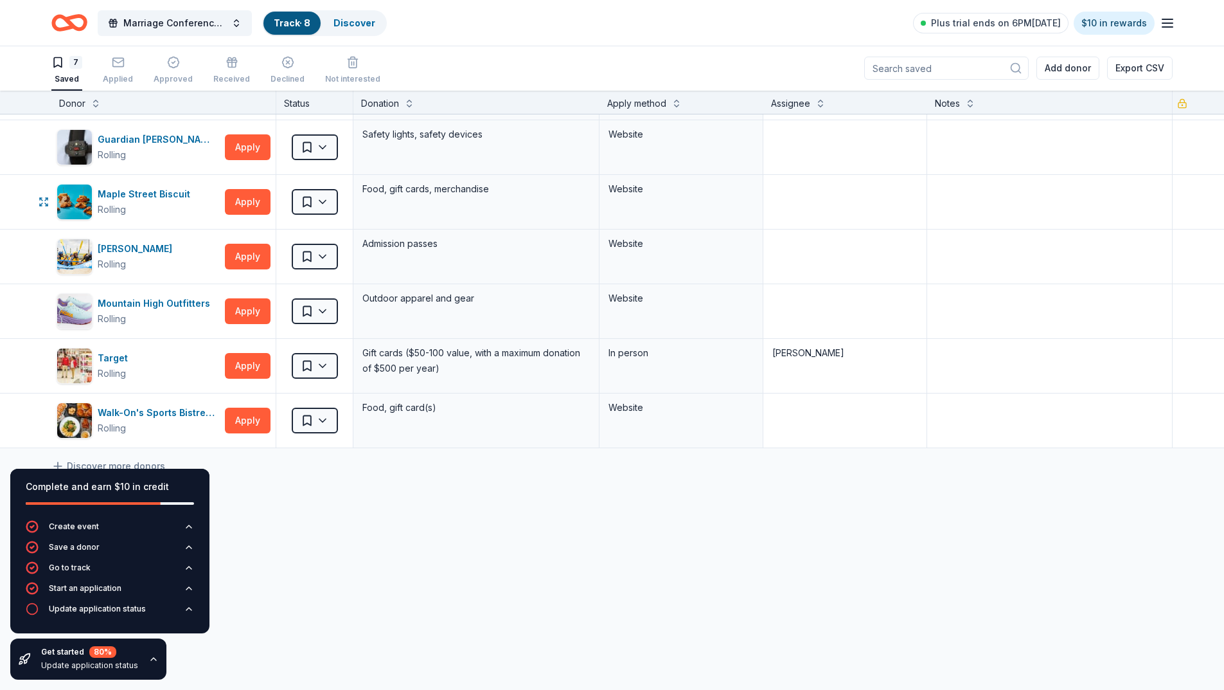
scroll to position [49, 0]
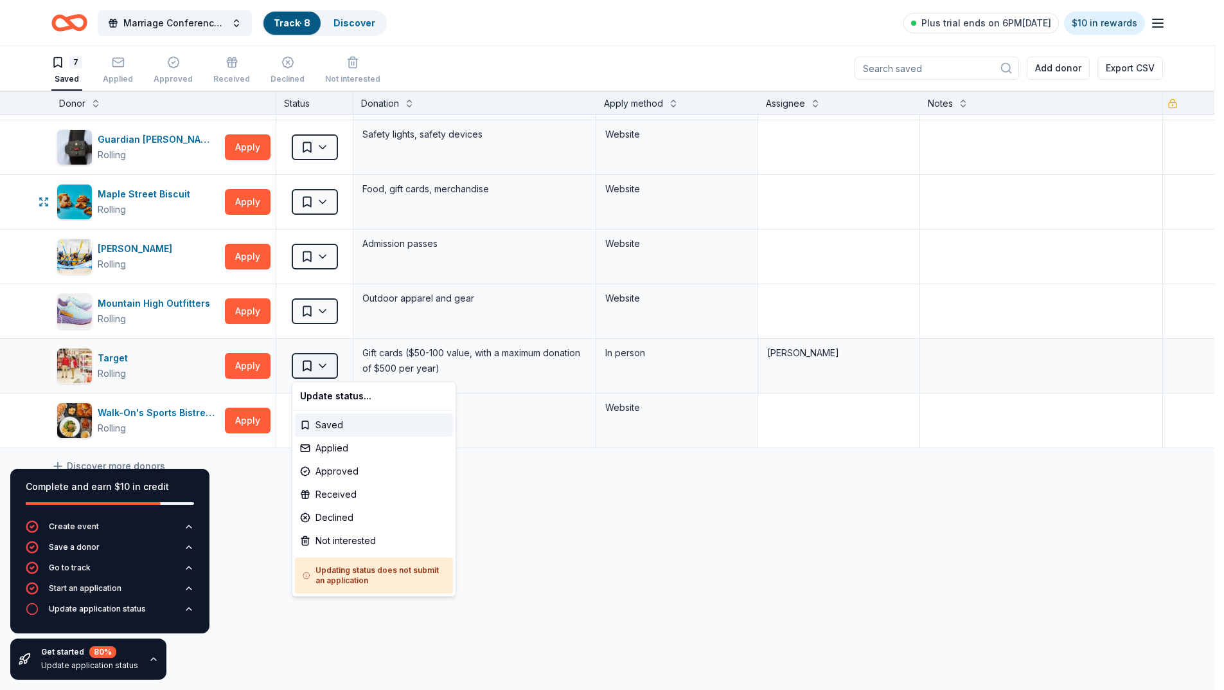
click at [322, 361] on html "Marriage Conference 2025 Track · 8 Discover Plus trial ends on 6PM, 10/1 $10 in…" at bounding box center [612, 344] width 1224 height 690
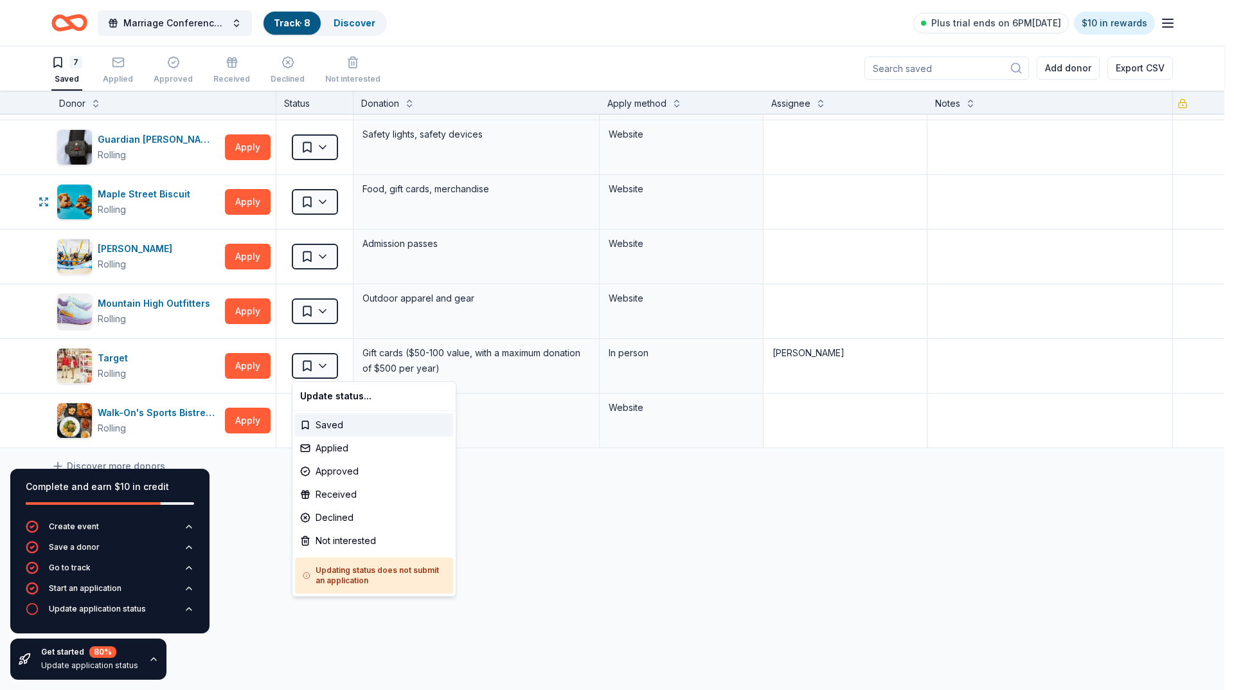
click at [641, 517] on html "Marriage Conference 2025 Track · 8 Discover Plus trial ends on 6PM, 10/1 $10 in…" at bounding box center [617, 344] width 1234 height 690
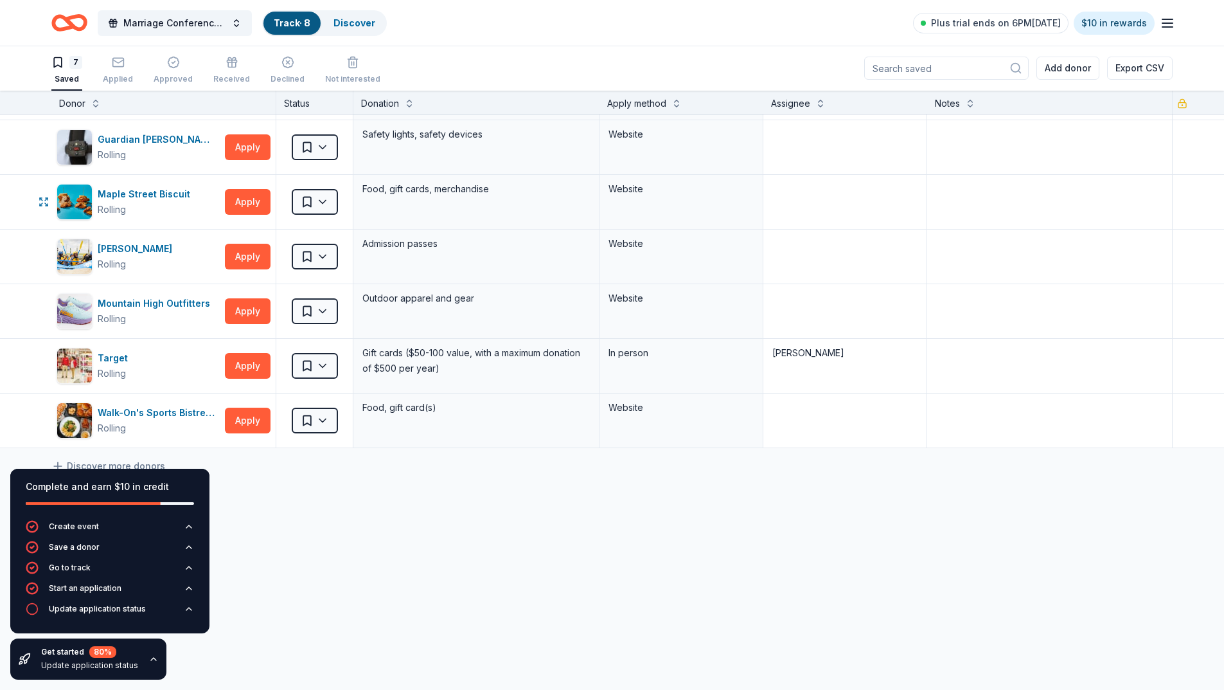
click at [148, 658] on icon "button" at bounding box center [153, 659] width 10 height 10
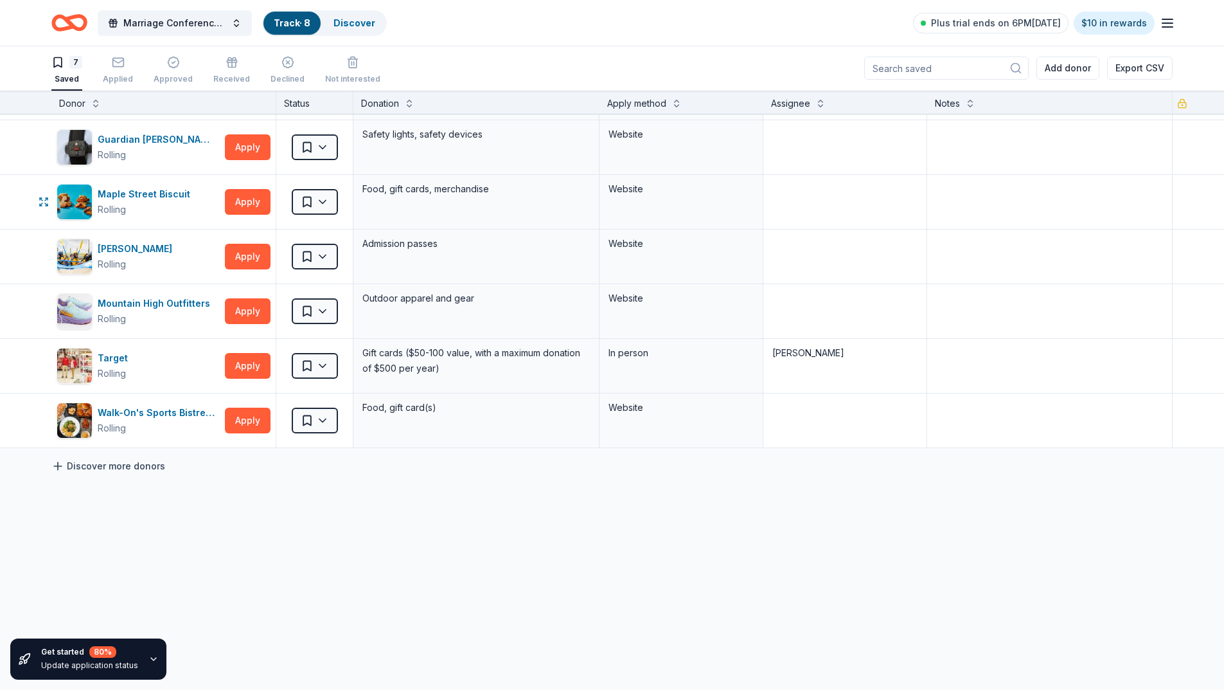
click at [125, 467] on link "Discover more donors" at bounding box center [108, 465] width 114 height 15
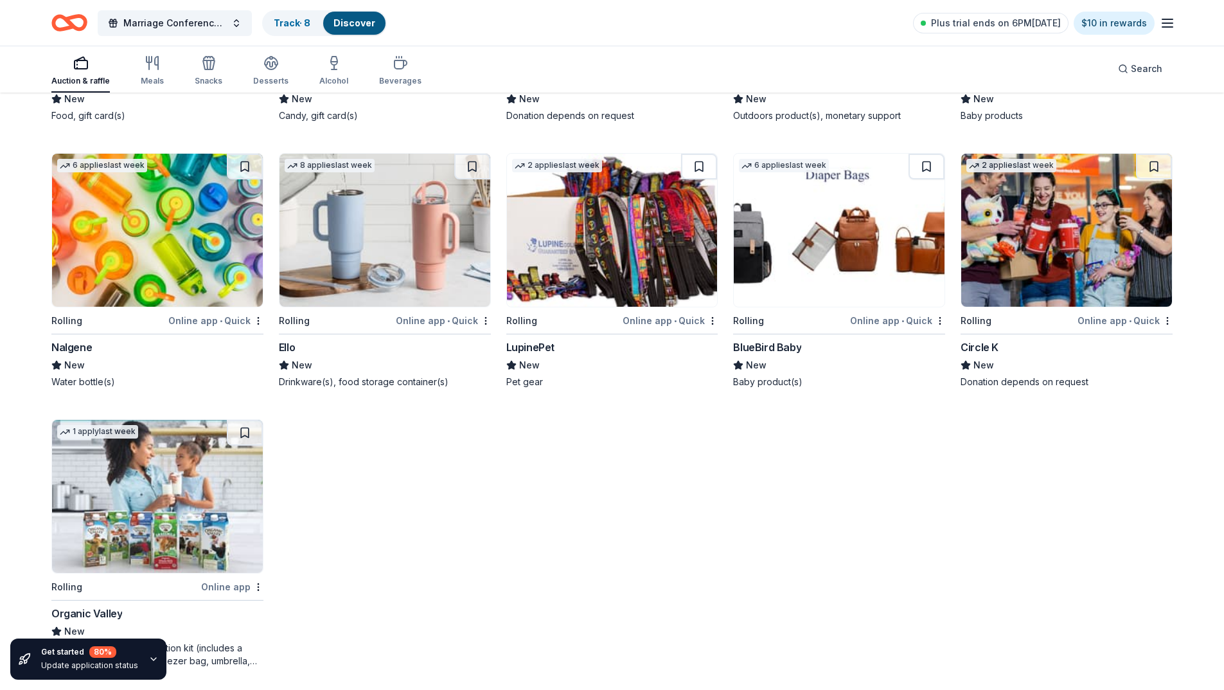
scroll to position [4207, 0]
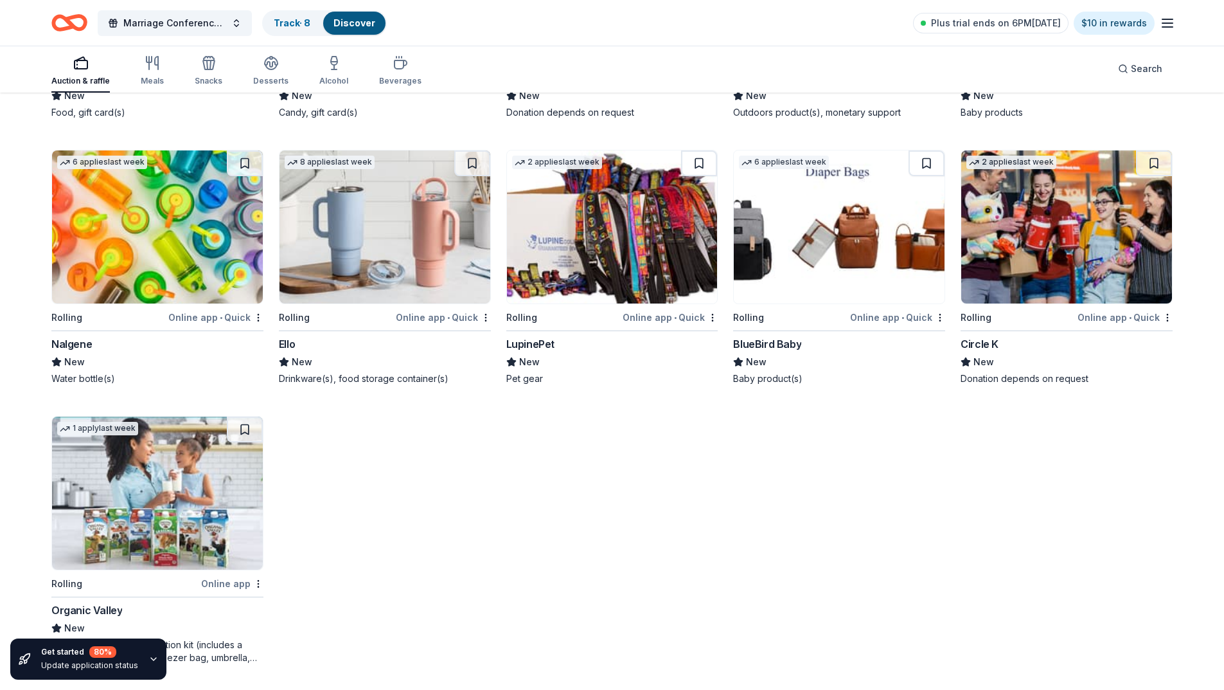
click at [1143, 319] on div "Online app • Quick" at bounding box center [1125, 317] width 95 height 16
click at [919, 316] on div "Online app • Quick" at bounding box center [897, 317] width 95 height 16
click at [222, 583] on div "Online app" at bounding box center [232, 583] width 62 height 16
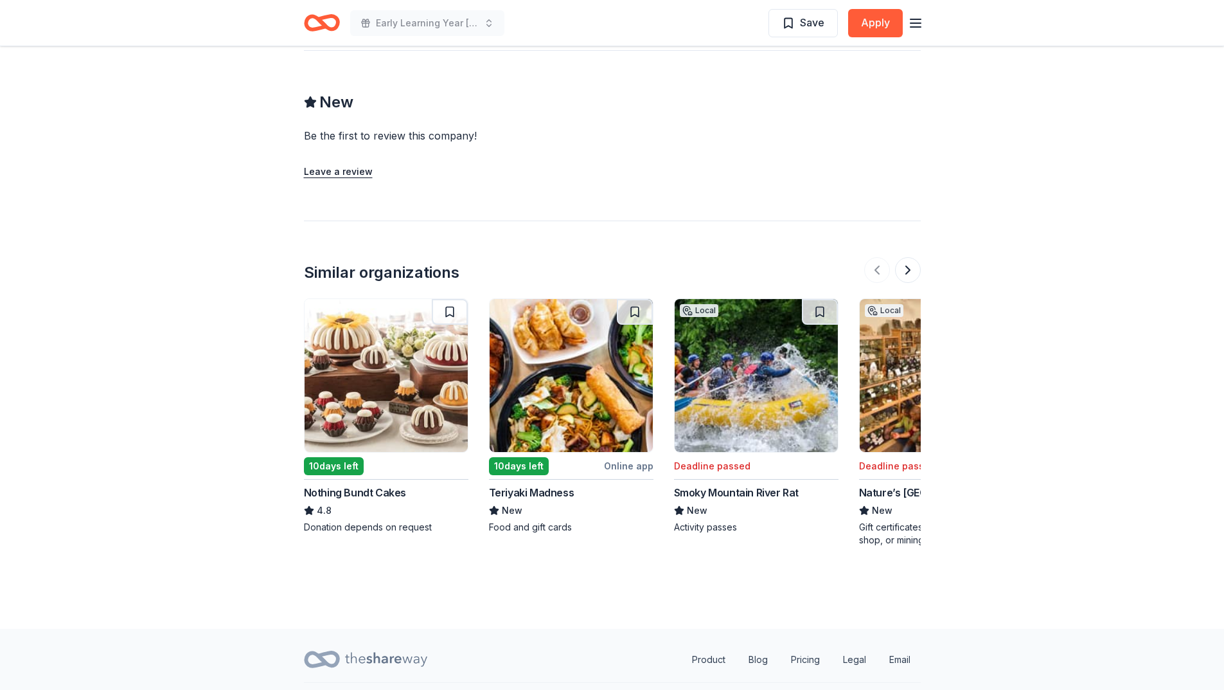
scroll to position [1291, 0]
click at [419, 334] on img at bounding box center [386, 374] width 163 height 153
click at [904, 256] on button at bounding box center [908, 269] width 26 height 26
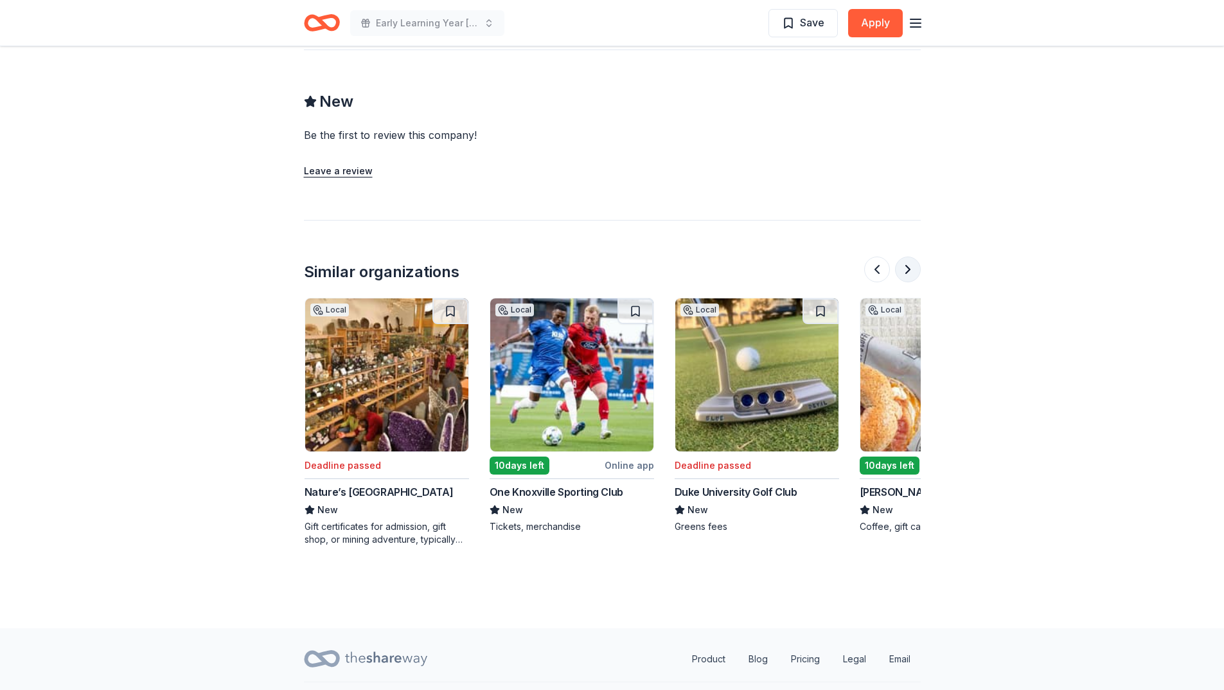
scroll to position [0, 555]
click at [907, 256] on button at bounding box center [908, 269] width 26 height 26
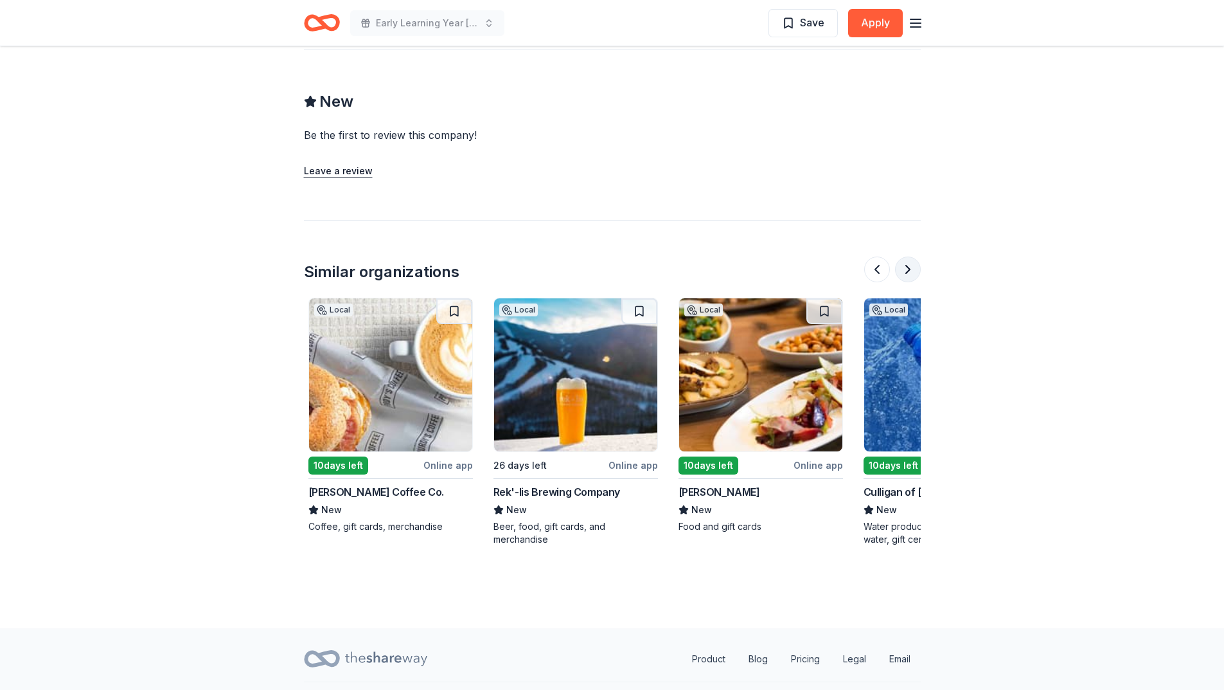
scroll to position [0, 1111]
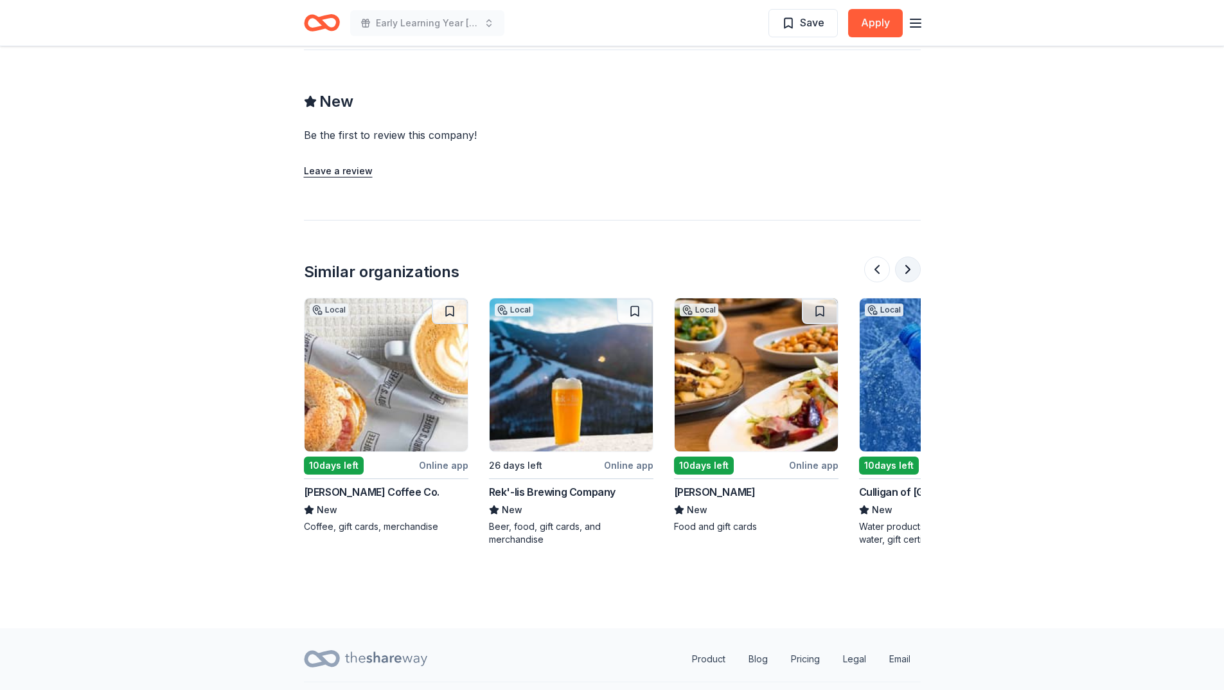
click at [908, 256] on button at bounding box center [908, 269] width 26 height 26
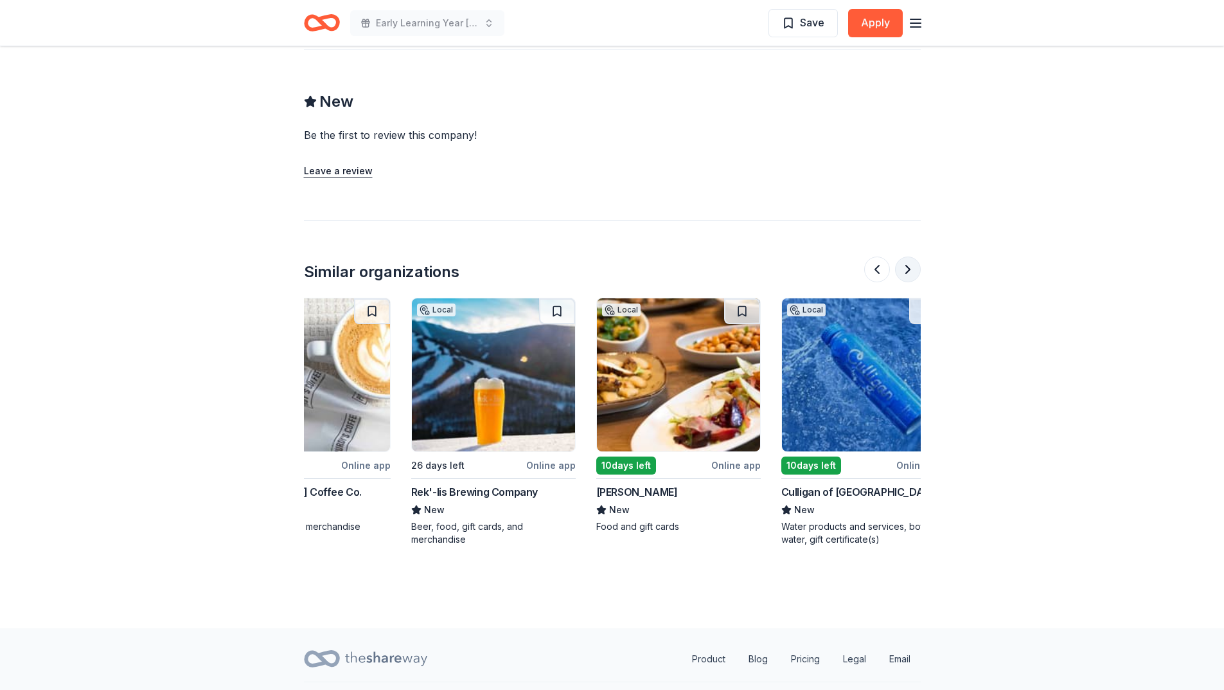
scroll to position [0, 1214]
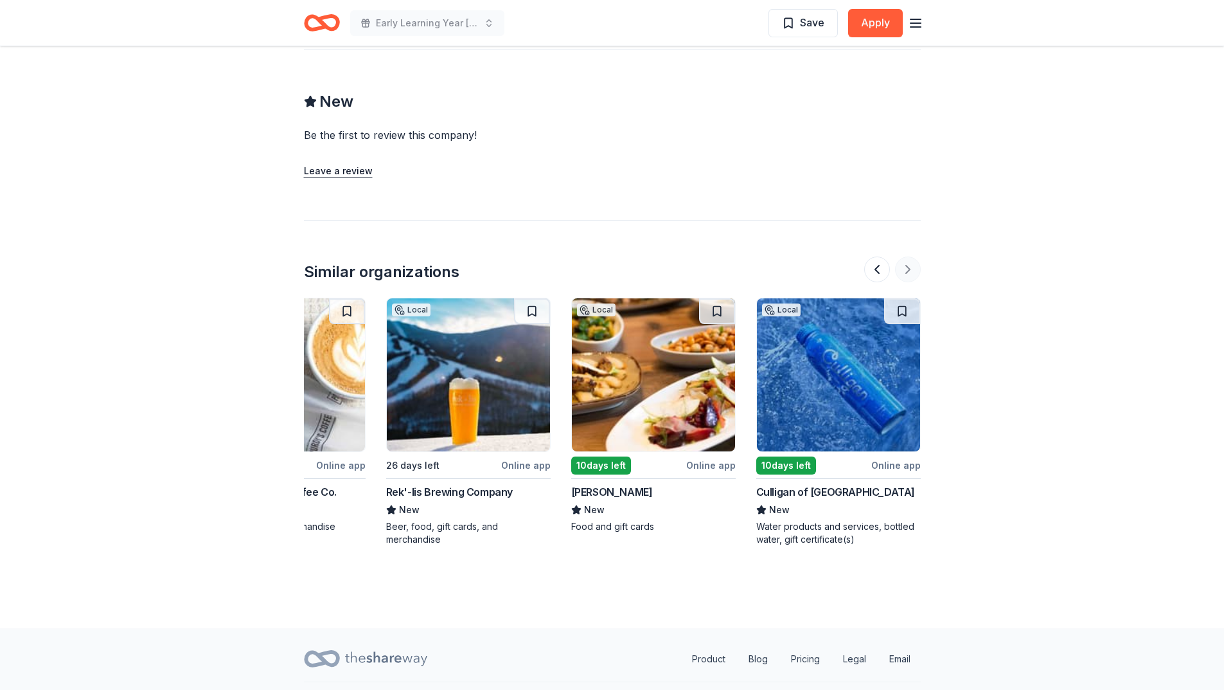
click at [908, 256] on div at bounding box center [893, 269] width 57 height 26
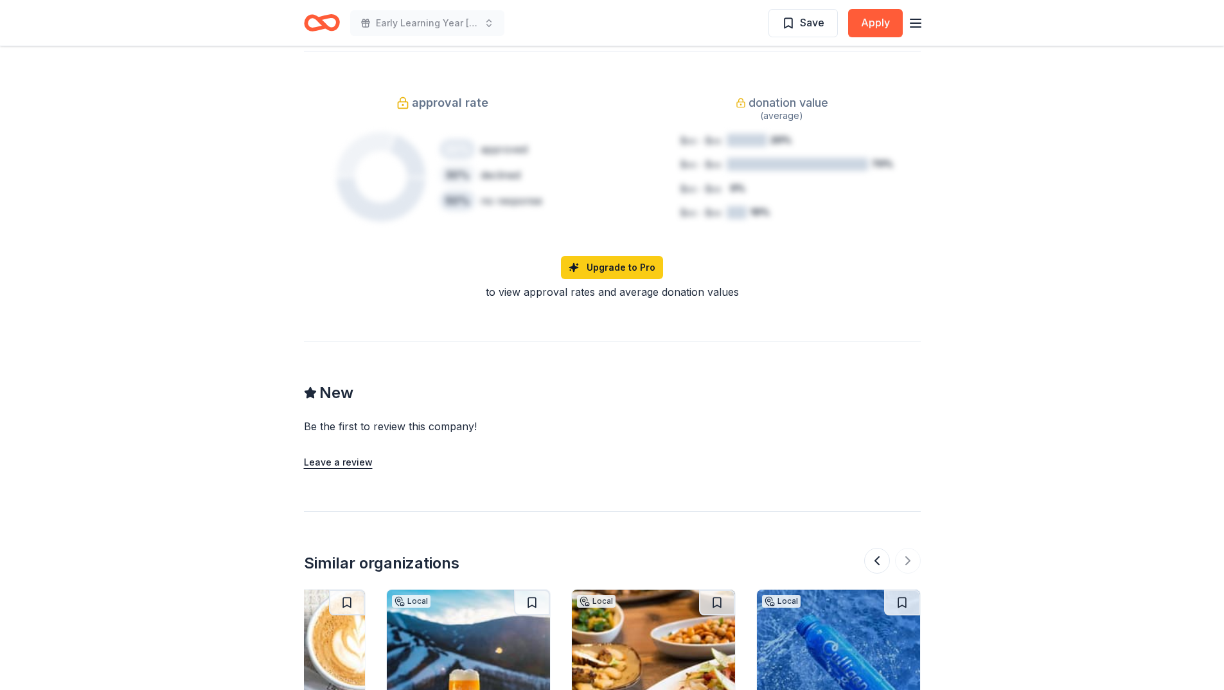
scroll to position [776, 0]
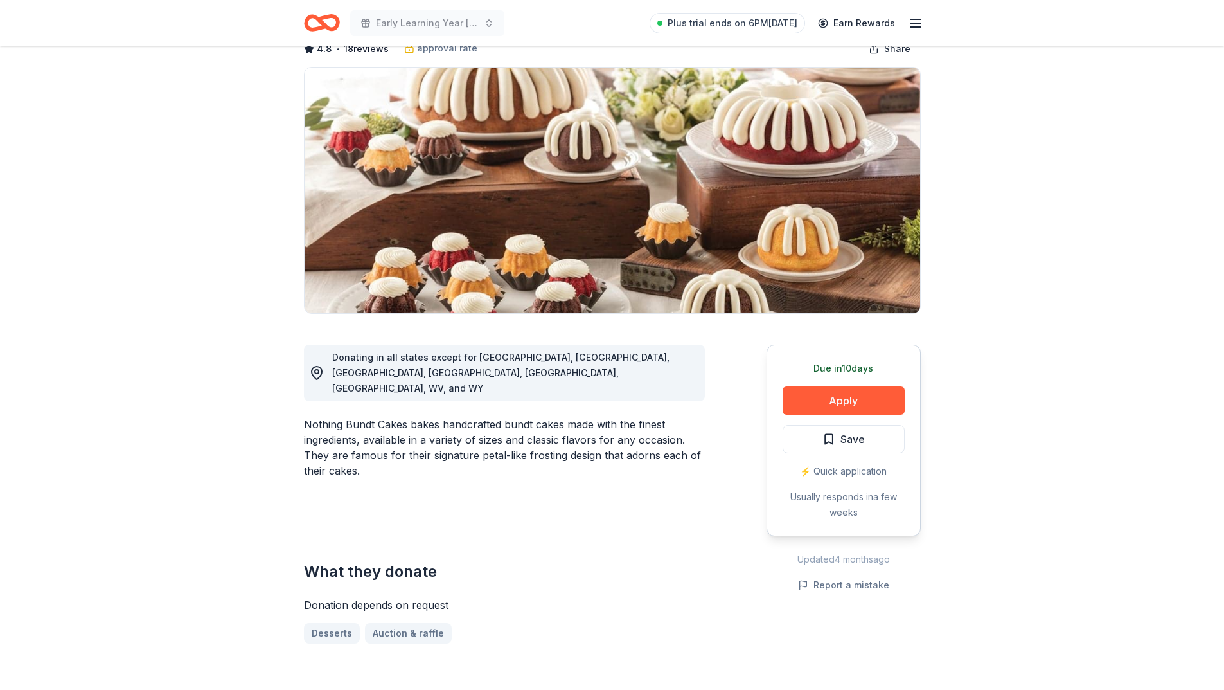
scroll to position [64, 0]
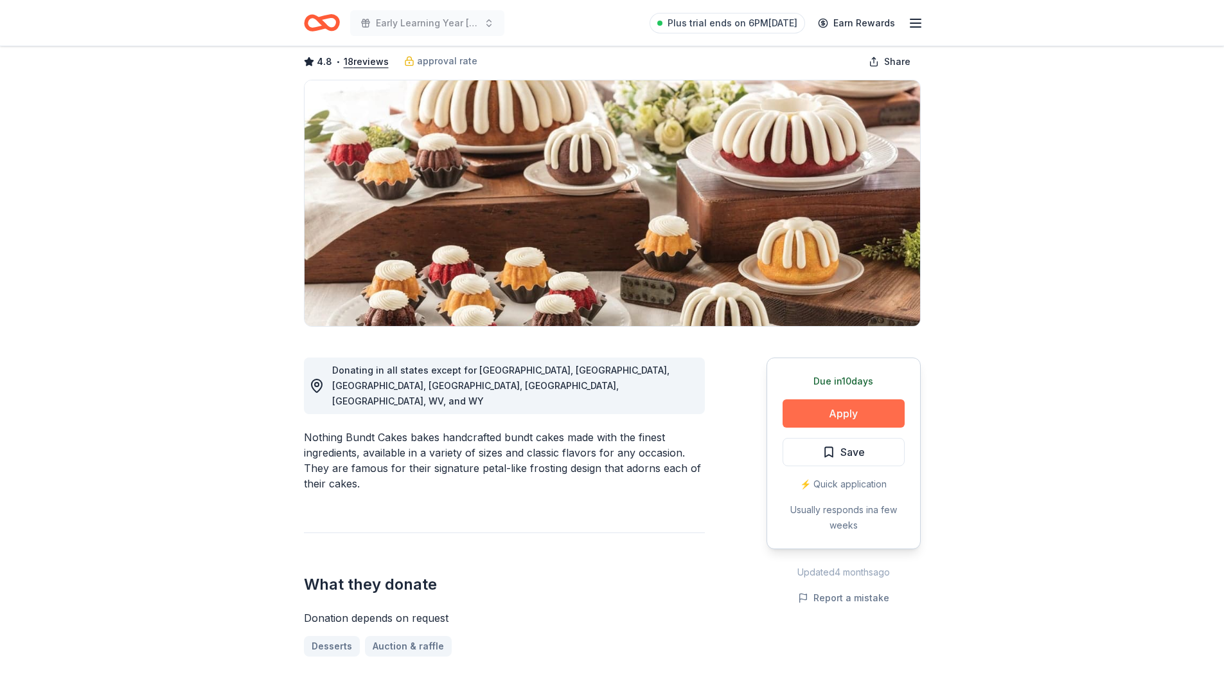
click at [841, 414] on button "Apply" at bounding box center [844, 413] width 122 height 28
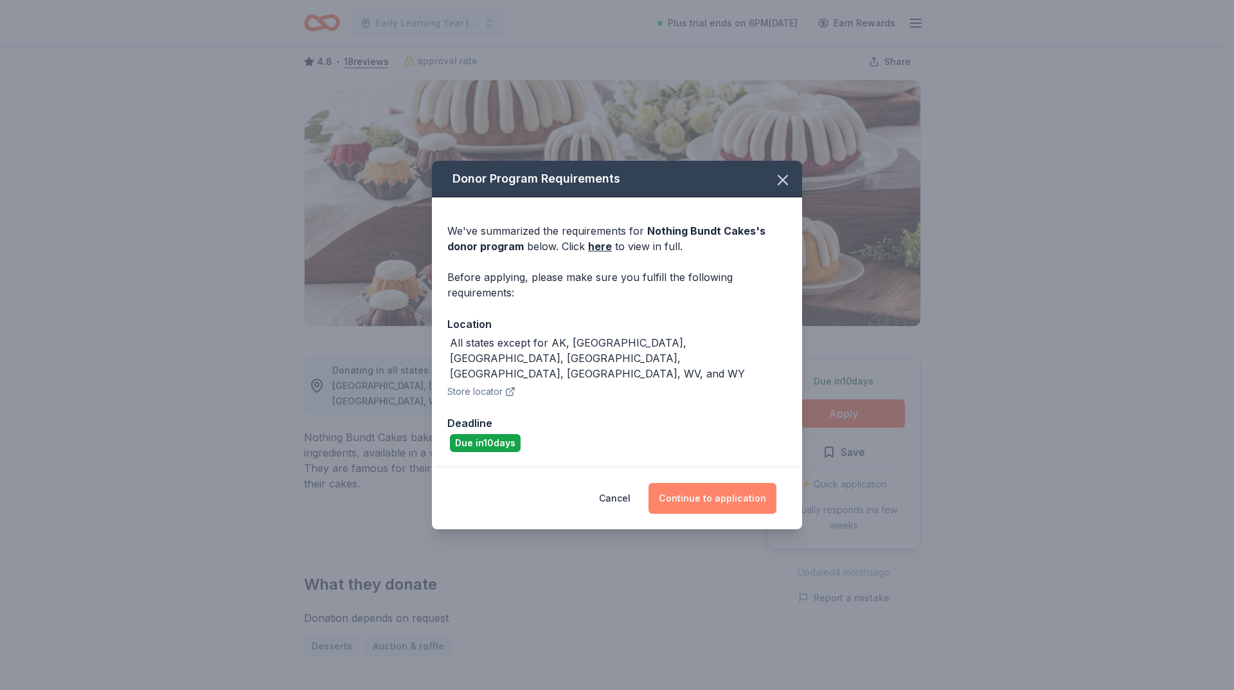
click at [702, 485] on button "Continue to application" at bounding box center [713, 498] width 128 height 31
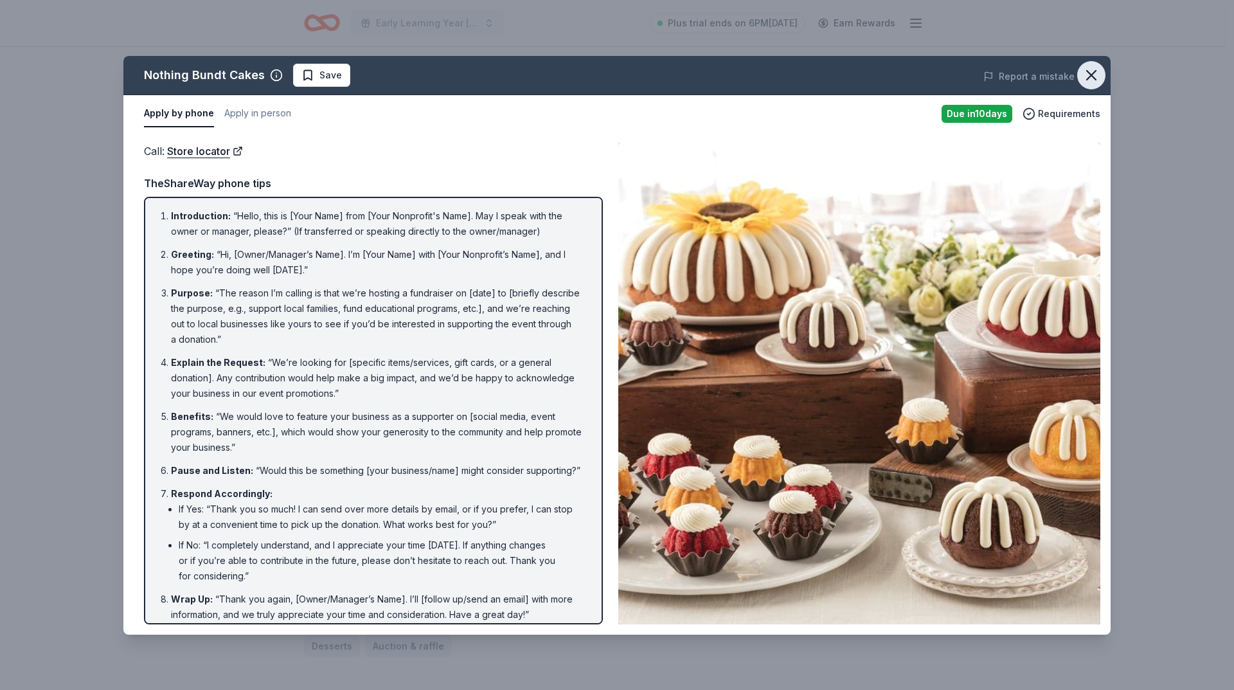
click at [1087, 71] on icon "button" at bounding box center [1091, 75] width 9 height 9
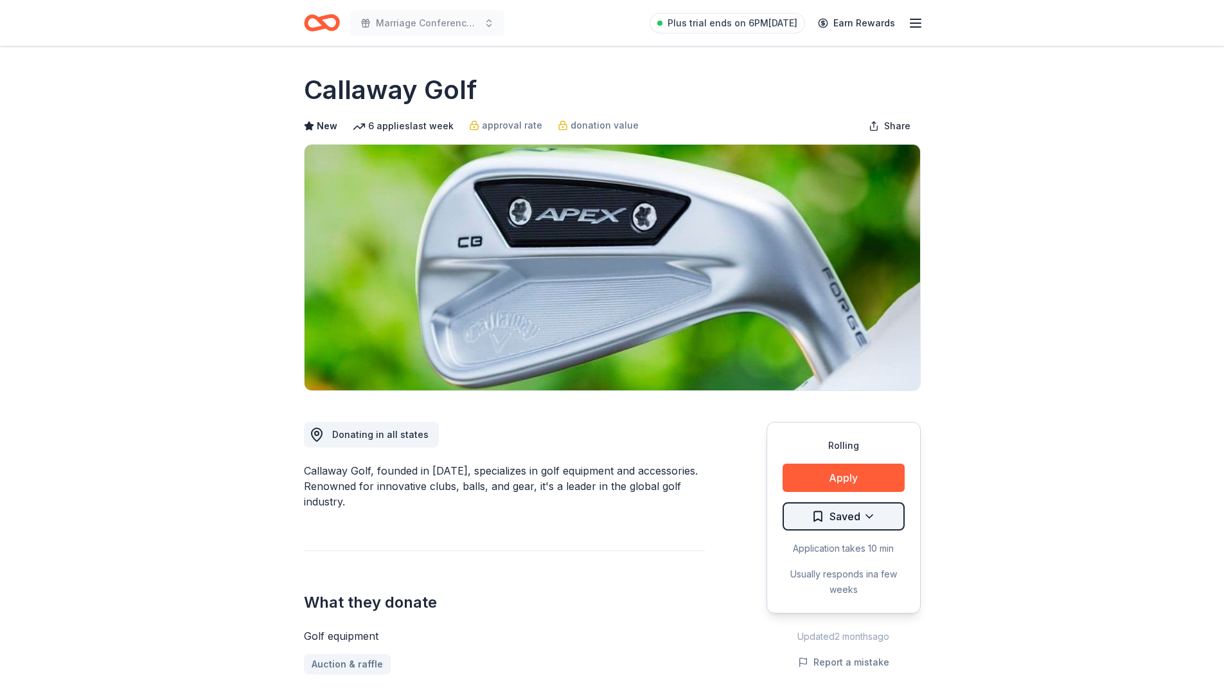
click at [841, 516] on html "Marriage Conference 2025 Plus trial ends on 6PM, 10/1 Earn Rewards Rolling Shar…" at bounding box center [612, 345] width 1224 height 690
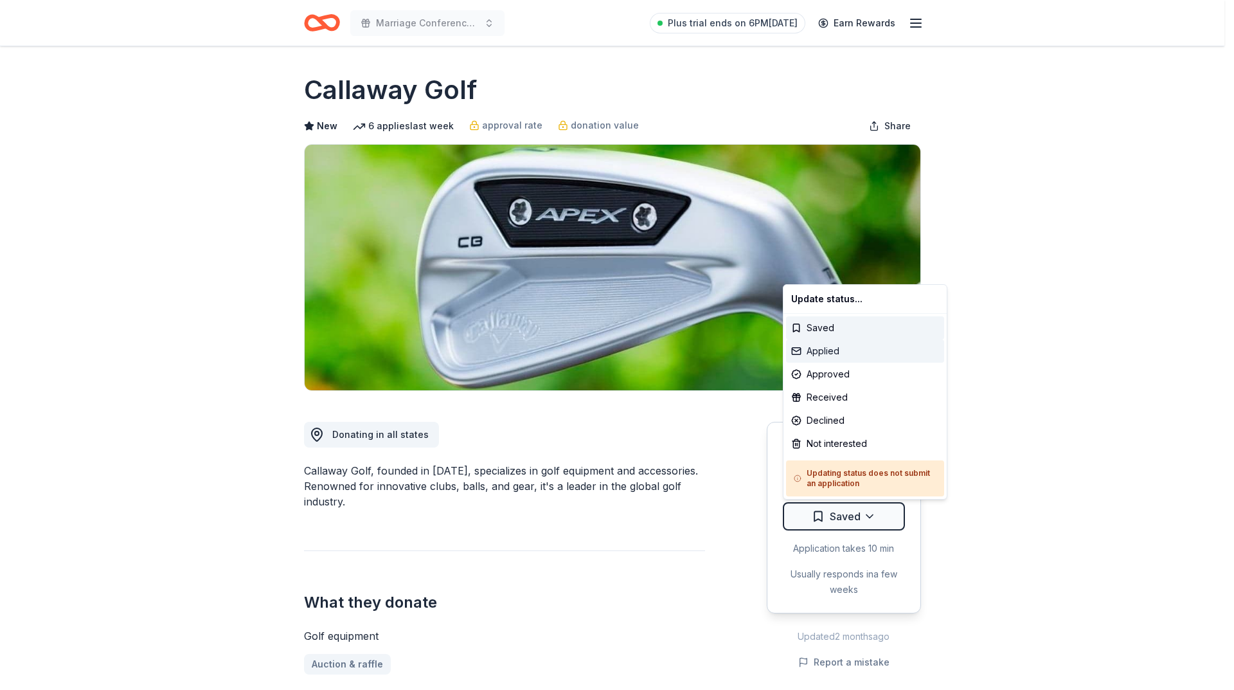
click at [832, 353] on div "Applied" at bounding box center [865, 350] width 158 height 23
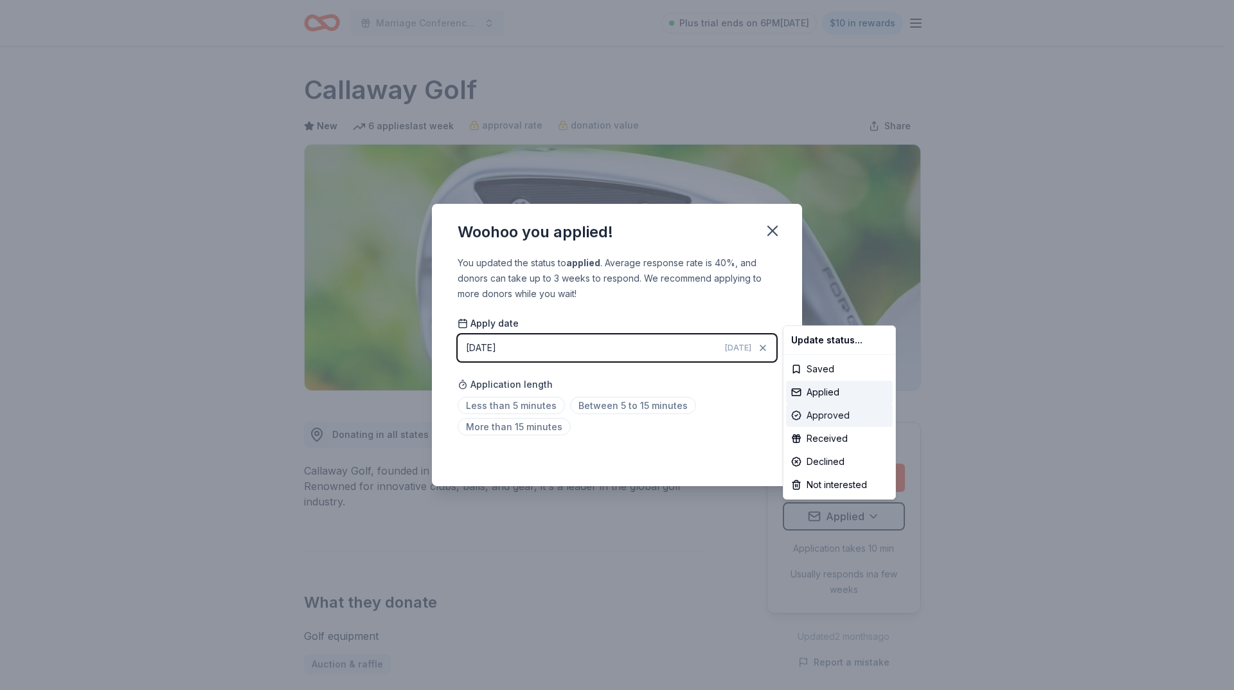
click at [839, 412] on div "Approved" at bounding box center [839, 415] width 107 height 23
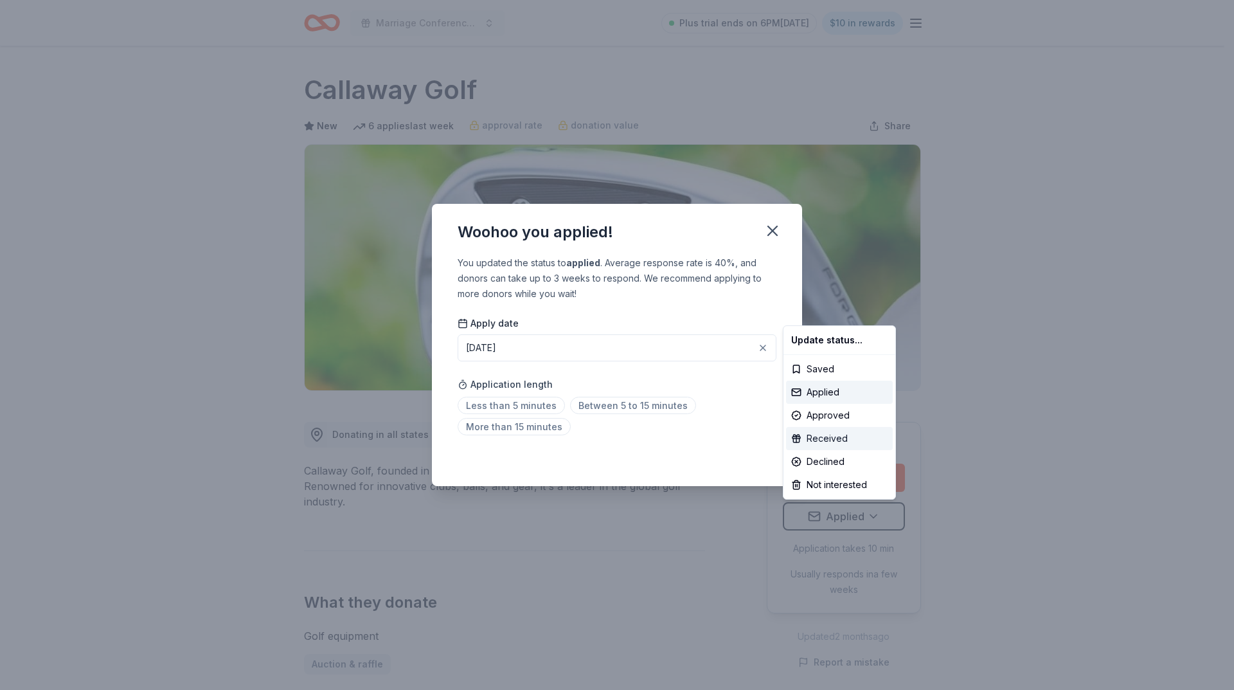
click at [843, 438] on div "Received" at bounding box center [839, 438] width 107 height 23
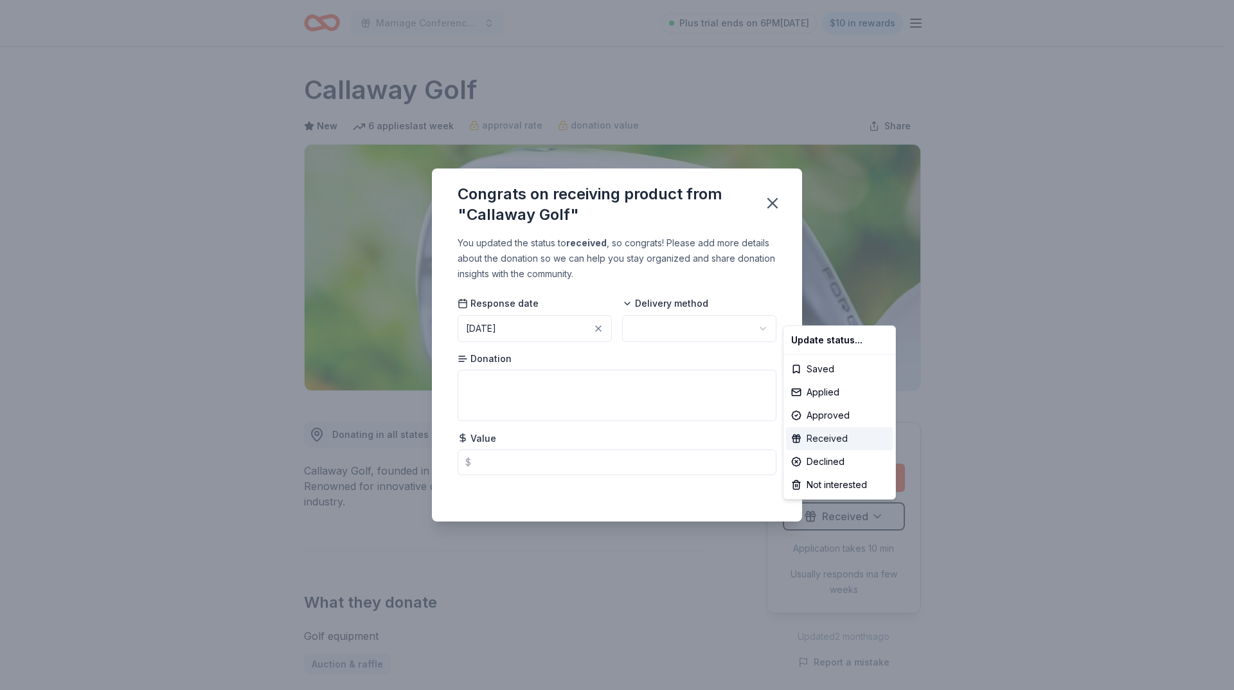
click at [843, 438] on div "Received" at bounding box center [839, 438] width 107 height 23
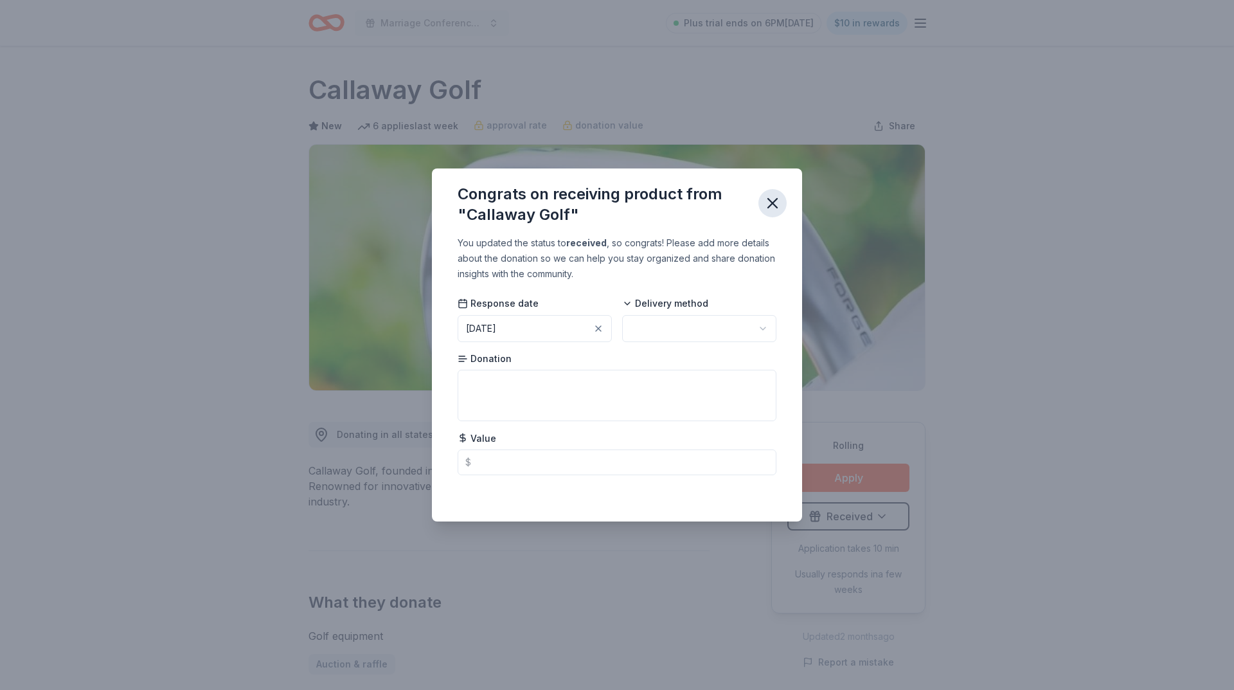
click at [771, 206] on icon "button" at bounding box center [773, 203] width 18 height 18
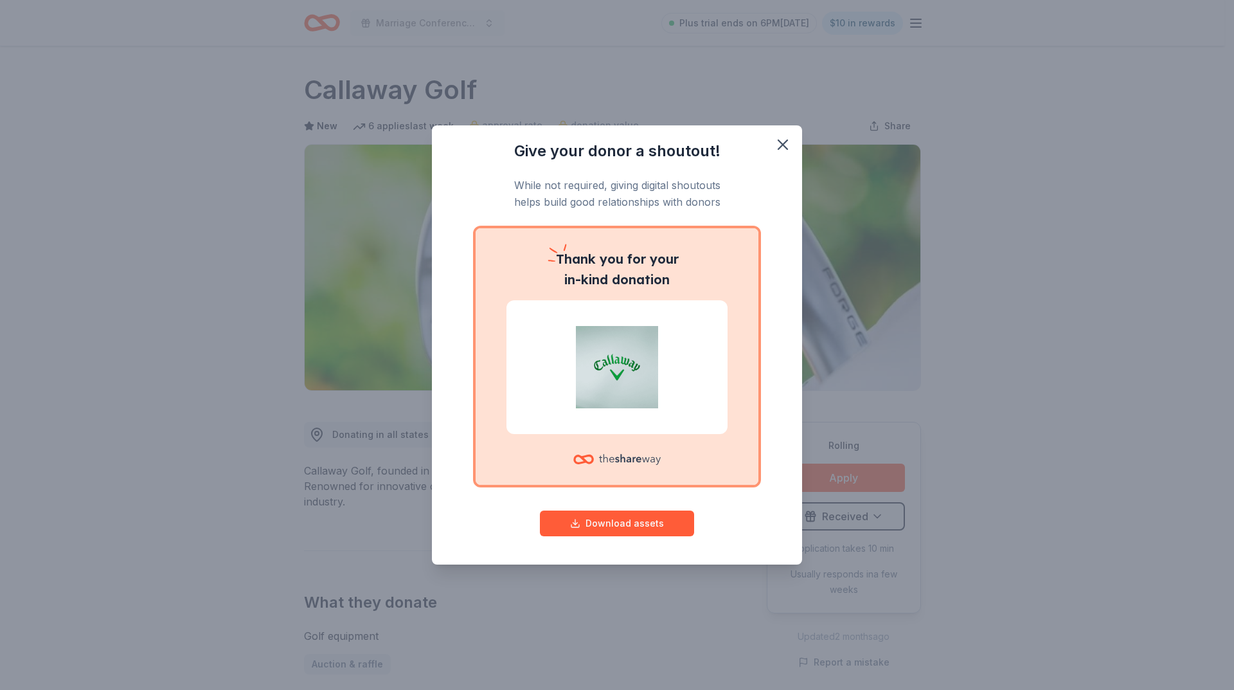
click at [870, 516] on div "Give your donor a shoutout! While not required, giving digital shoutouts helps …" at bounding box center [617, 345] width 1234 height 690
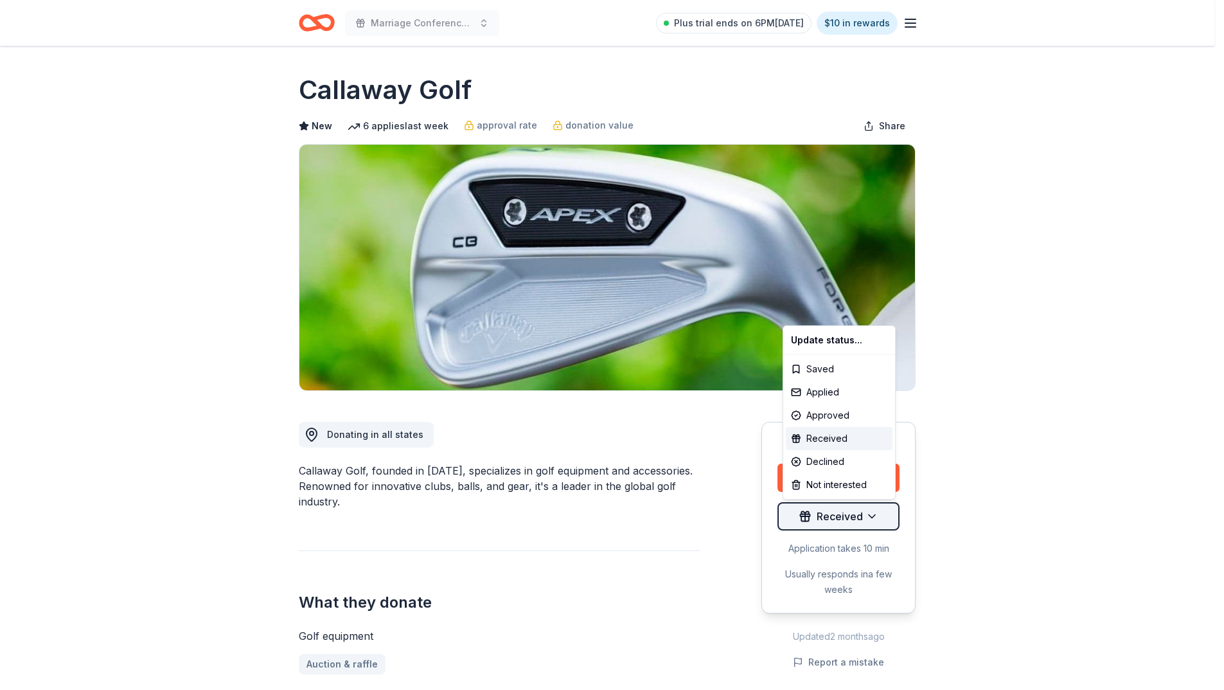
click at [881, 507] on html "Marriage Conference 2025 Plus trial ends on 6PM, 10/1 $10 in rewards Rolling Sh…" at bounding box center [612, 345] width 1224 height 690
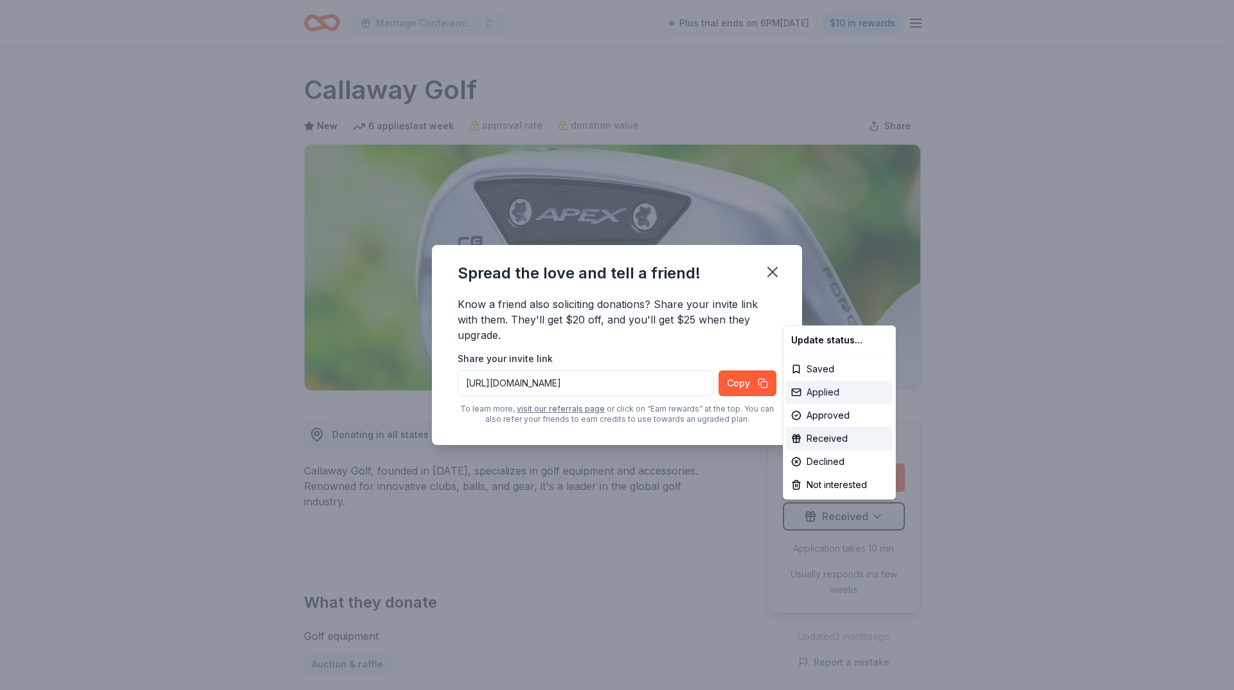
click at [840, 395] on div "Applied" at bounding box center [839, 392] width 107 height 23
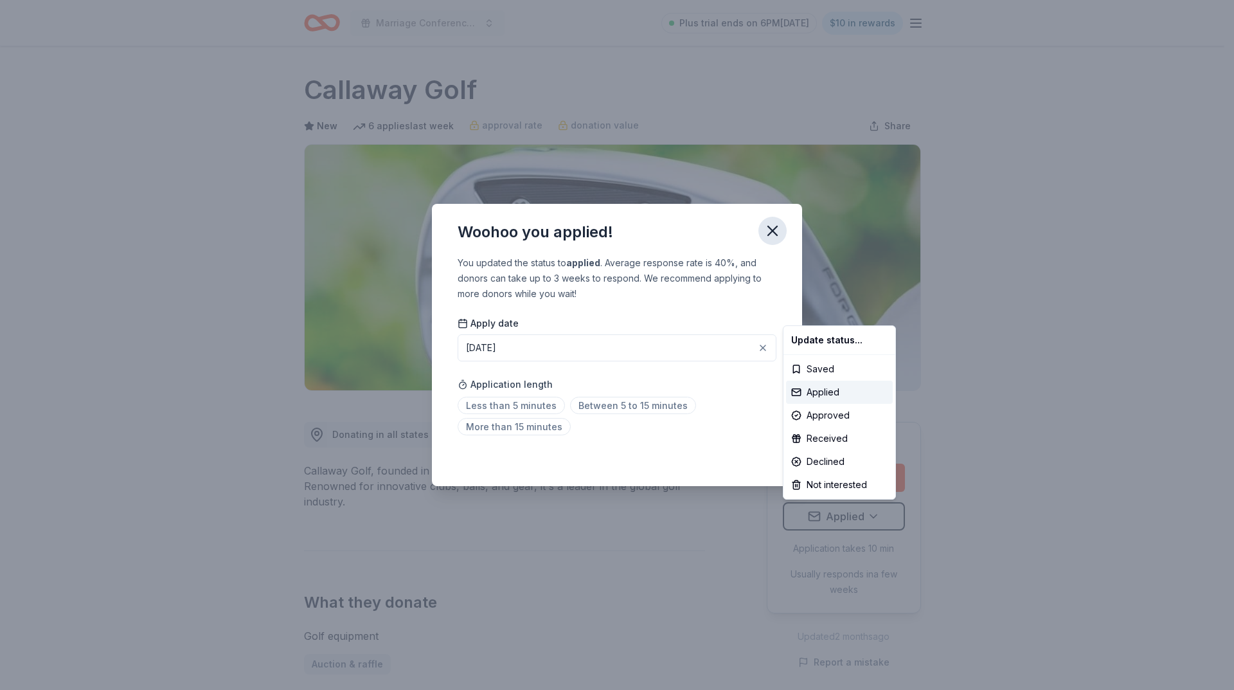
click at [776, 229] on html "Marriage Conference 2025 Plus trial ends on 6PM, 10/1 $10 in rewards Rolling Sh…" at bounding box center [617, 345] width 1234 height 690
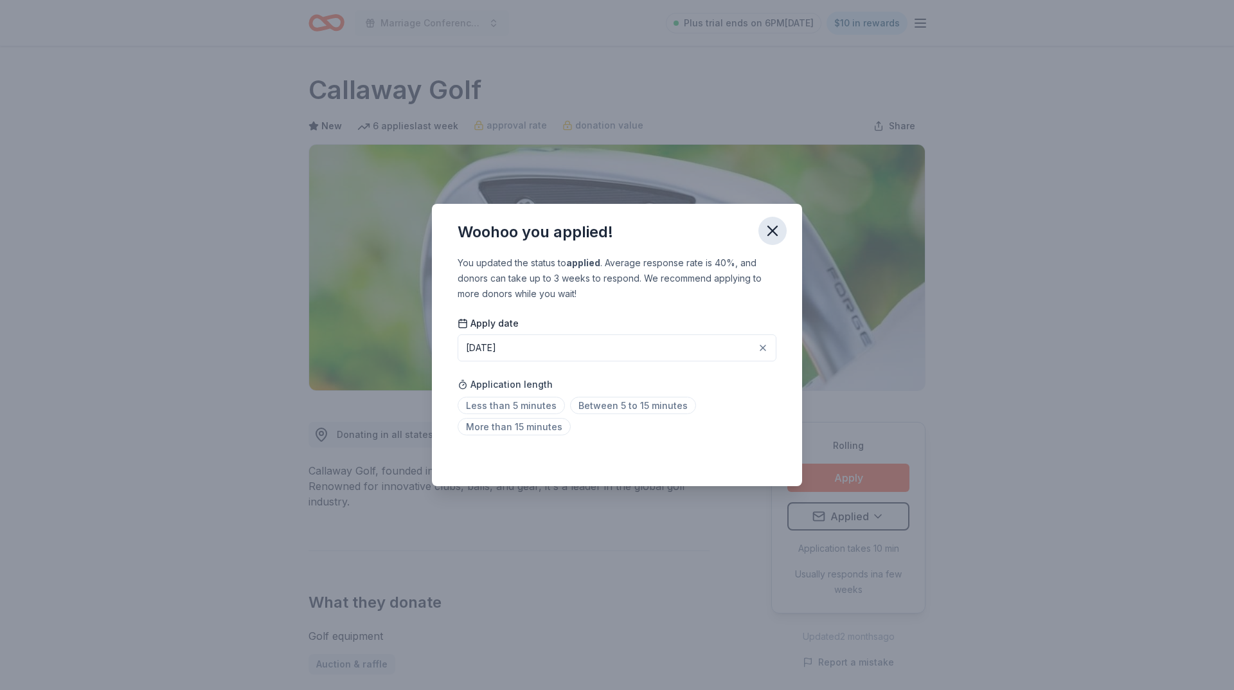
click at [773, 226] on icon "button" at bounding box center [773, 231] width 18 height 18
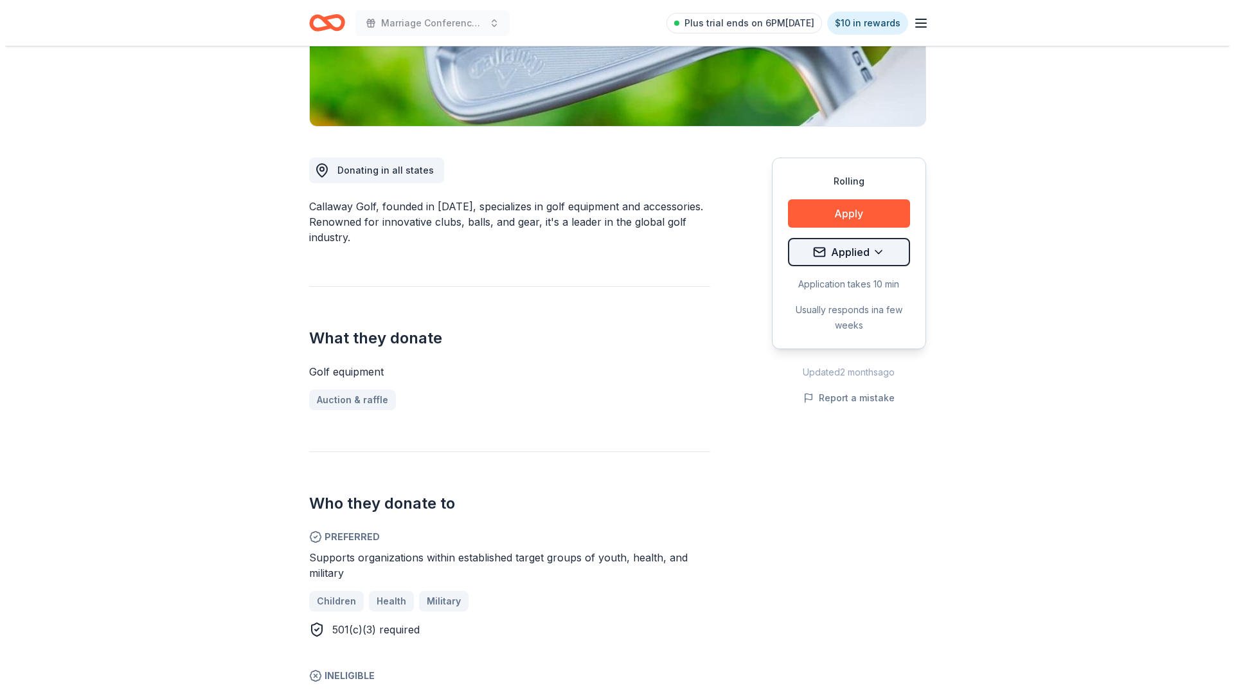
scroll to position [193, 0]
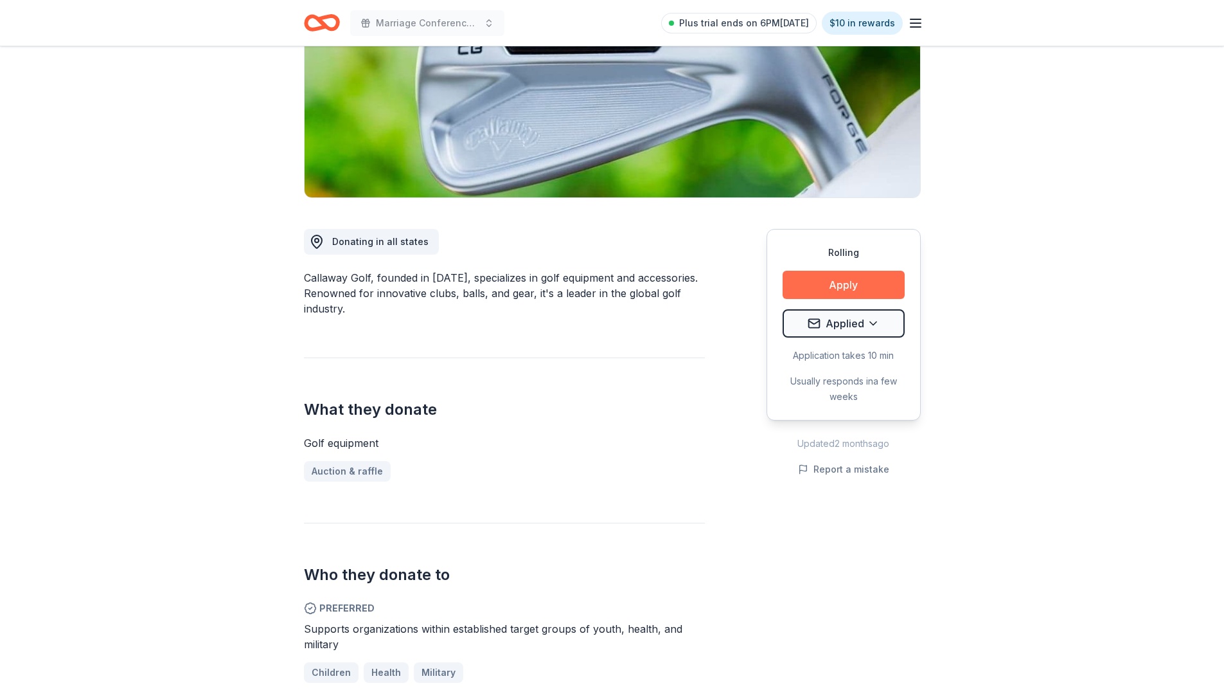
click at [857, 282] on button "Apply" at bounding box center [844, 285] width 122 height 28
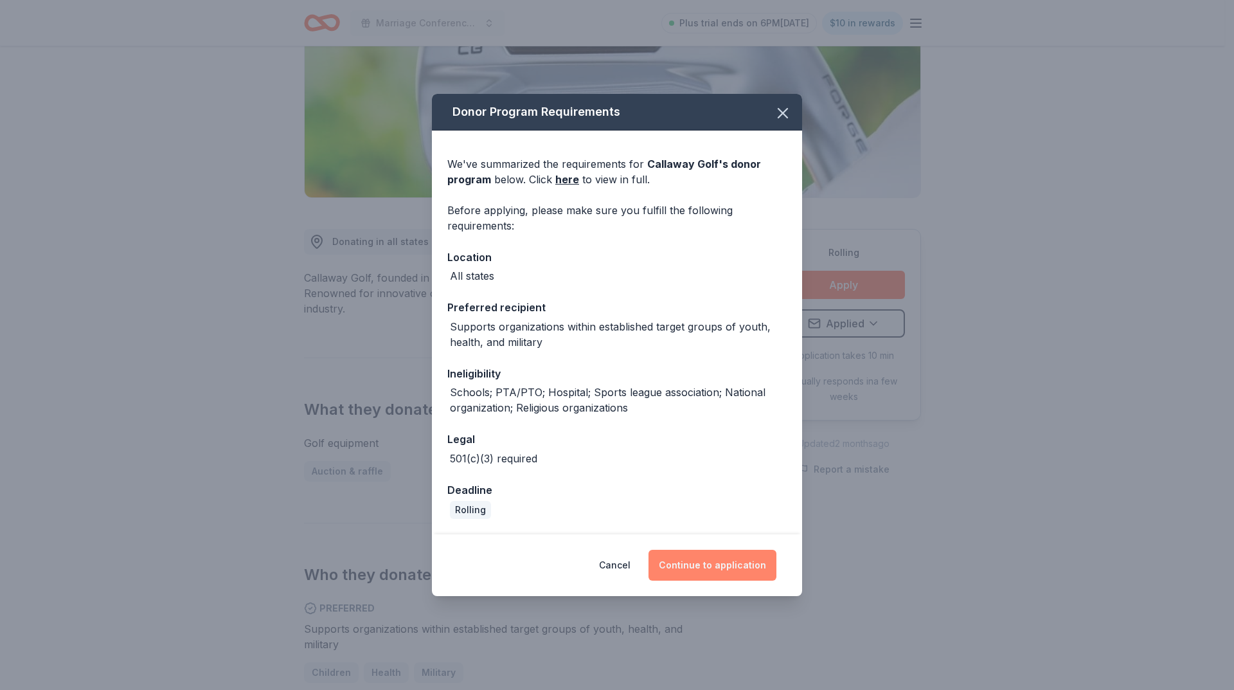
click at [701, 560] on button "Continue to application" at bounding box center [713, 565] width 128 height 31
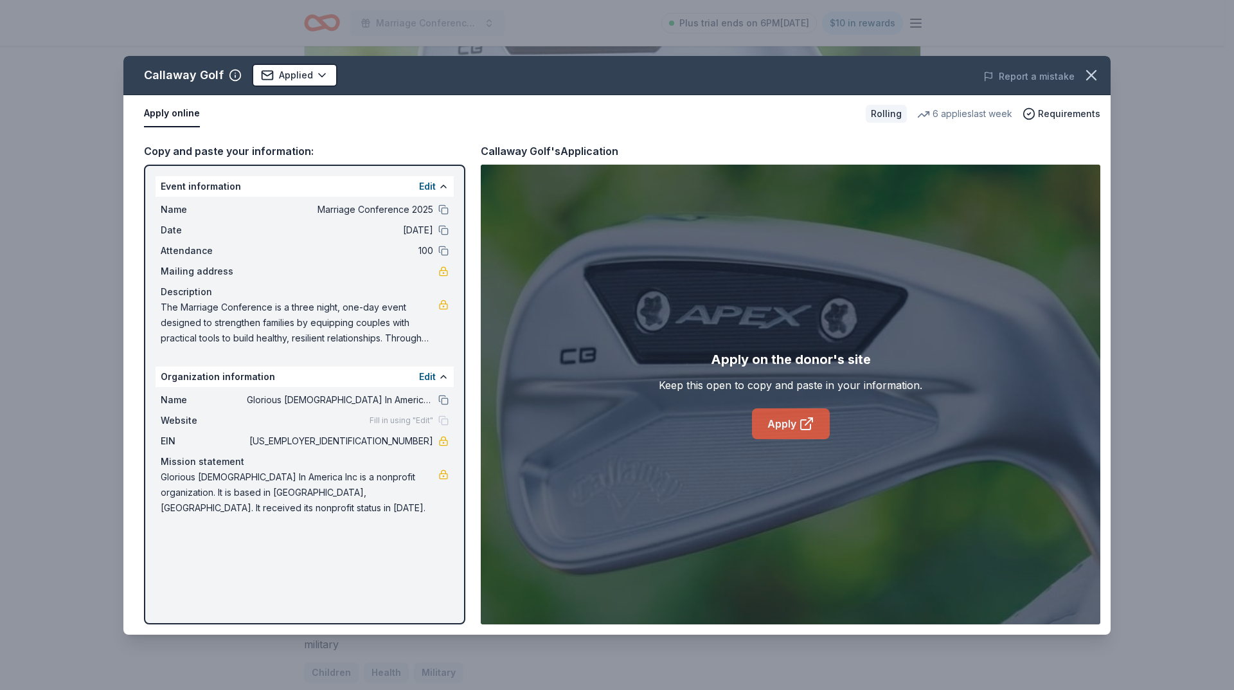
click at [802, 423] on icon at bounding box center [806, 423] width 15 height 15
click at [1088, 71] on icon "button" at bounding box center [1091, 75] width 9 height 9
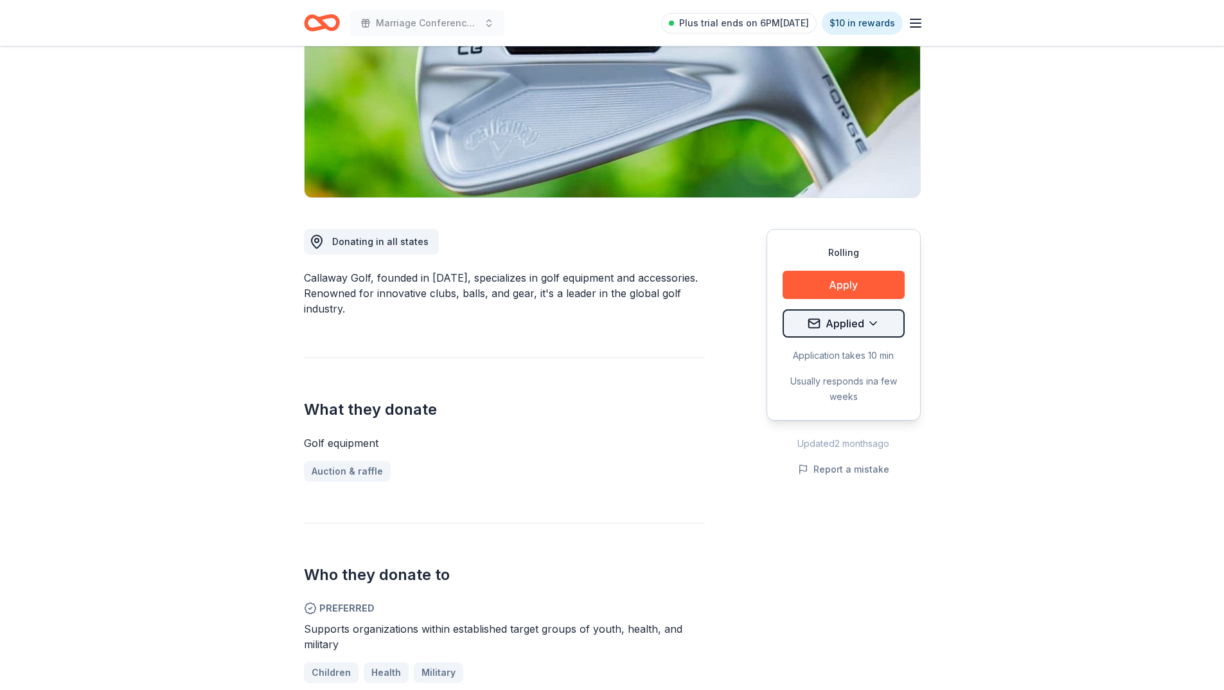
click at [864, 321] on html "Marriage Conference 2025 Plus trial ends on 6PM, 10/1 $10 in rewards Rolling Sh…" at bounding box center [612, 152] width 1224 height 690
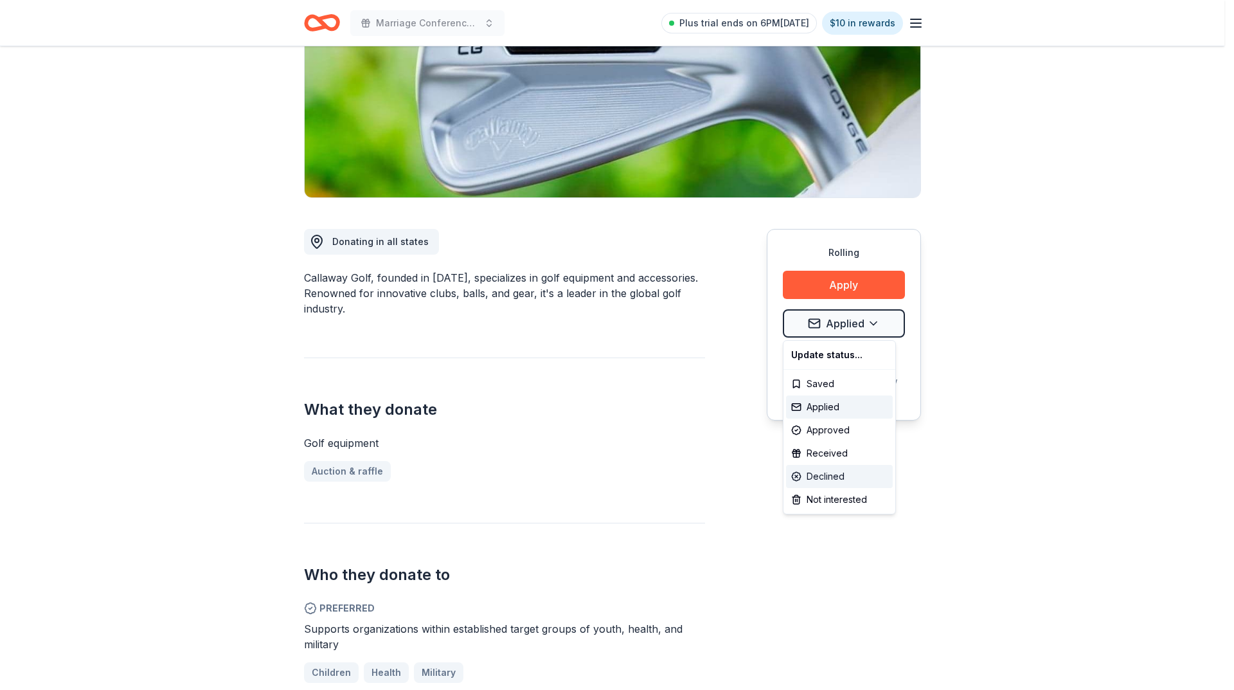
click at [845, 475] on div "Declined" at bounding box center [839, 476] width 107 height 23
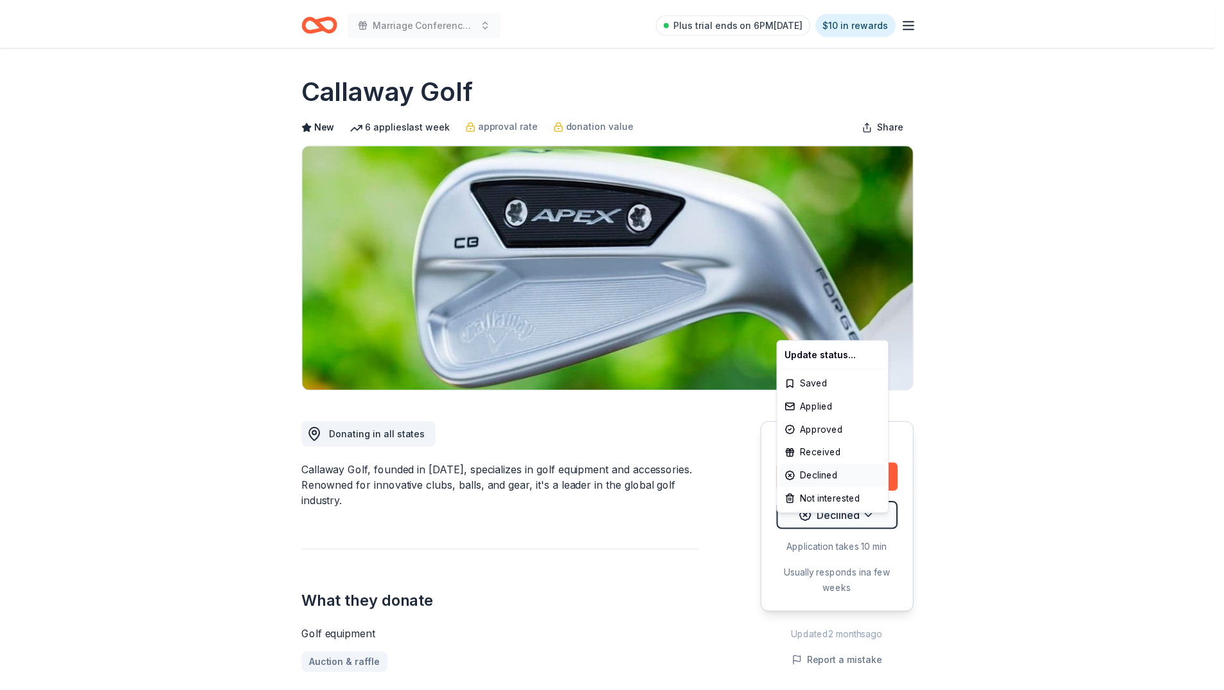
scroll to position [0, 0]
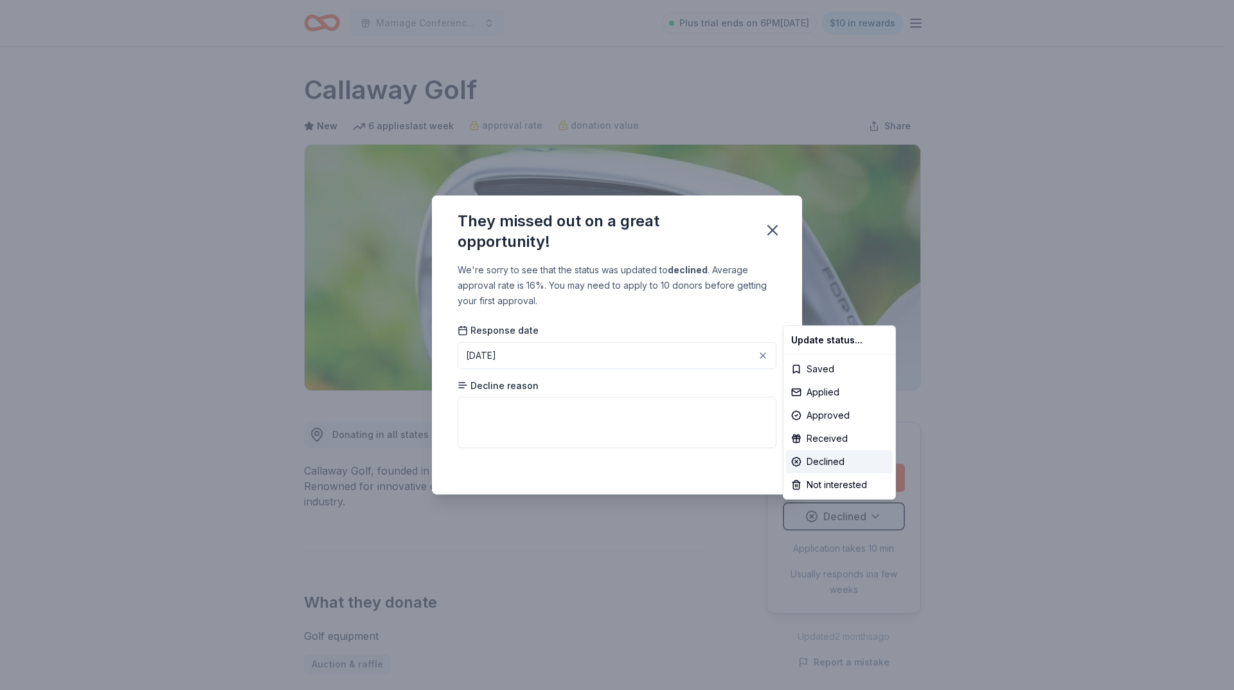
click at [664, 420] on html "Marriage Conference 2025 Plus trial ends on 6PM, 10/1 $10 in rewards Rolling Sh…" at bounding box center [617, 345] width 1234 height 690
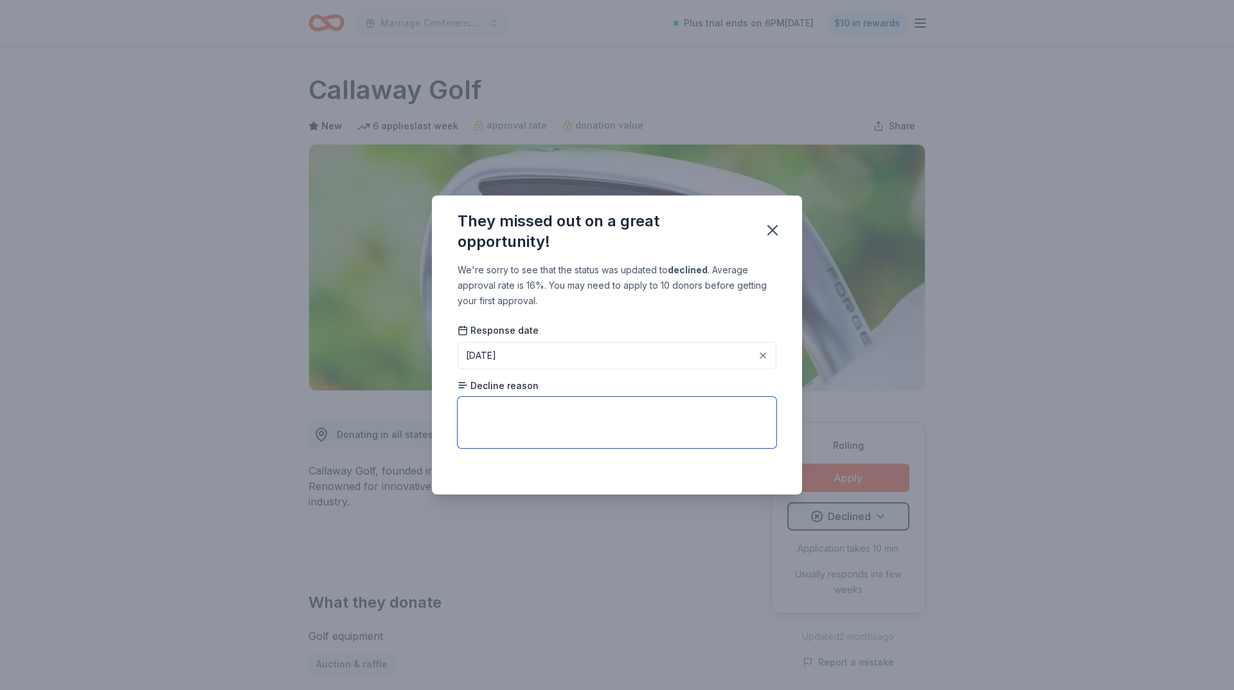
click at [664, 420] on textarea at bounding box center [617, 422] width 319 height 51
type textarea "We are a religious organization."
click at [767, 230] on icon "button" at bounding box center [773, 230] width 18 height 18
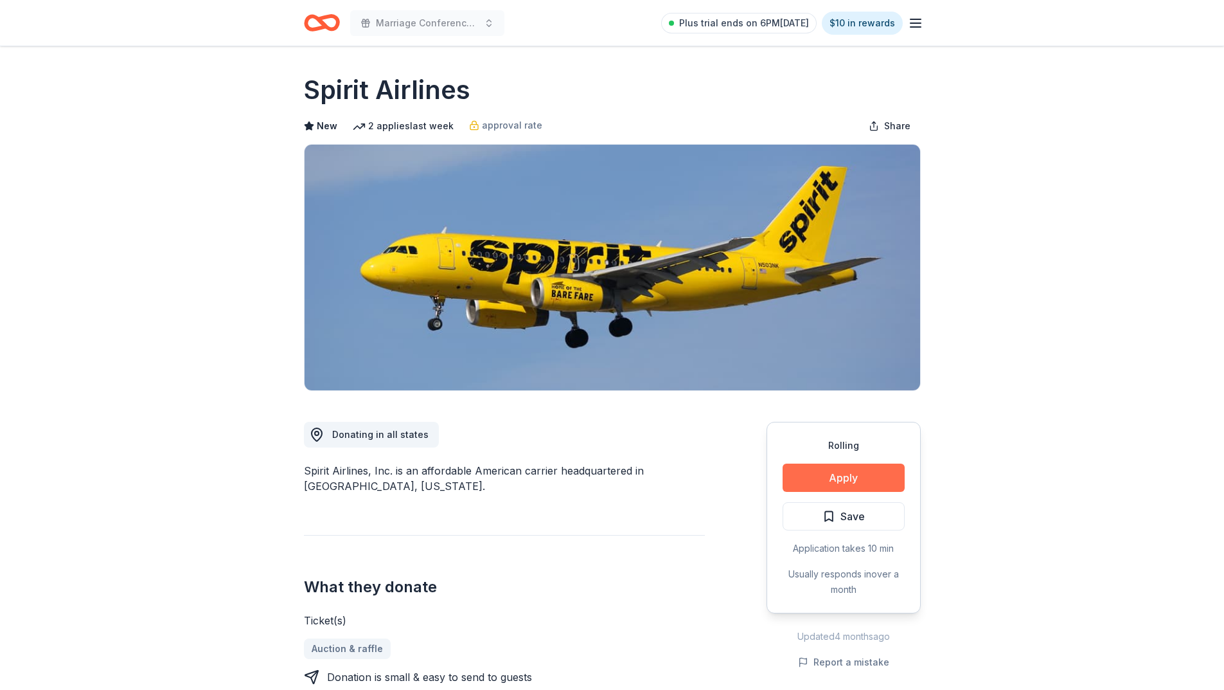
click at [850, 478] on button "Apply" at bounding box center [844, 477] width 122 height 28
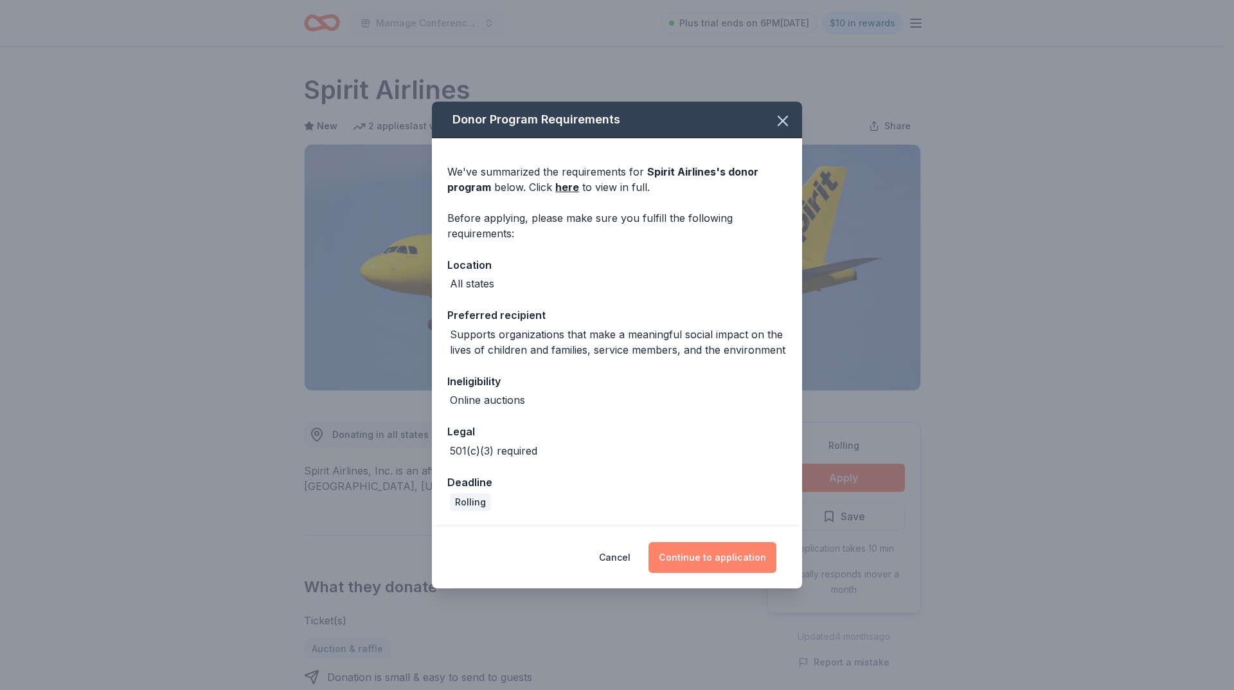
click at [718, 561] on button "Continue to application" at bounding box center [713, 557] width 128 height 31
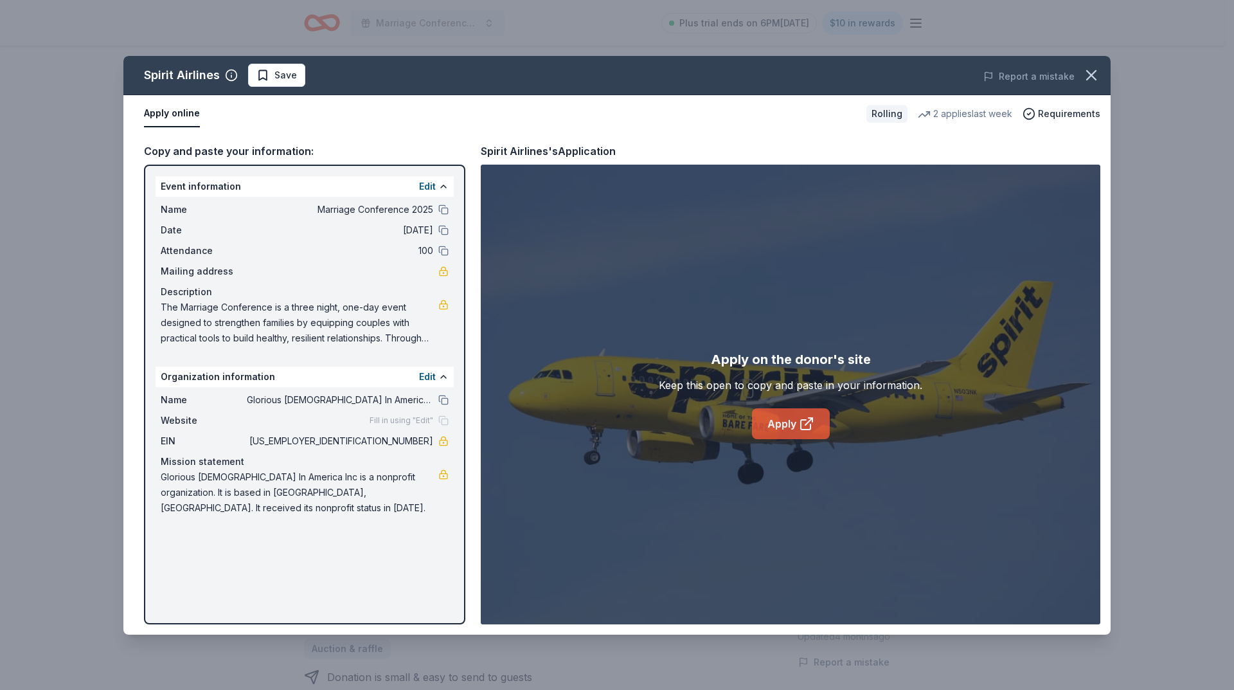
click at [795, 423] on link "Apply" at bounding box center [791, 423] width 78 height 31
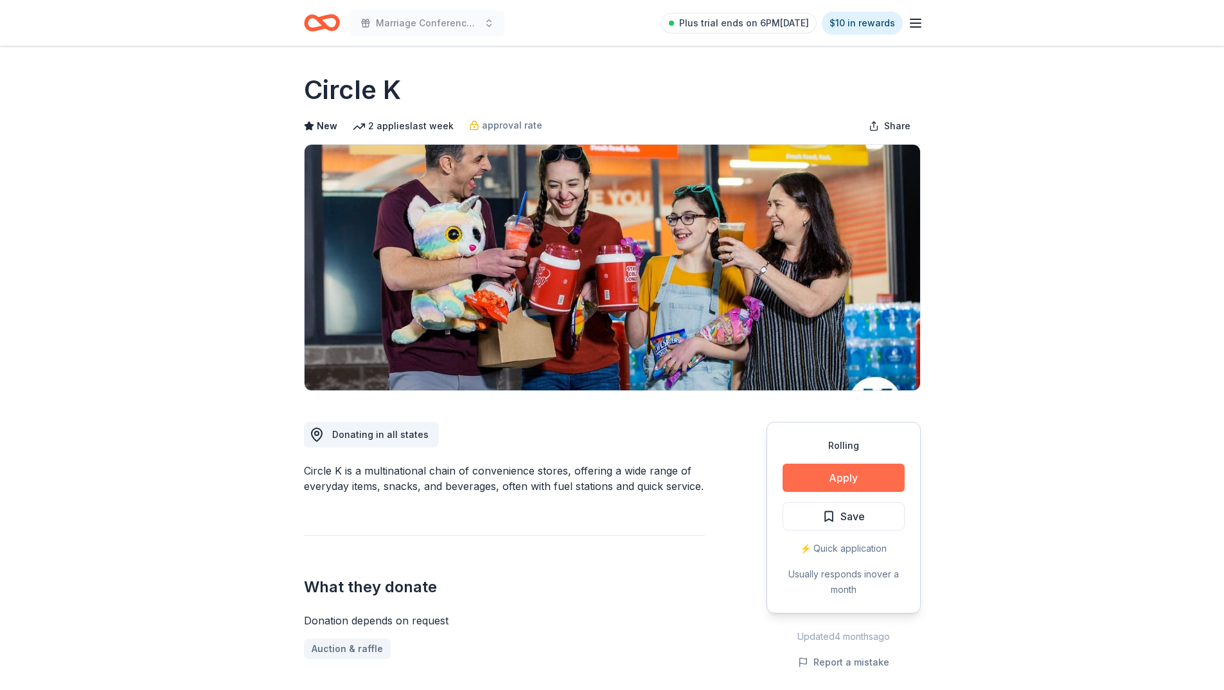
click at [839, 478] on button "Apply" at bounding box center [844, 477] width 122 height 28
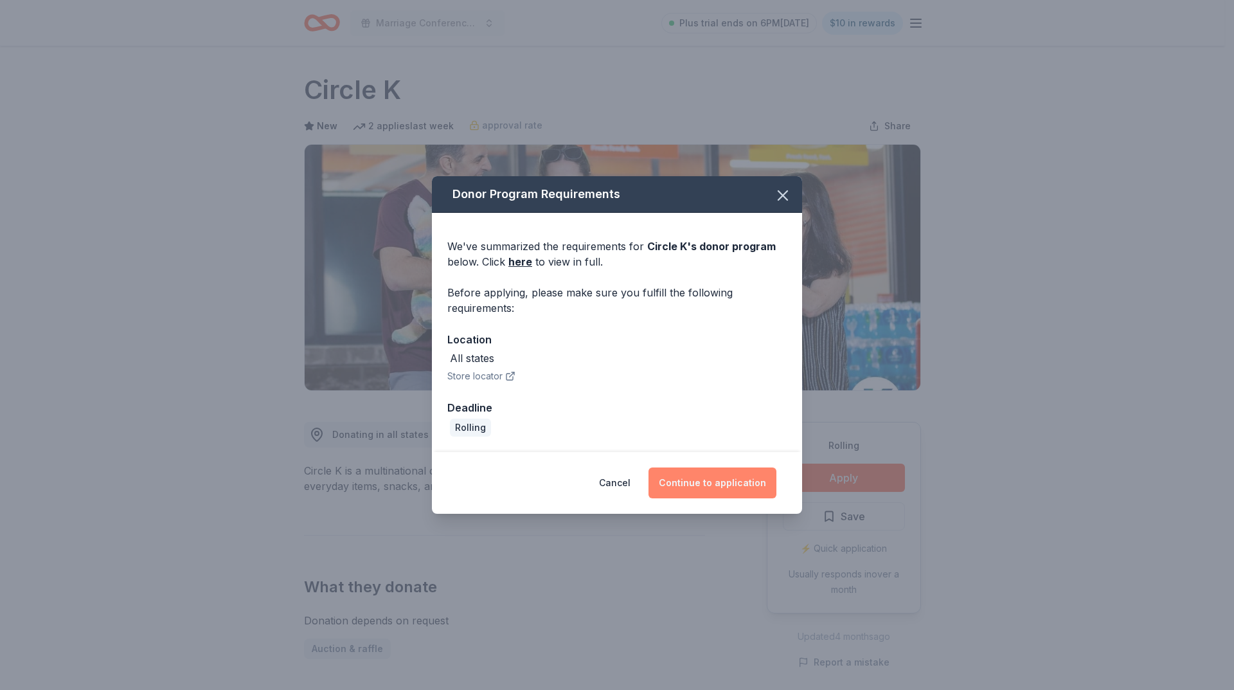
click at [726, 485] on button "Continue to application" at bounding box center [713, 482] width 128 height 31
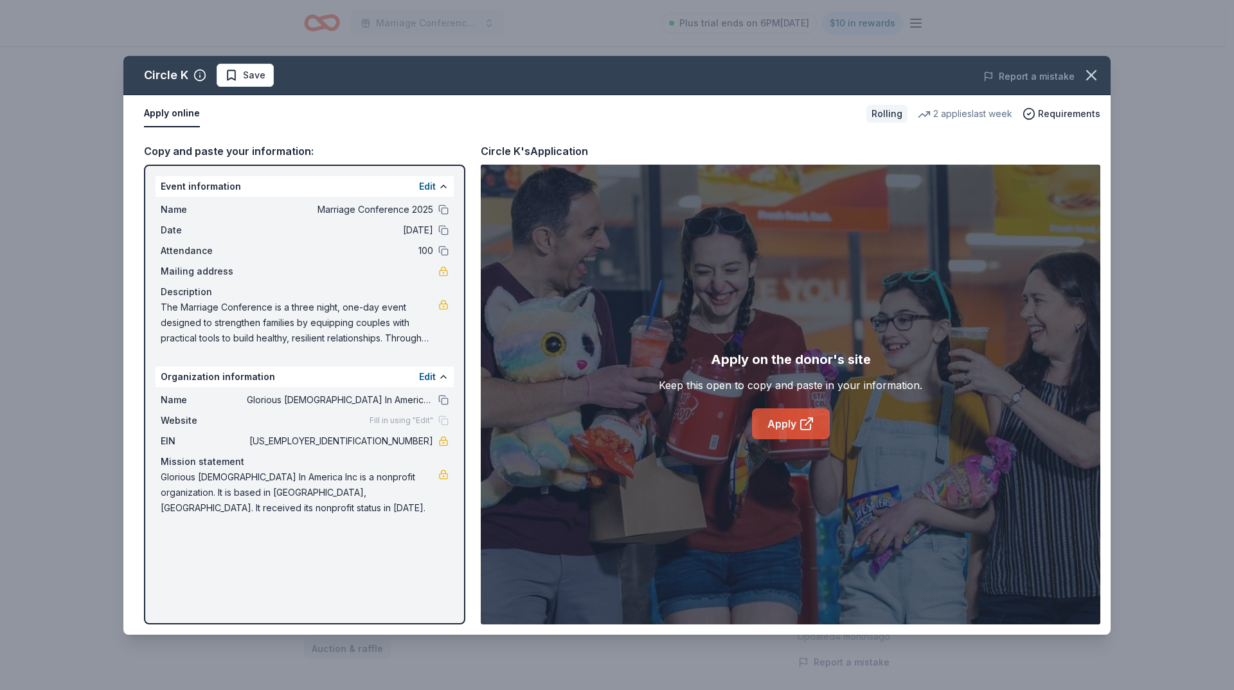
click at [785, 418] on link "Apply" at bounding box center [791, 423] width 78 height 31
click at [170, 115] on button "Apply online" at bounding box center [172, 113] width 56 height 27
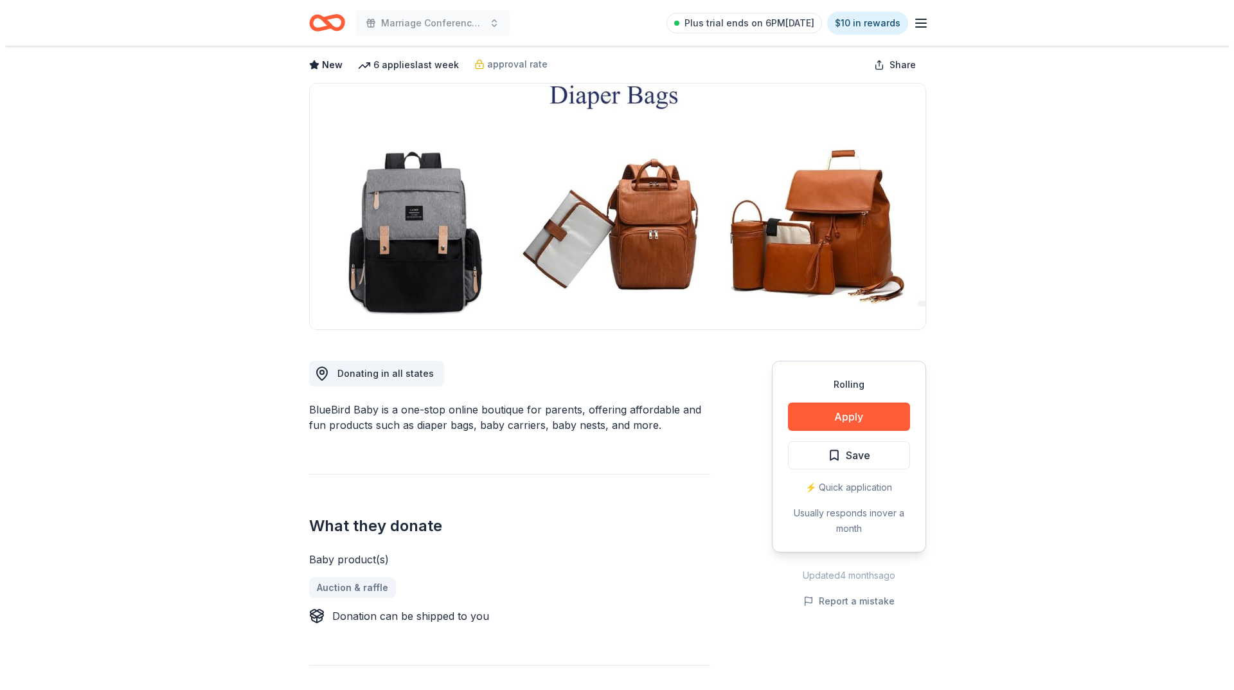
scroll to position [64, 0]
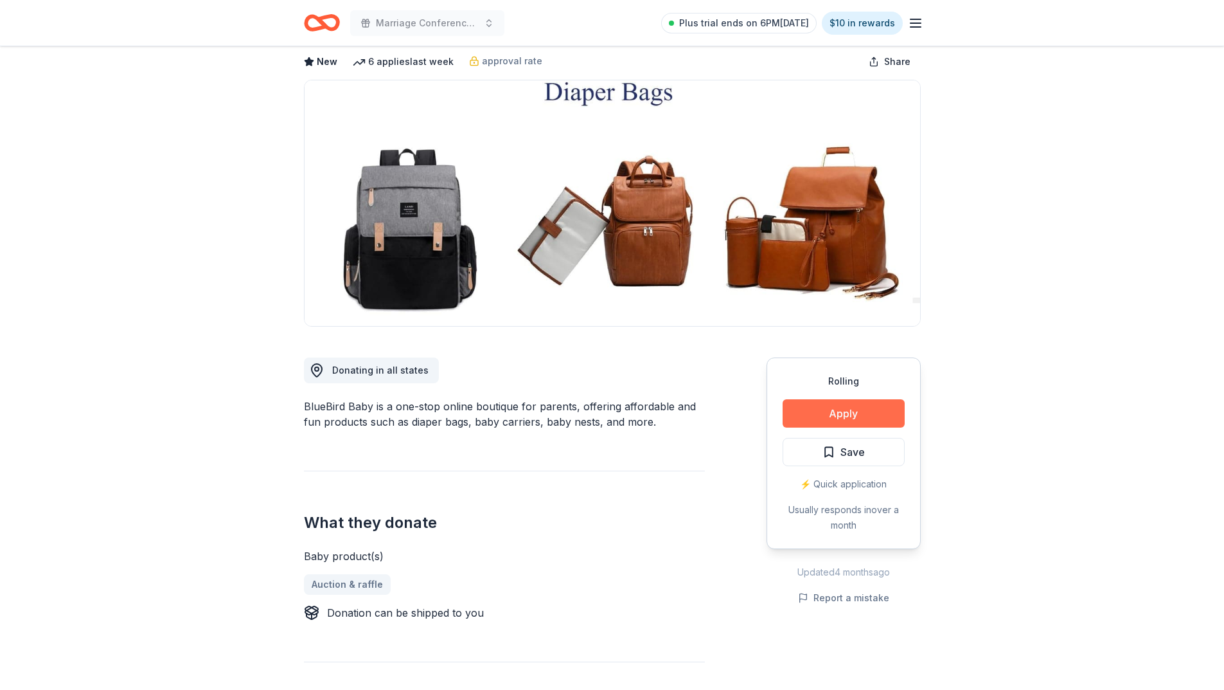
click at [847, 411] on button "Apply" at bounding box center [844, 413] width 122 height 28
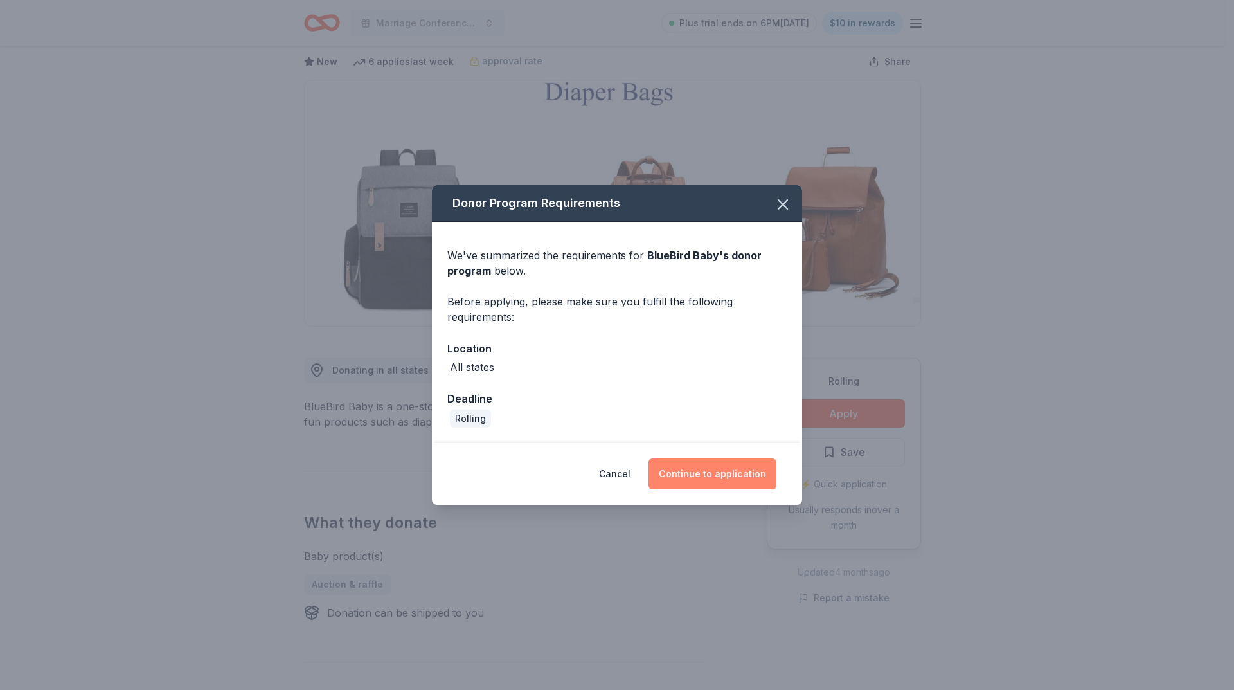
click at [712, 471] on button "Continue to application" at bounding box center [713, 473] width 128 height 31
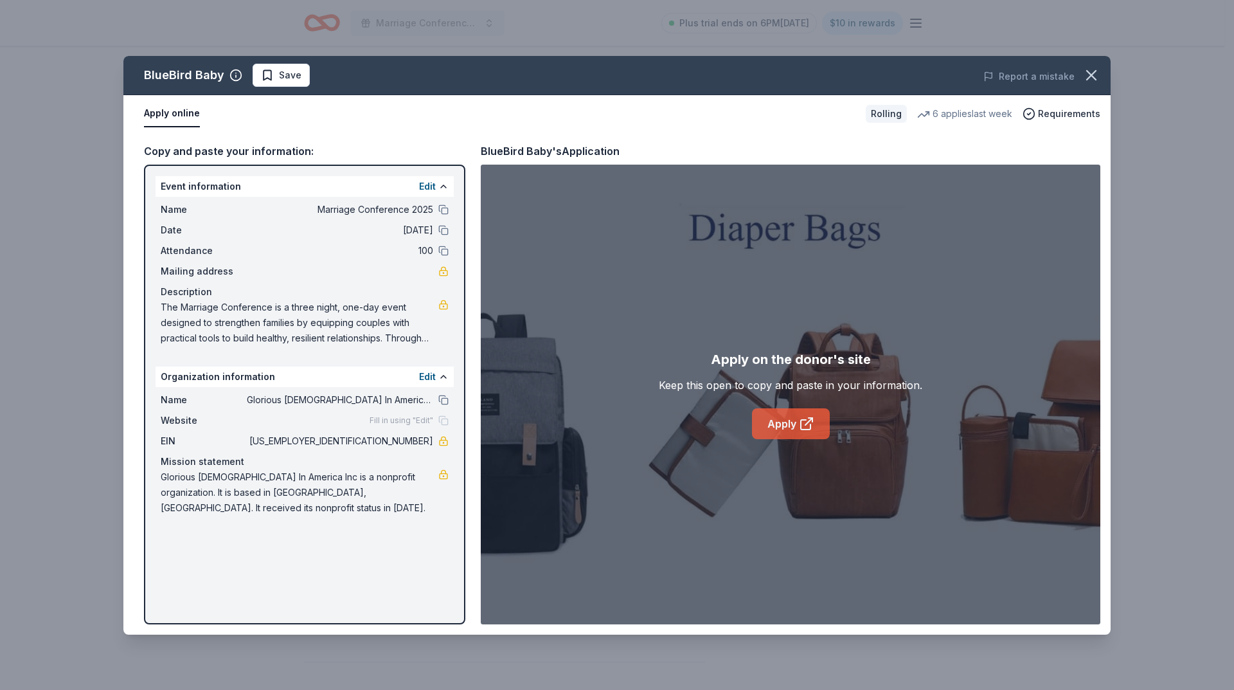
click at [783, 424] on link "Apply" at bounding box center [791, 423] width 78 height 31
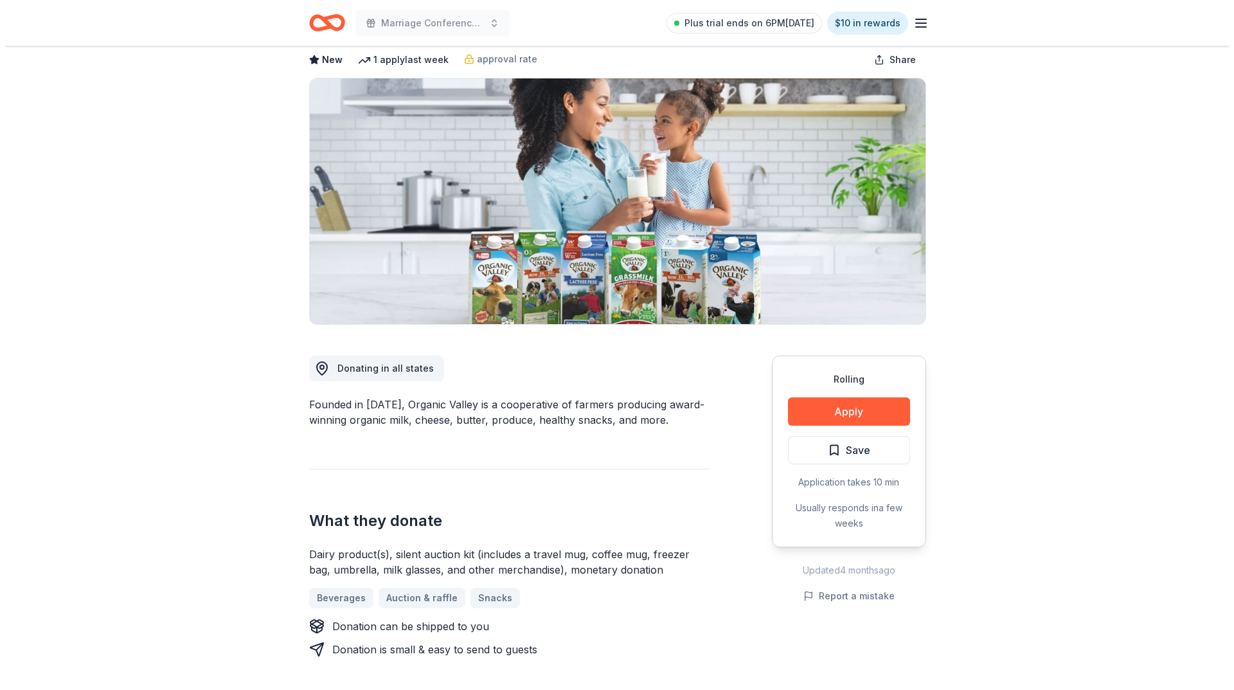
scroll to position [64, 0]
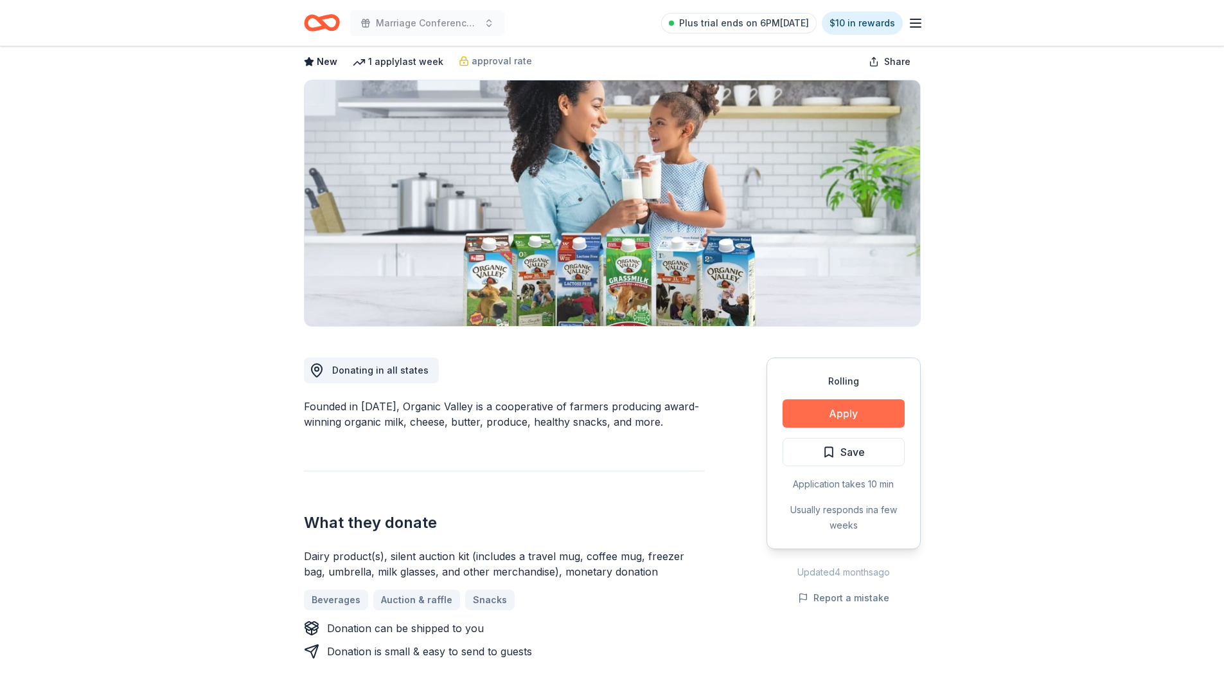
click at [835, 410] on button "Apply" at bounding box center [844, 413] width 122 height 28
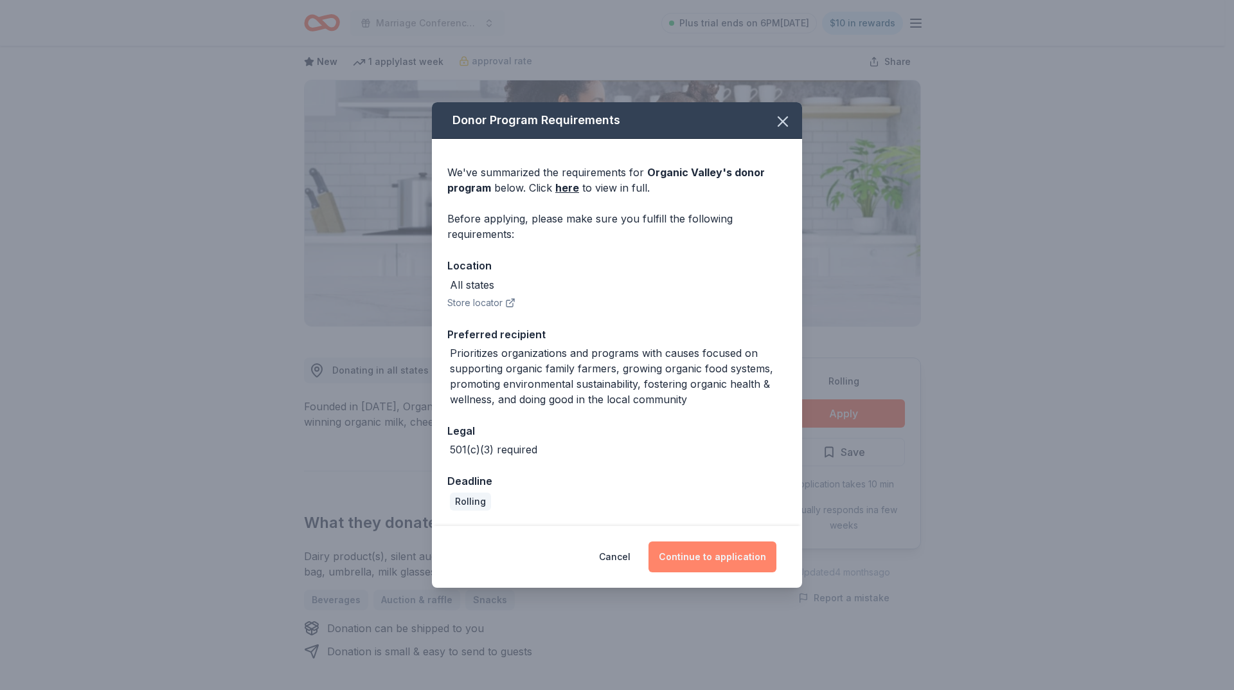
click at [706, 558] on button "Continue to application" at bounding box center [713, 556] width 128 height 31
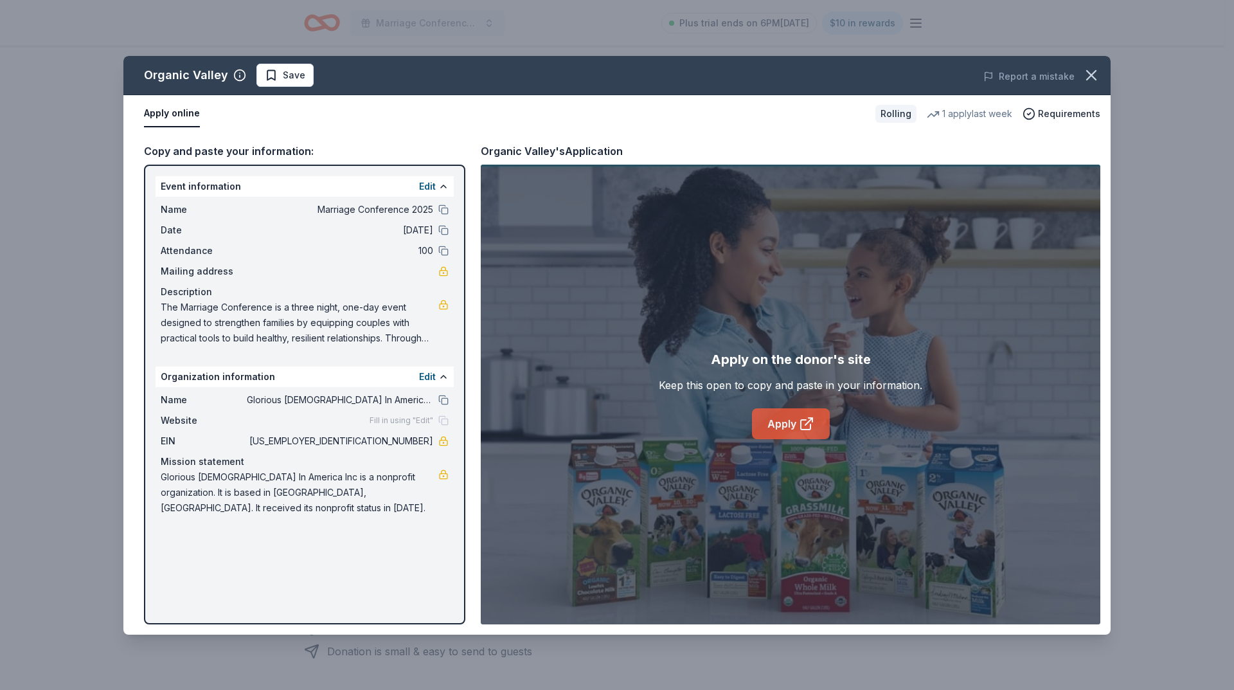
click at [785, 425] on link "Apply" at bounding box center [791, 423] width 78 height 31
